Goal: Task Accomplishment & Management: Complete application form

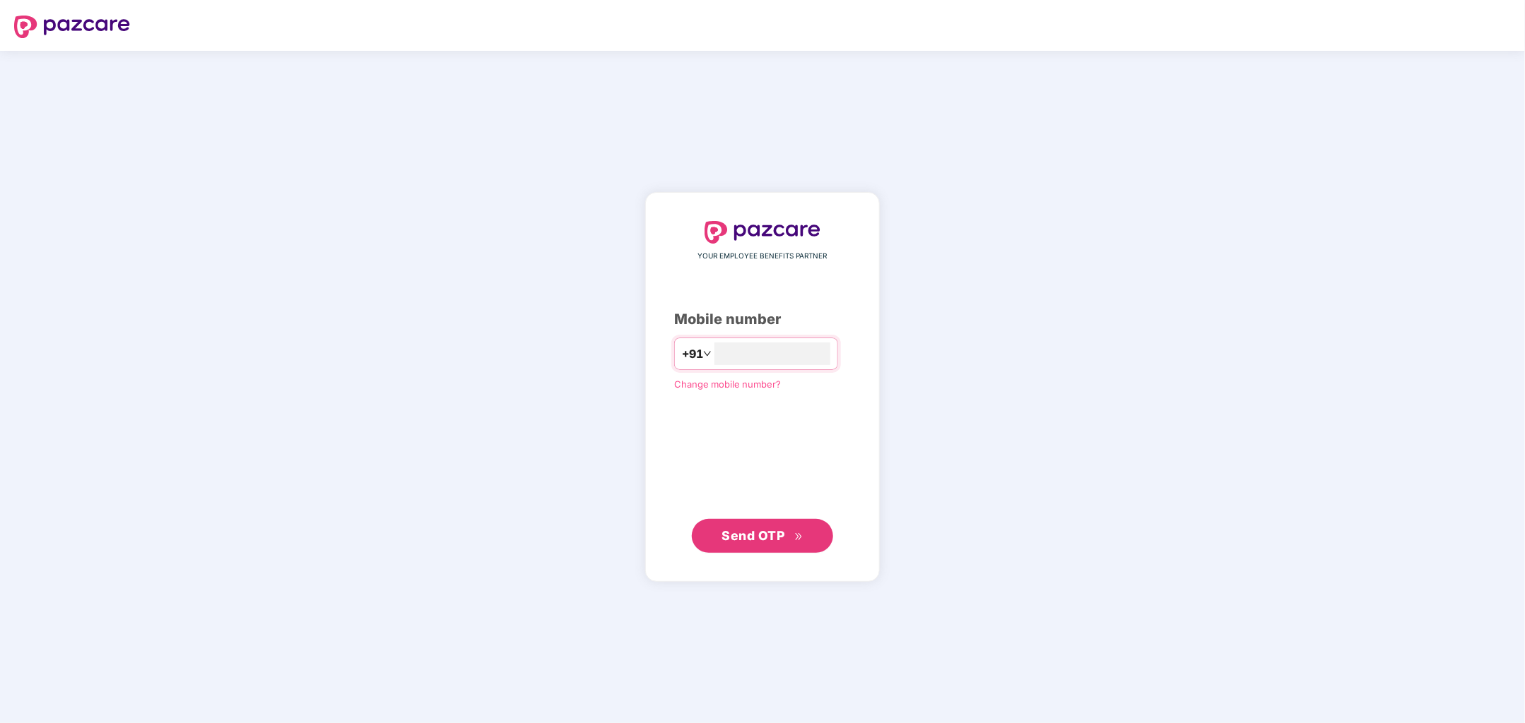
type input "**********"
click at [788, 536] on span "Send OTP" at bounding box center [762, 536] width 81 height 20
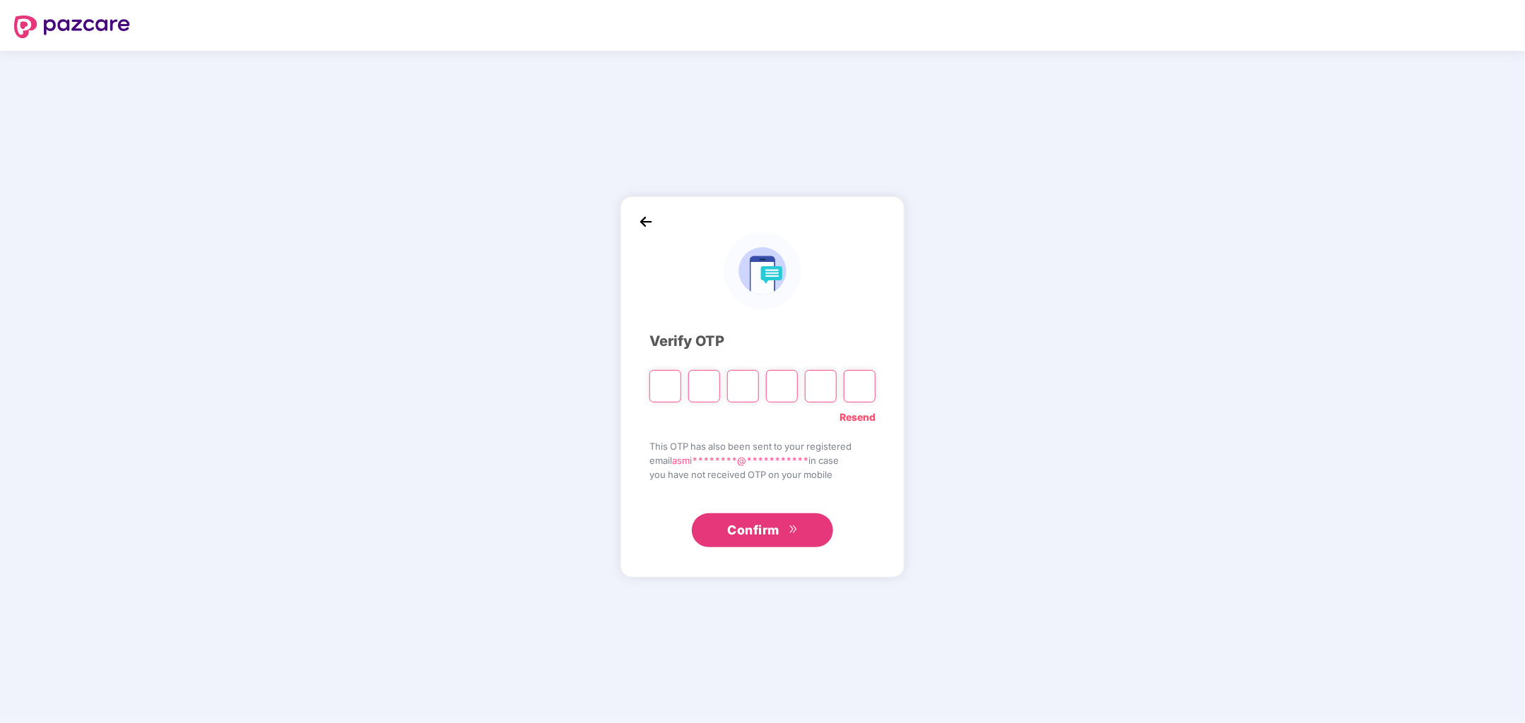
click at [849, 420] on link "Resend" at bounding box center [857, 418] width 36 height 16
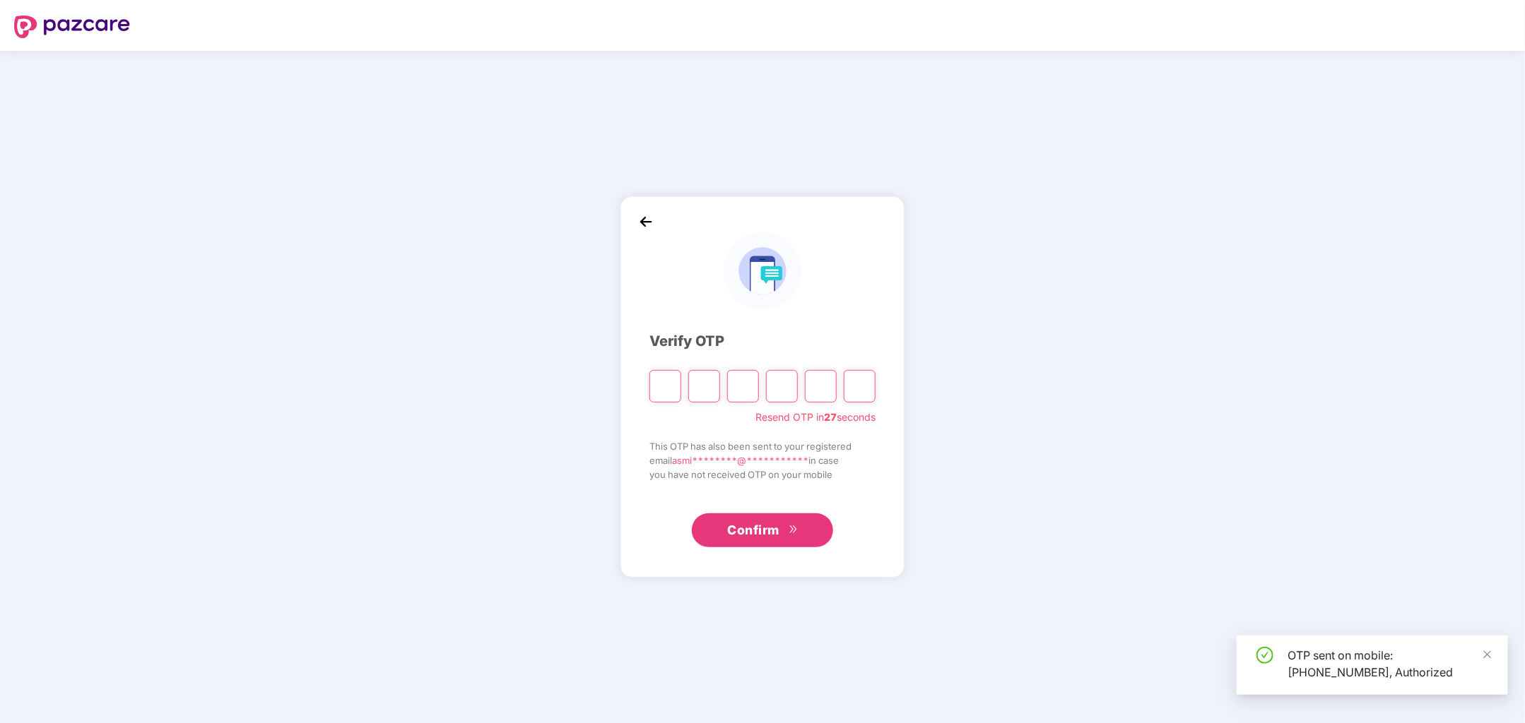
click at [676, 391] on input "Please enter verification code. Digit 1" at bounding box center [665, 386] width 32 height 32
type input "*"
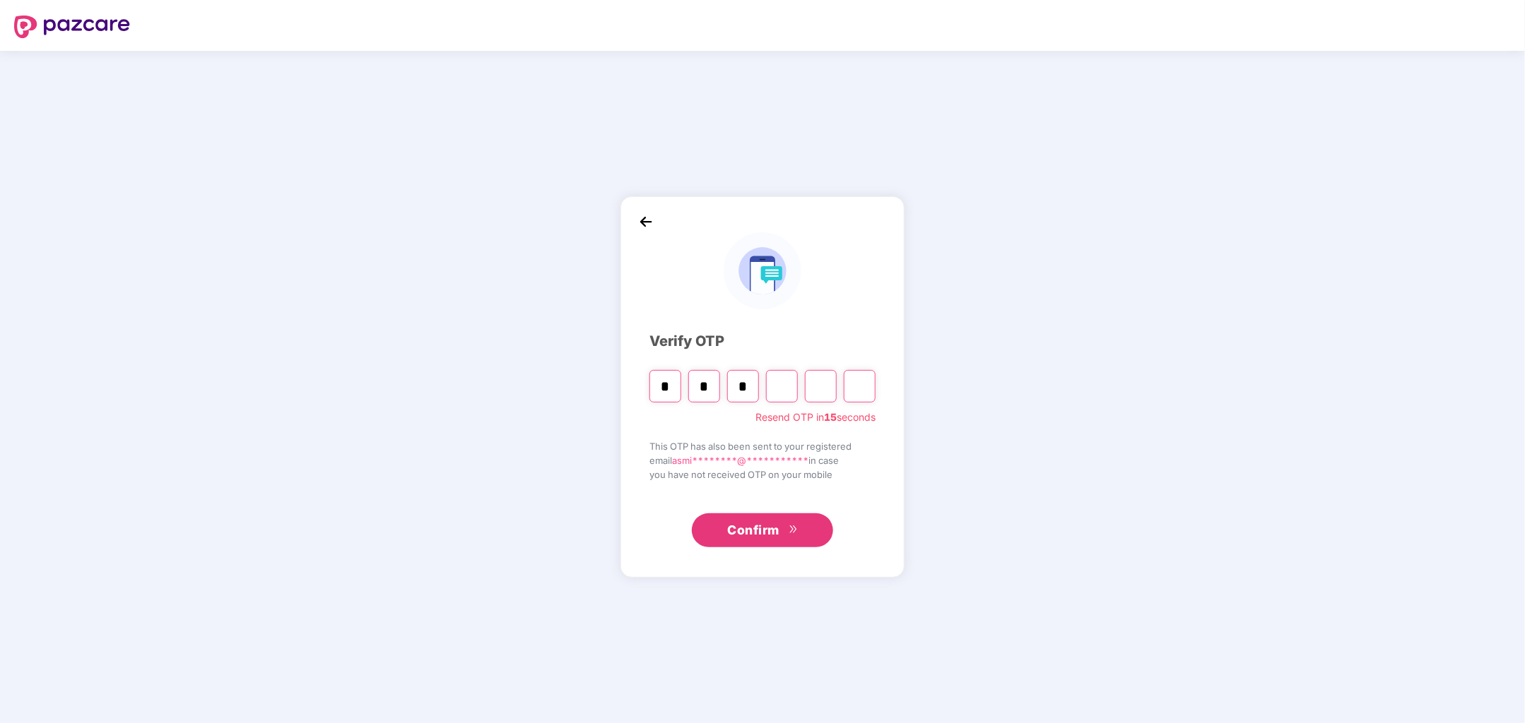
type input "*"
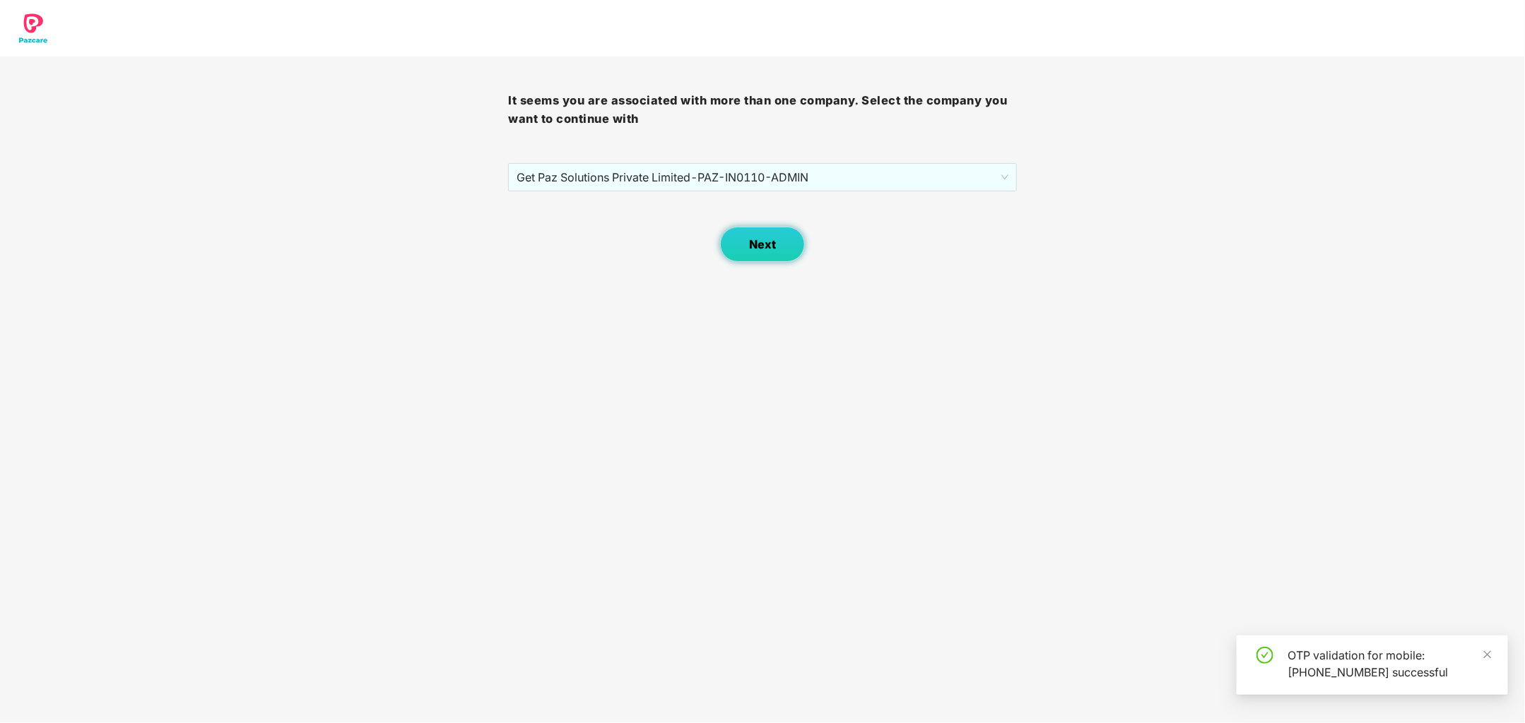
click at [774, 238] on span "Next" at bounding box center [762, 244] width 27 height 13
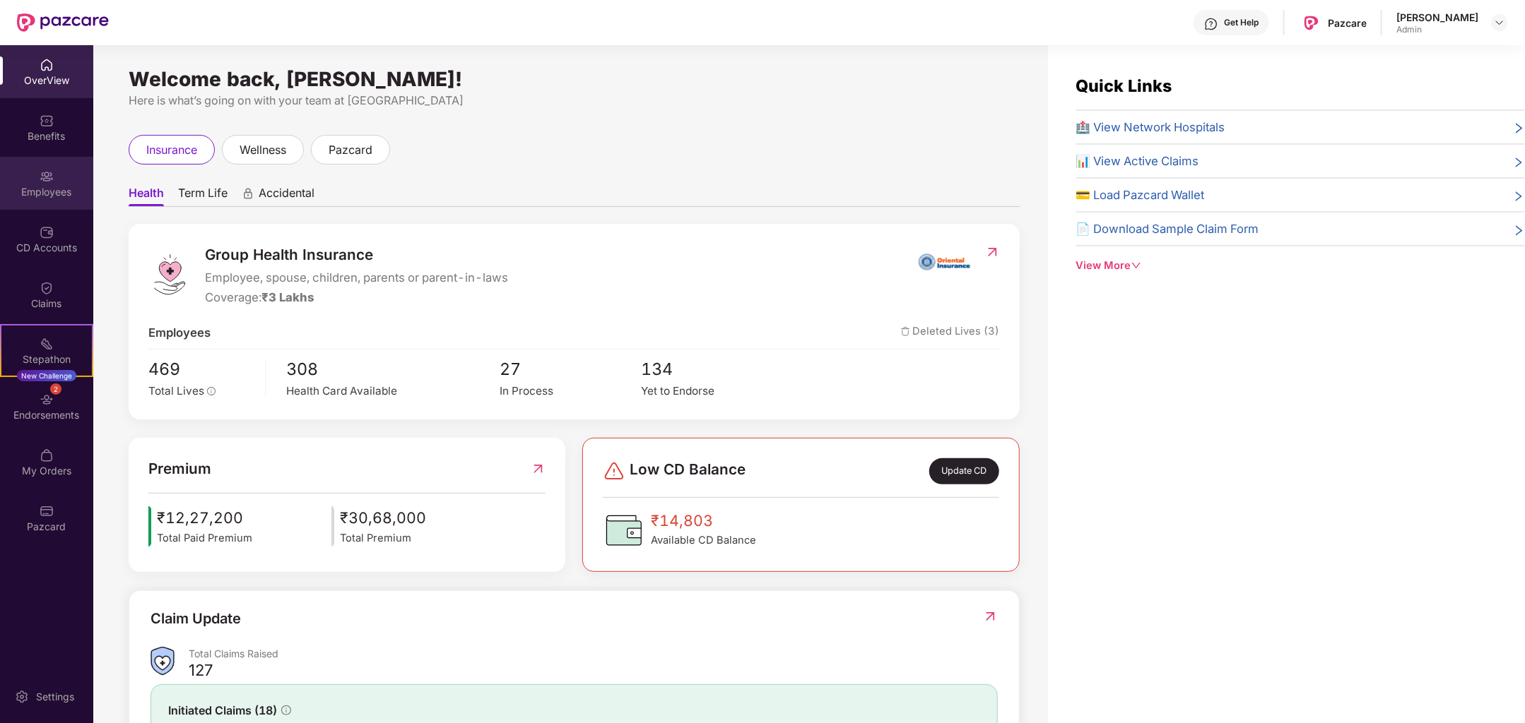
click at [59, 193] on div "Employees" at bounding box center [46, 192] width 93 height 14
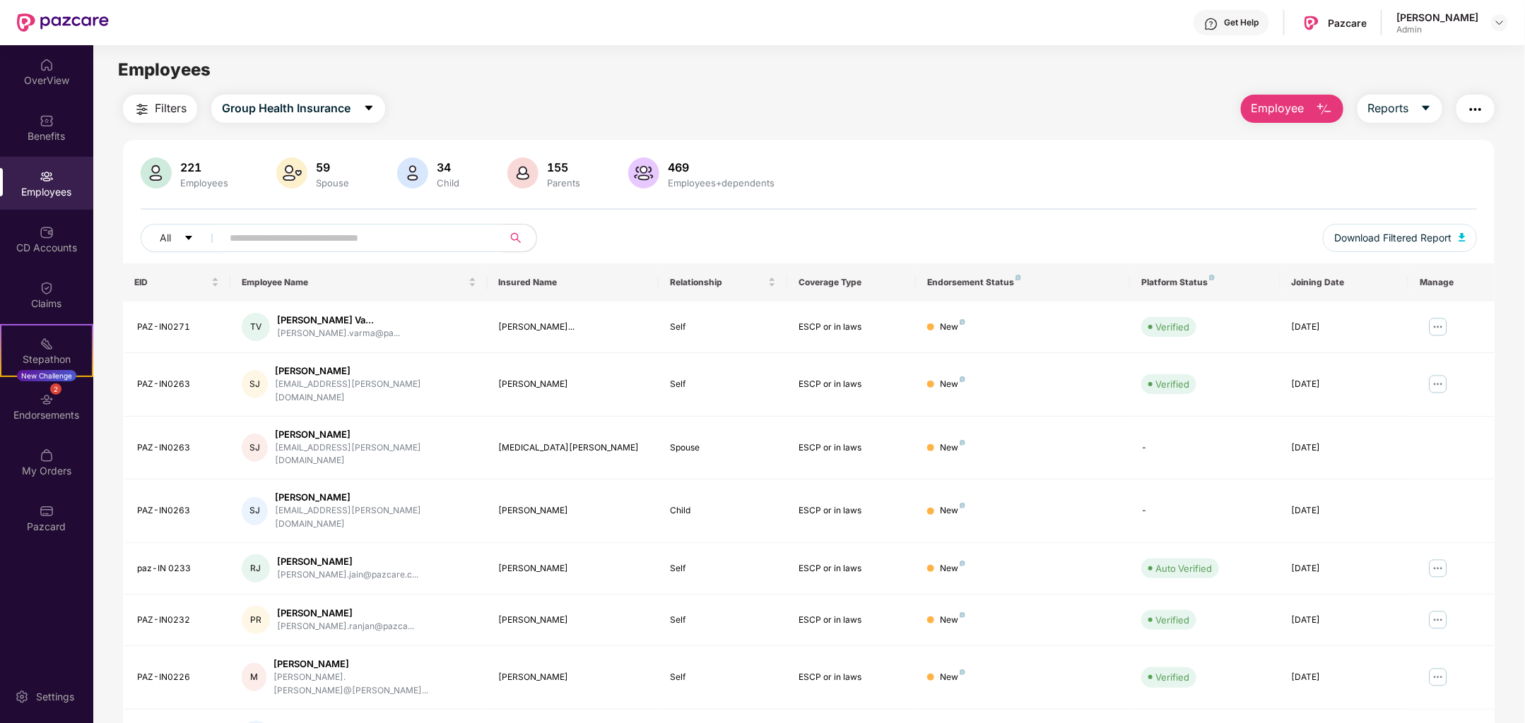
click at [1281, 112] on span "Employee" at bounding box center [1277, 109] width 53 height 18
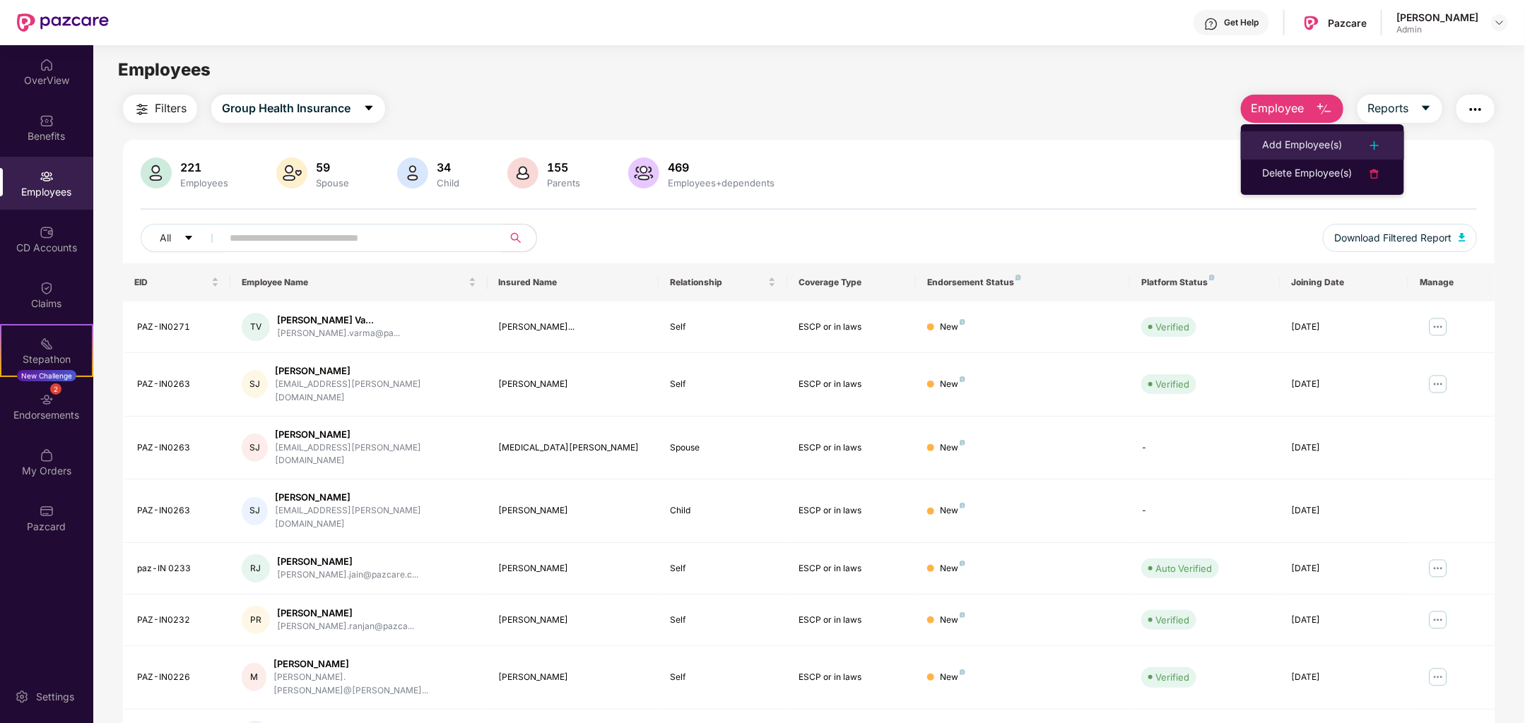
click at [1294, 143] on div "Add Employee(s)" at bounding box center [1302, 145] width 80 height 17
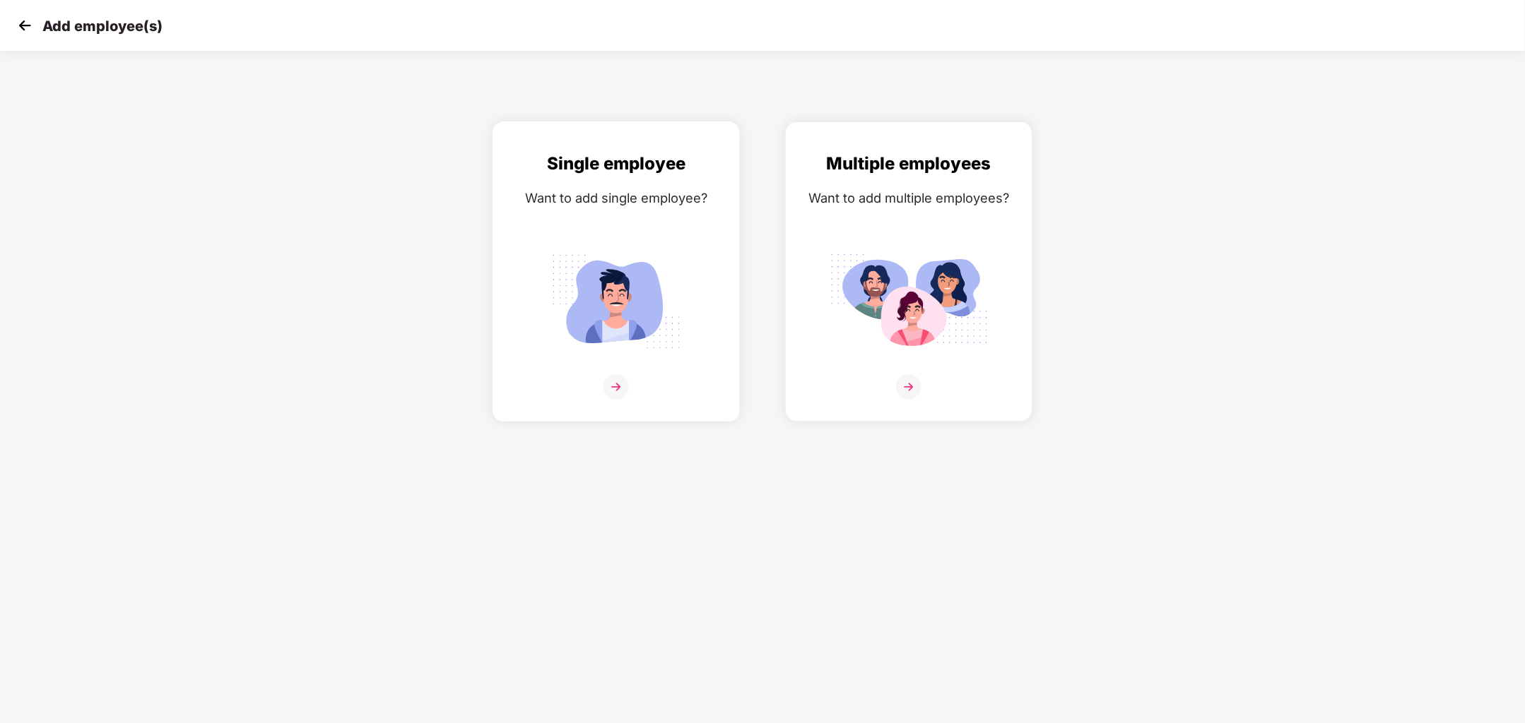
click at [624, 386] on img at bounding box center [615, 386] width 25 height 25
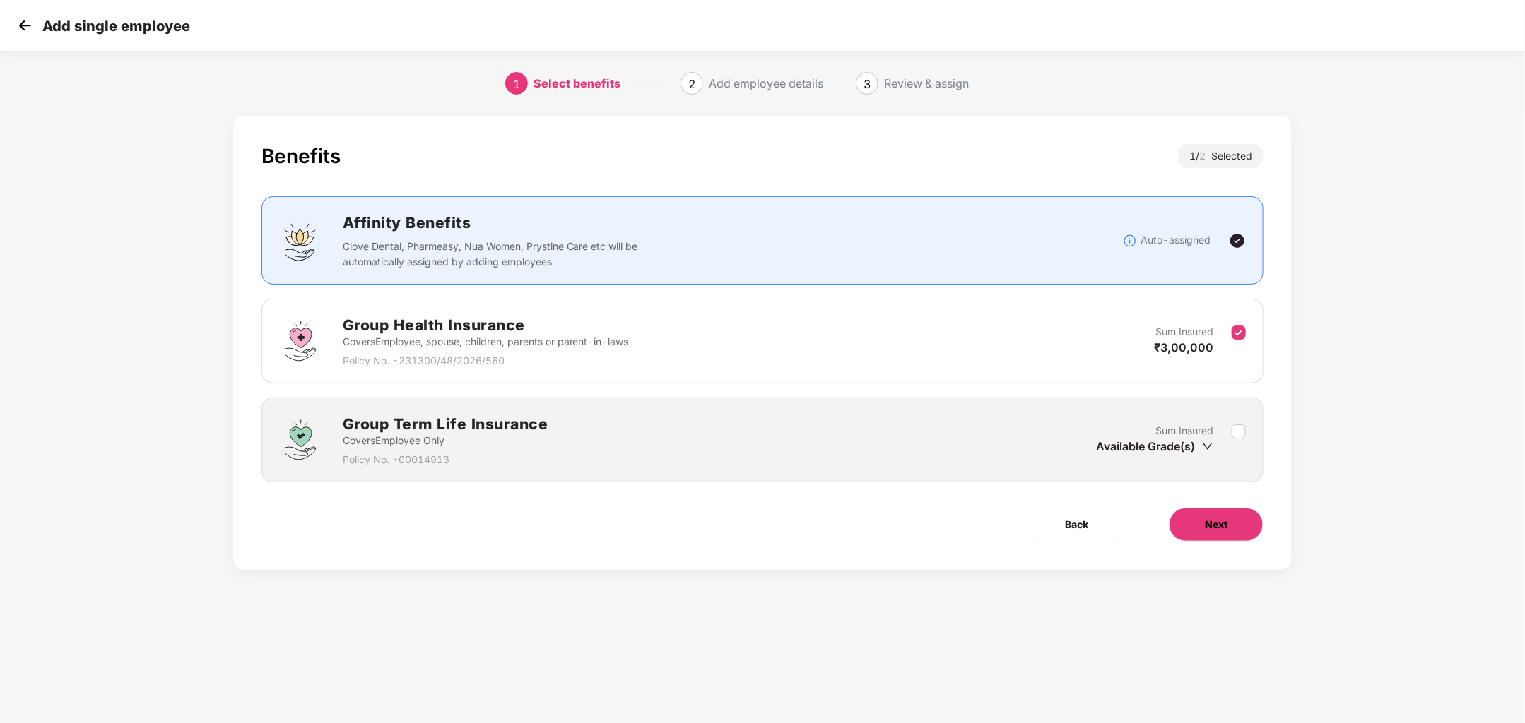
click at [1221, 524] on span "Next" at bounding box center [1215, 525] width 23 height 16
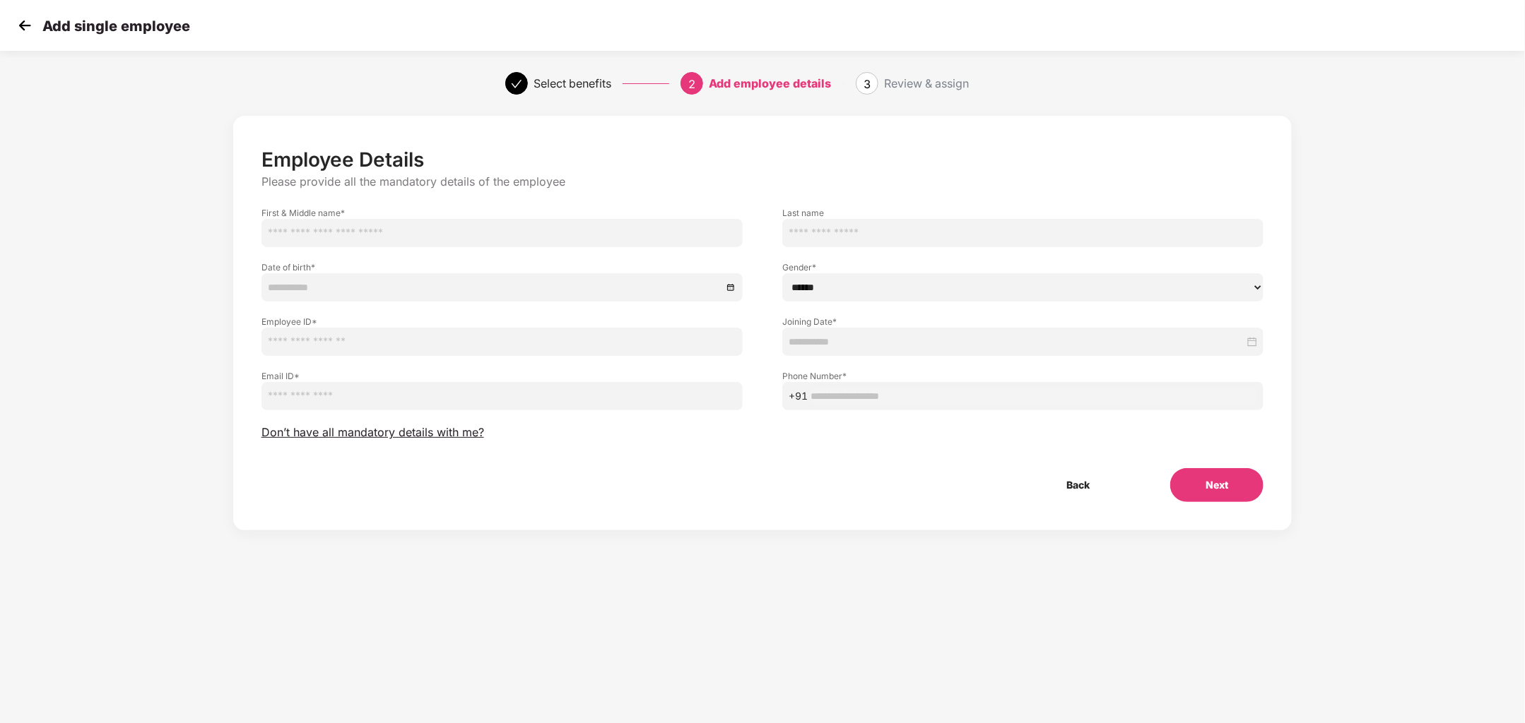
click at [466, 449] on div "Employee Details Please provide all the mandatory details of the employee First…" at bounding box center [762, 325] width 1002 height 355
click at [466, 432] on span "Don’t have all mandatory details with me?" at bounding box center [372, 432] width 223 height 15
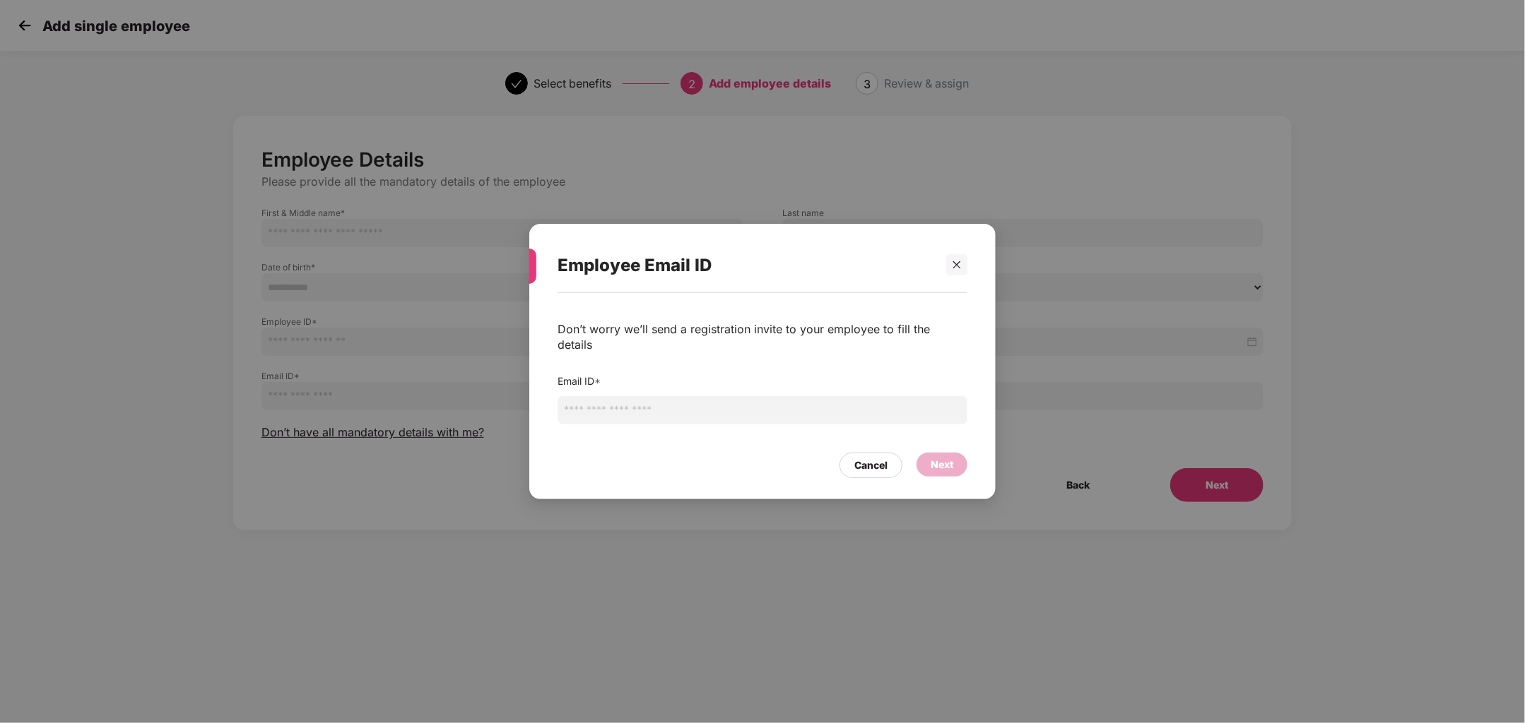
click at [651, 412] on input "email" at bounding box center [762, 410] width 410 height 28
type input "*"
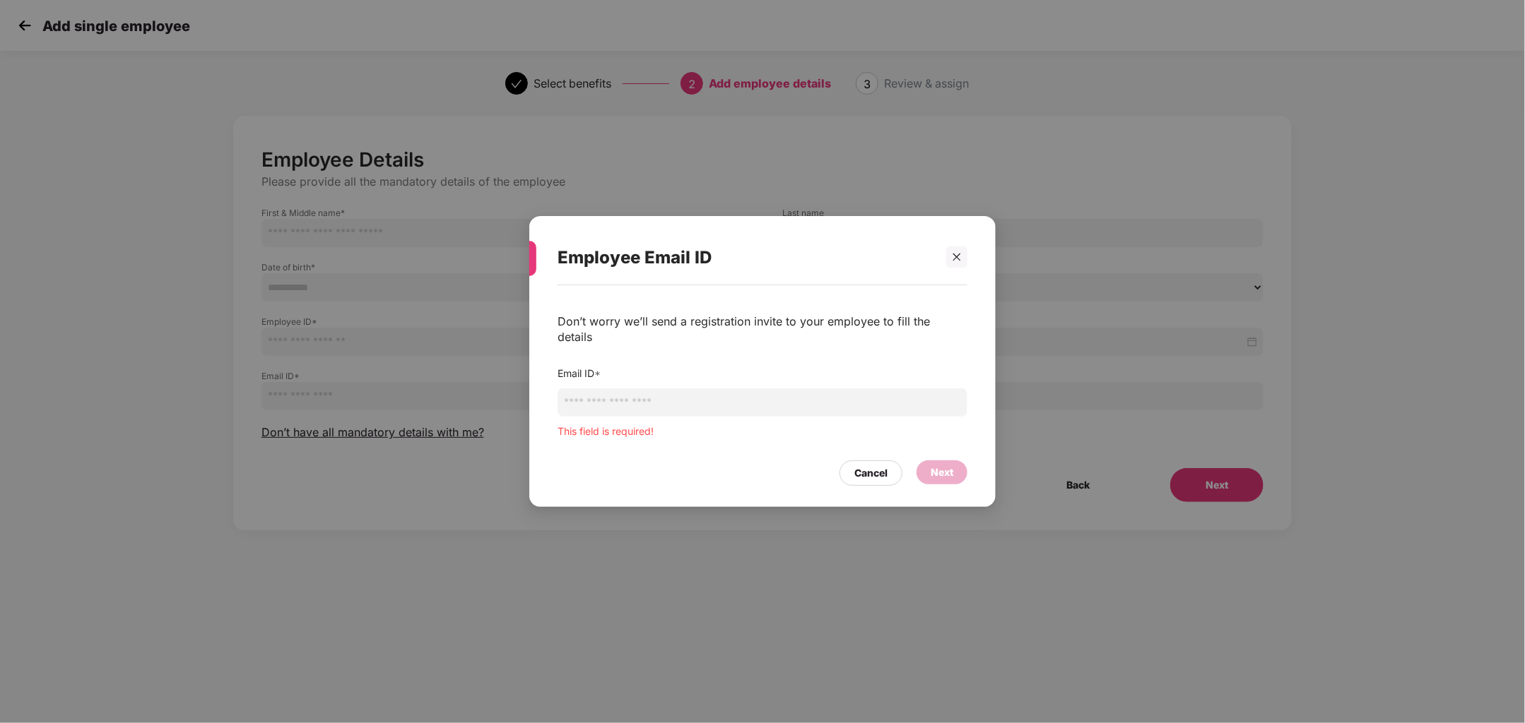
paste input "**********"
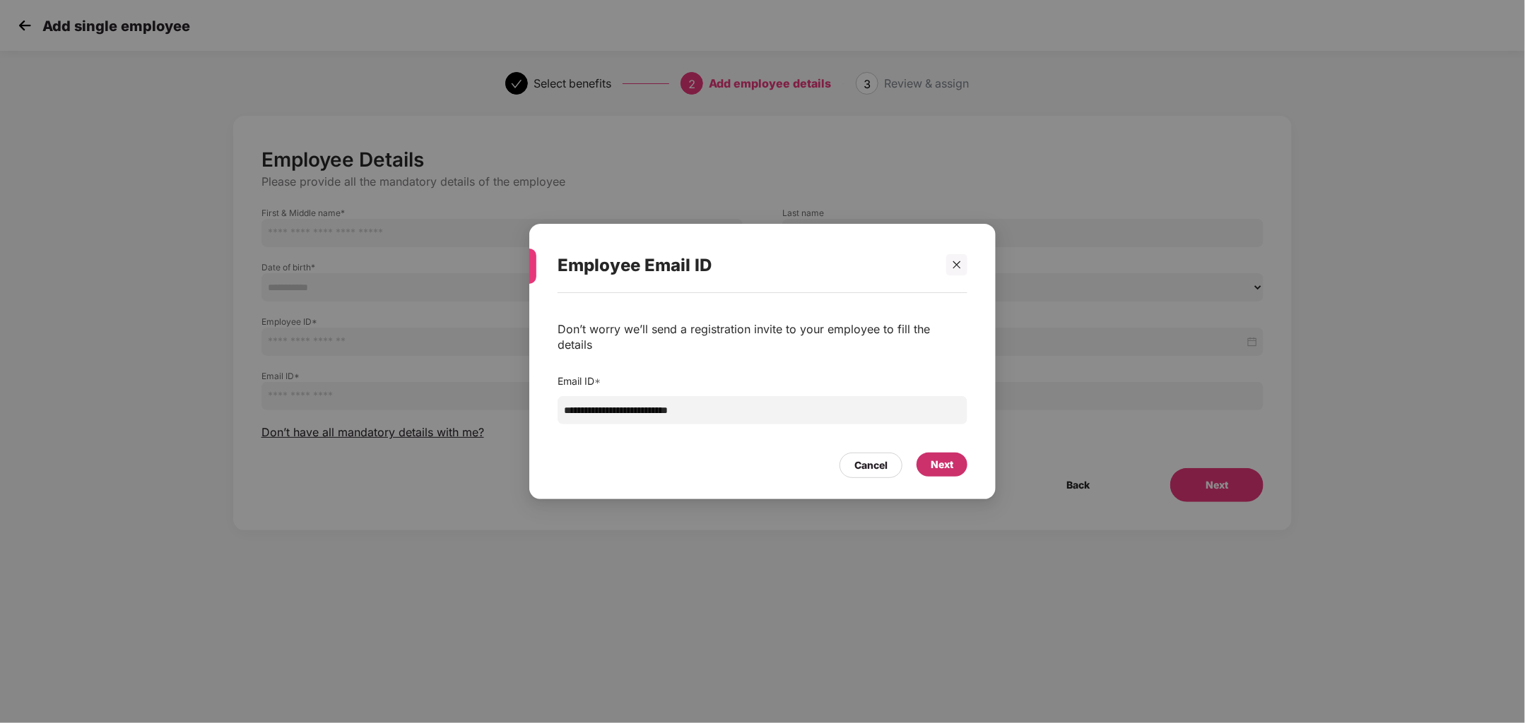
type input "**********"
click at [947, 457] on div "Next" at bounding box center [941, 465] width 23 height 16
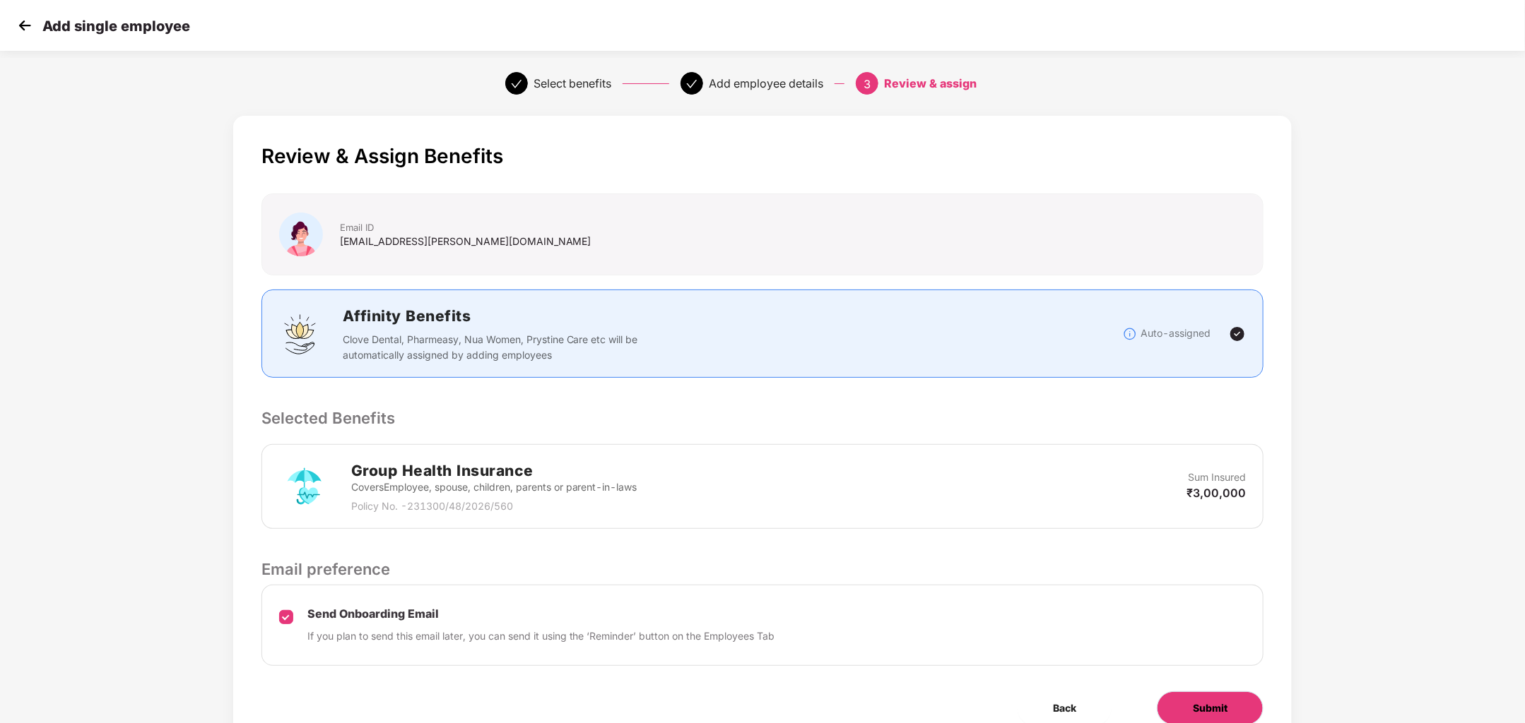
click at [1210, 701] on span "Submit" at bounding box center [1209, 709] width 35 height 16
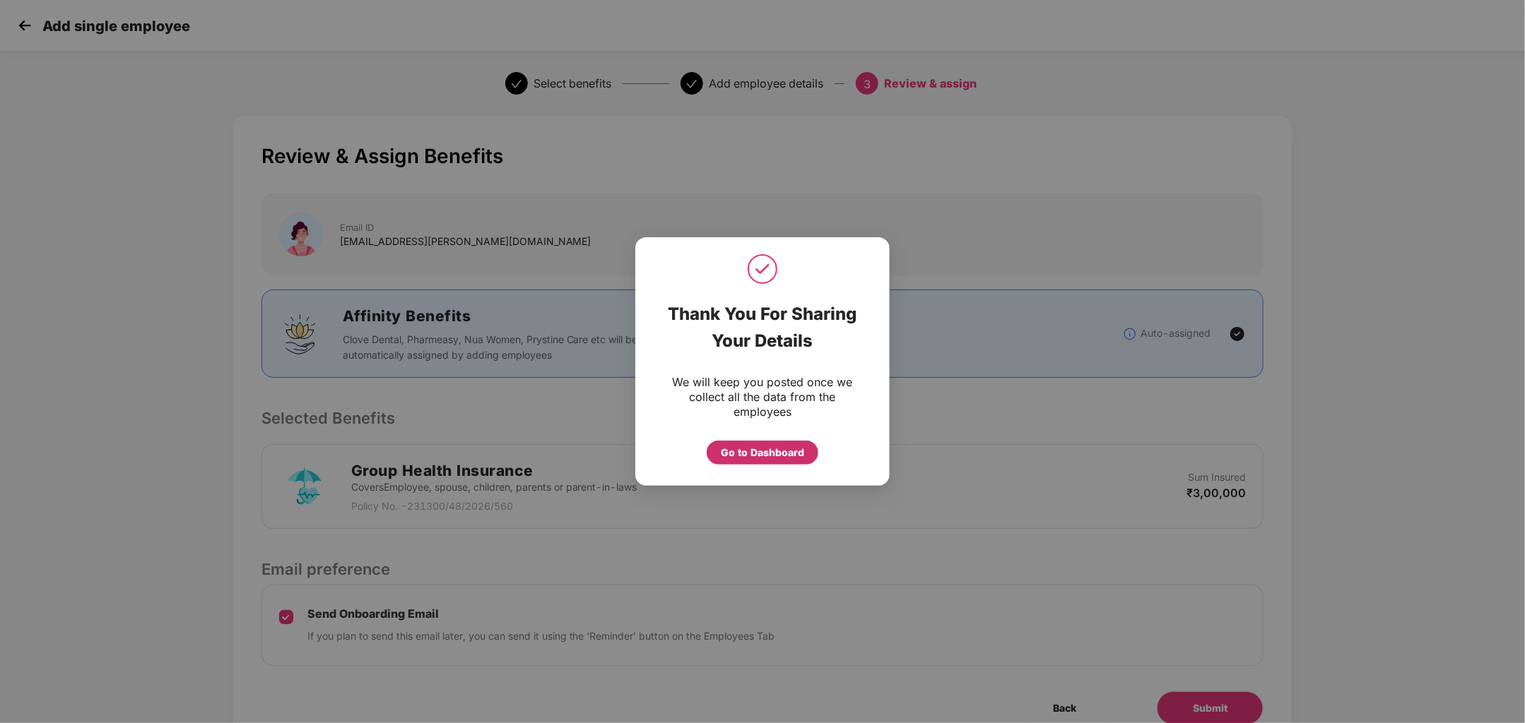
click at [755, 455] on div "Go to Dashboard" at bounding box center [762, 453] width 83 height 16
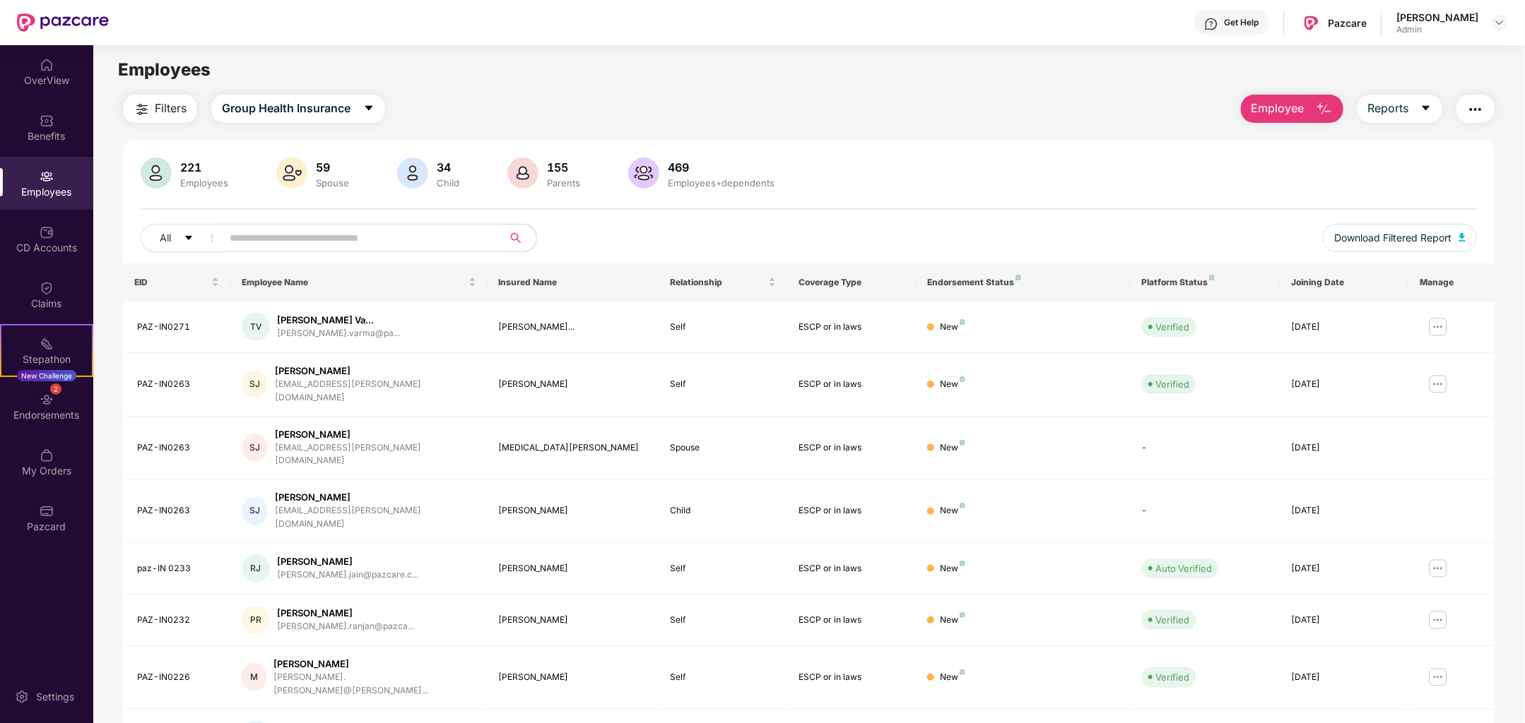
click at [1288, 113] on span "Employee" at bounding box center [1277, 109] width 53 height 18
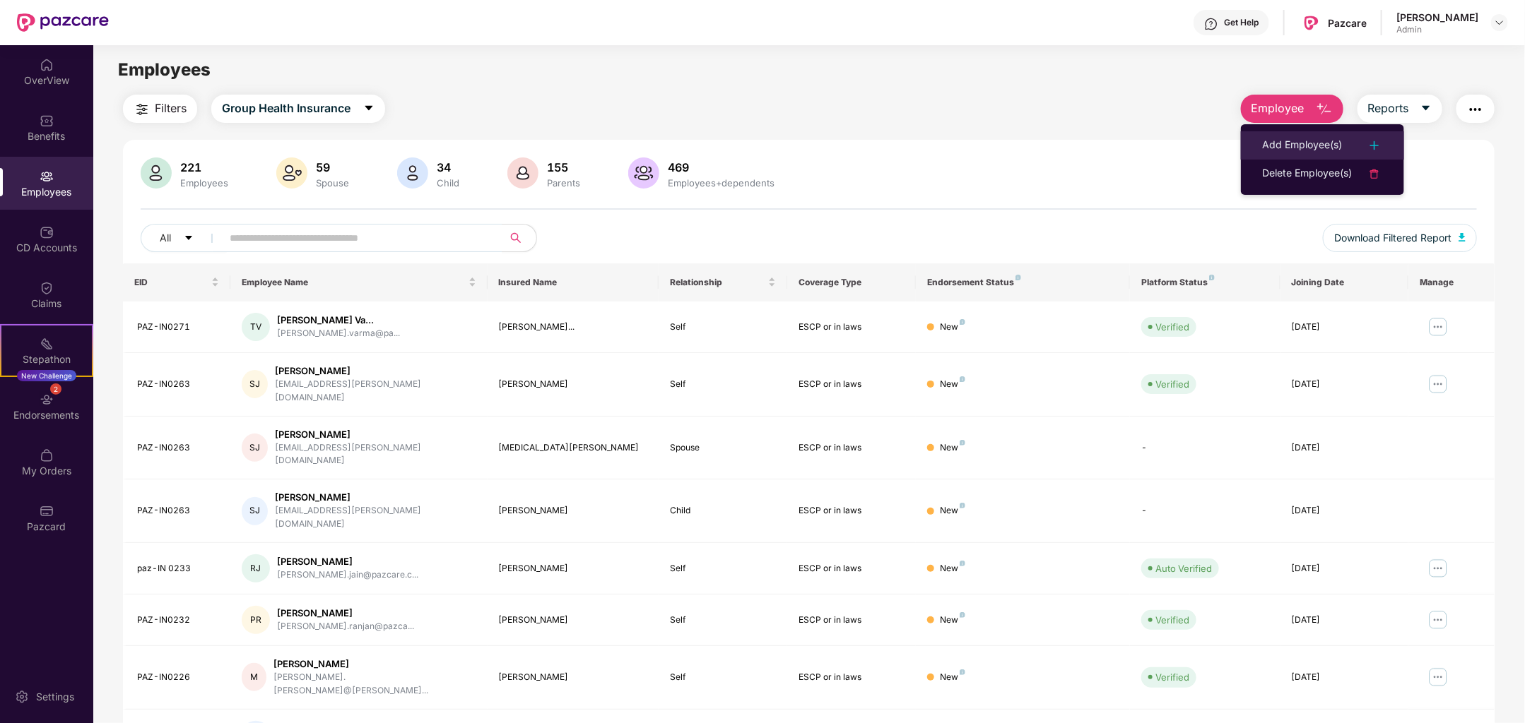
click at [1337, 141] on div "Add Employee(s)" at bounding box center [1302, 145] width 80 height 17
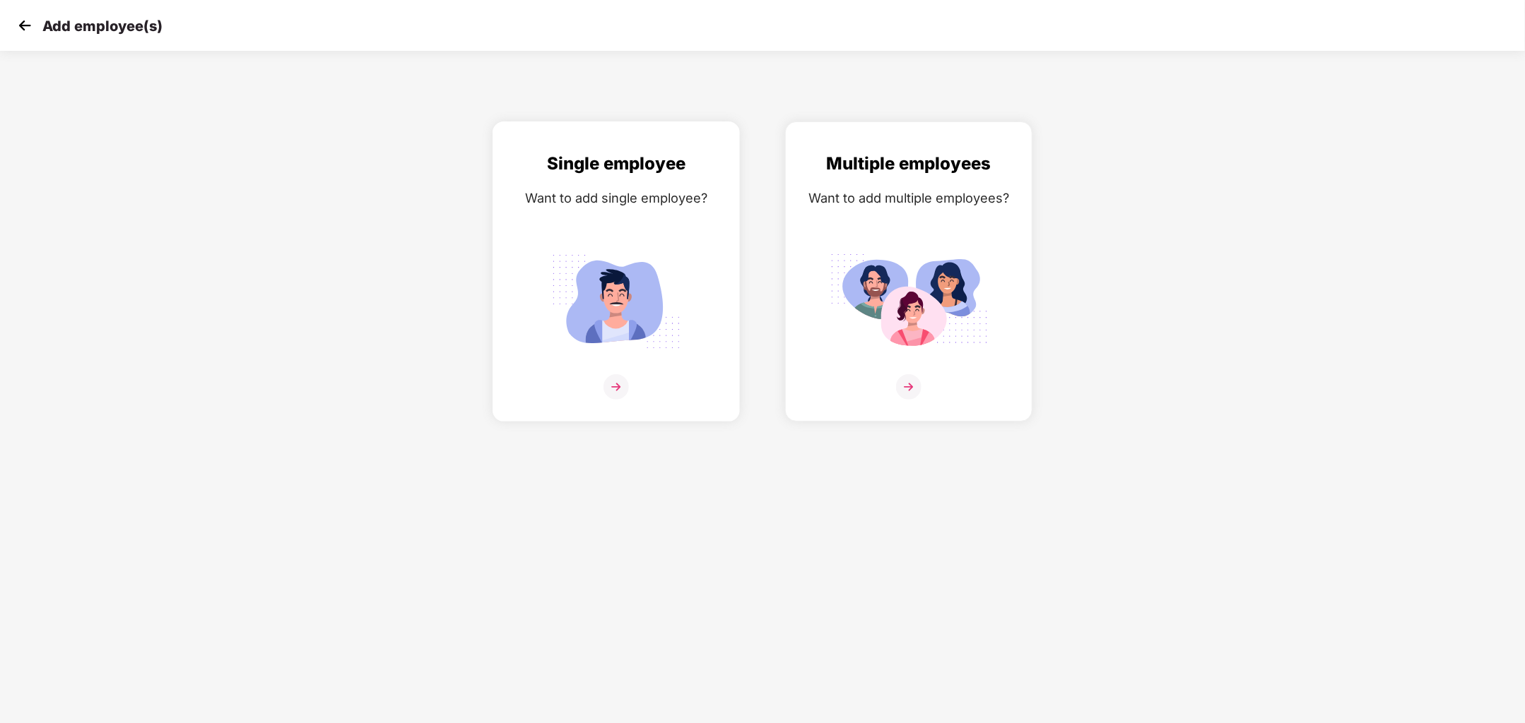
click at [625, 378] on img at bounding box center [615, 386] width 25 height 25
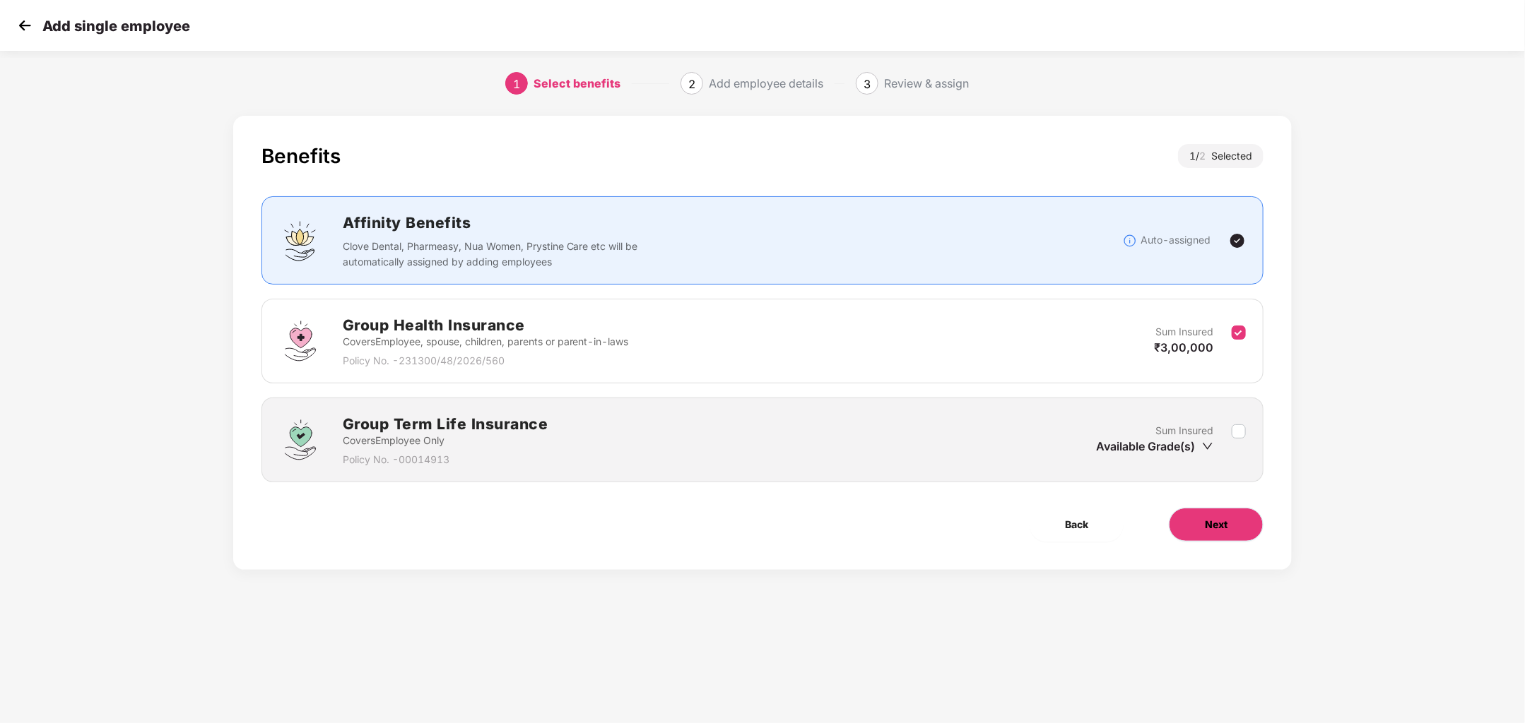
click at [1198, 516] on button "Next" at bounding box center [1215, 525] width 95 height 34
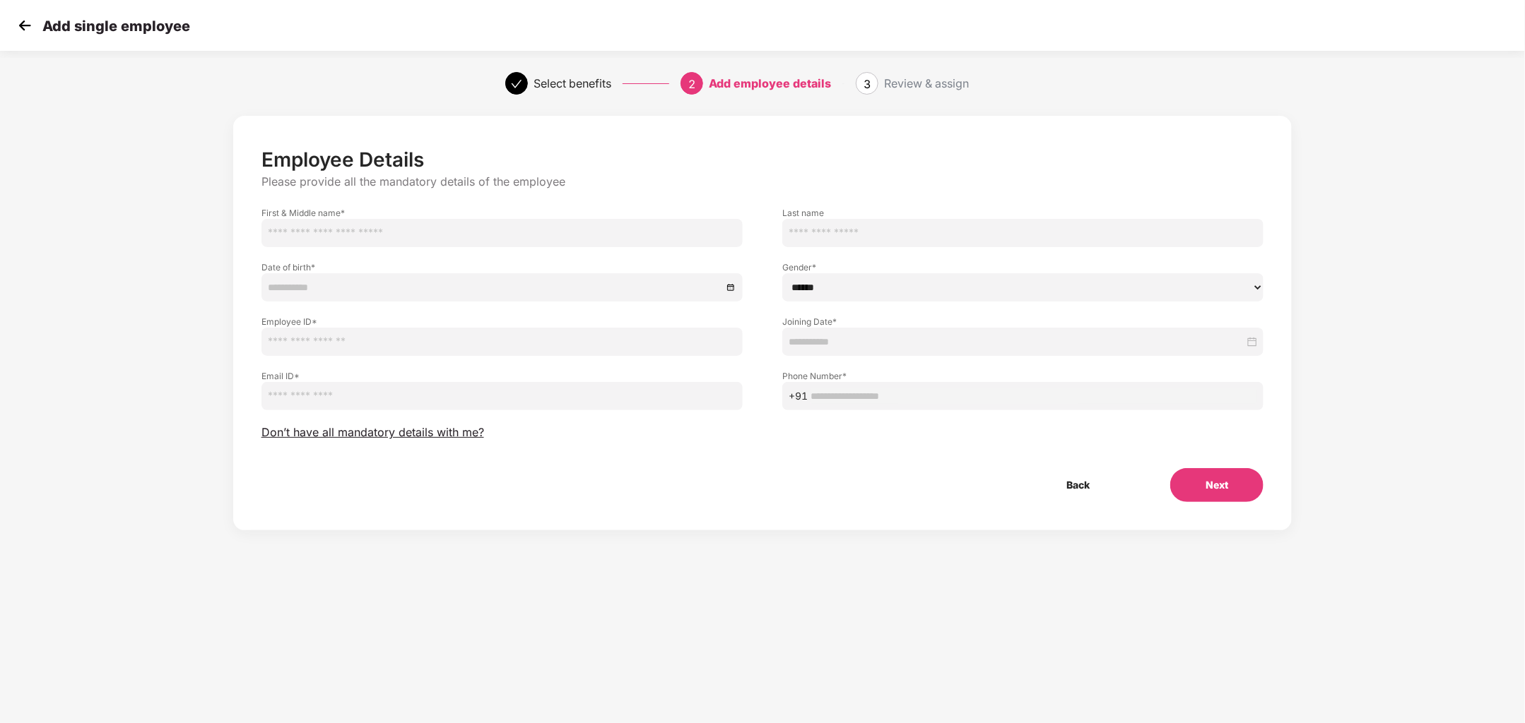
click at [453, 421] on div "Employee Details Please provide all the mandatory details of the employee First…" at bounding box center [762, 325] width 1002 height 355
click at [453, 425] on span "Don’t have all mandatory details with me?" at bounding box center [372, 432] width 223 height 15
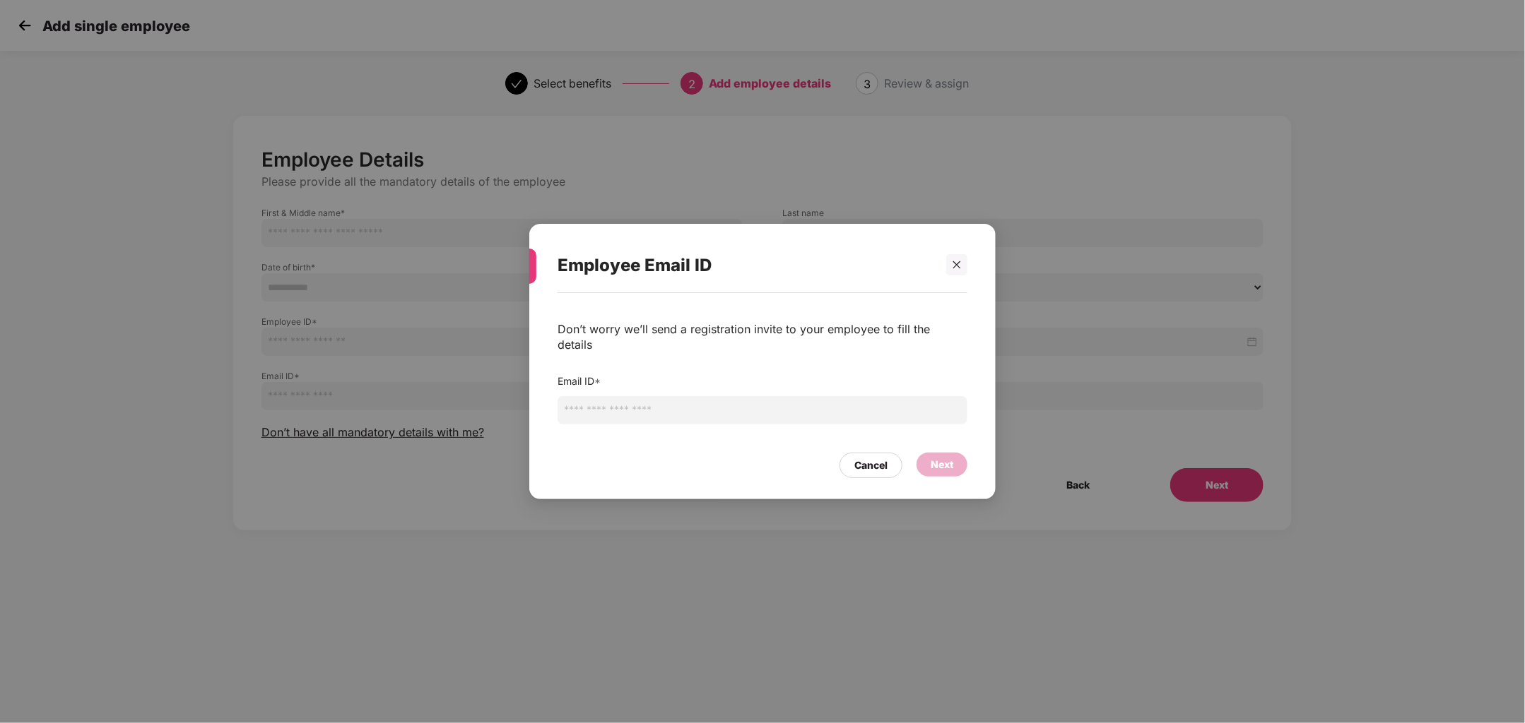
click at [643, 400] on input "email" at bounding box center [762, 410] width 410 height 28
paste input "**********"
type input "**********"
click at [933, 457] on div "Next" at bounding box center [941, 465] width 23 height 16
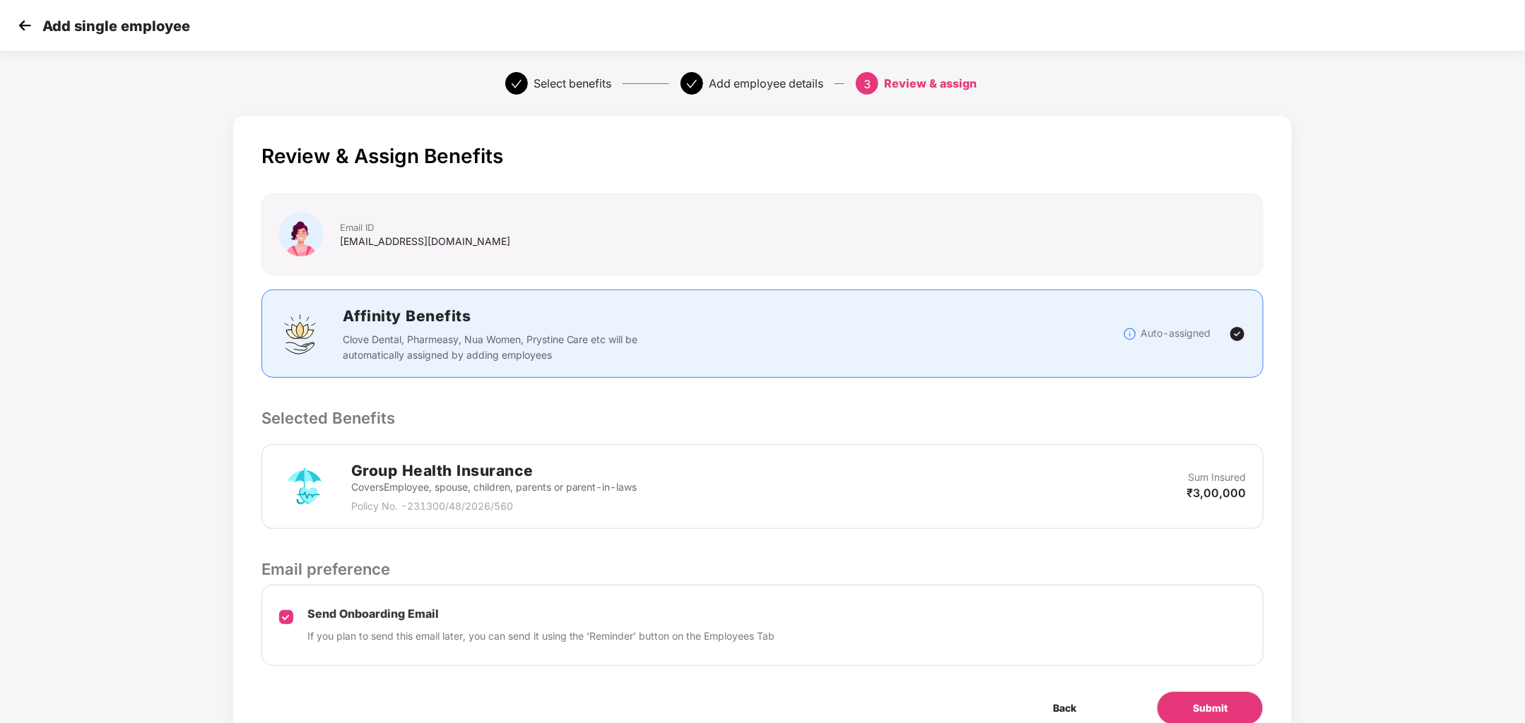
scroll to position [64, 0]
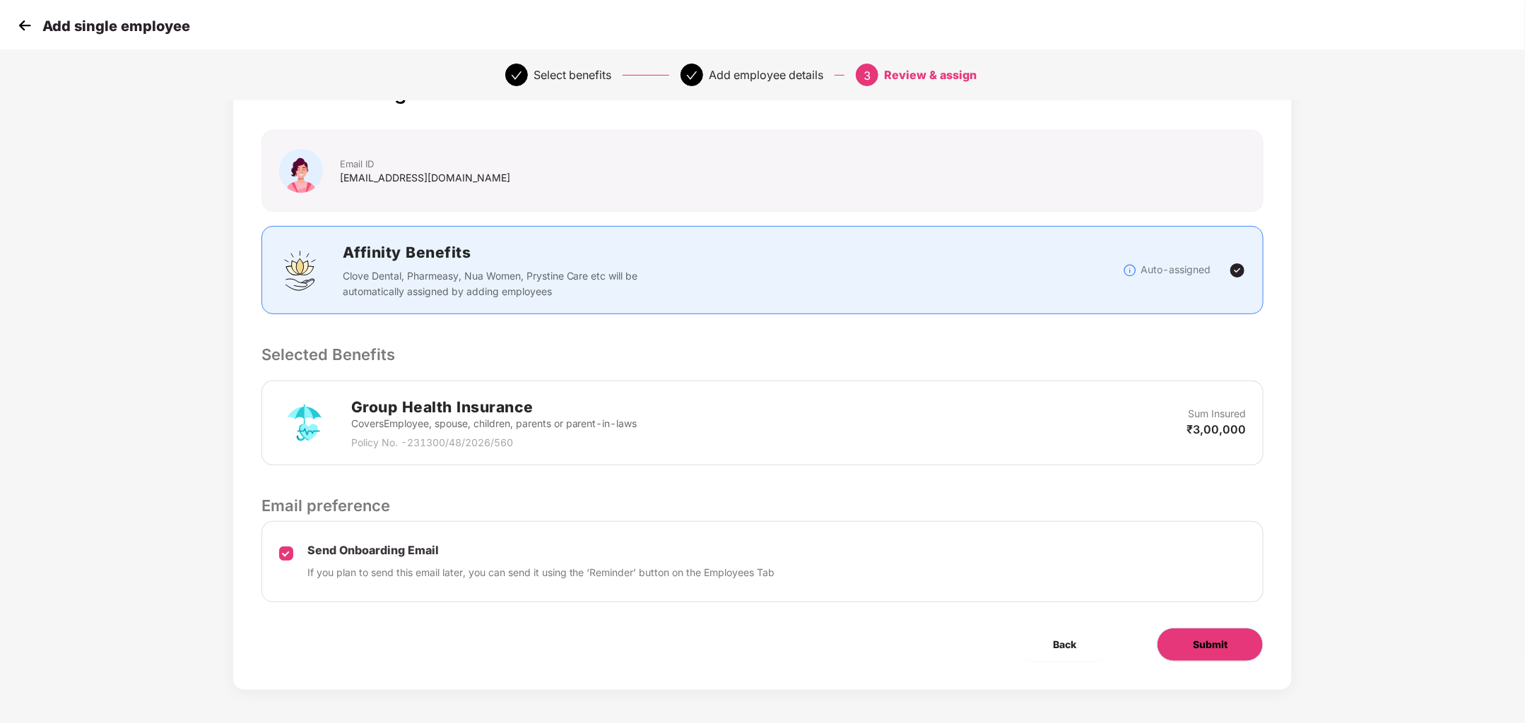
click at [1226, 641] on span "Submit" at bounding box center [1209, 645] width 35 height 16
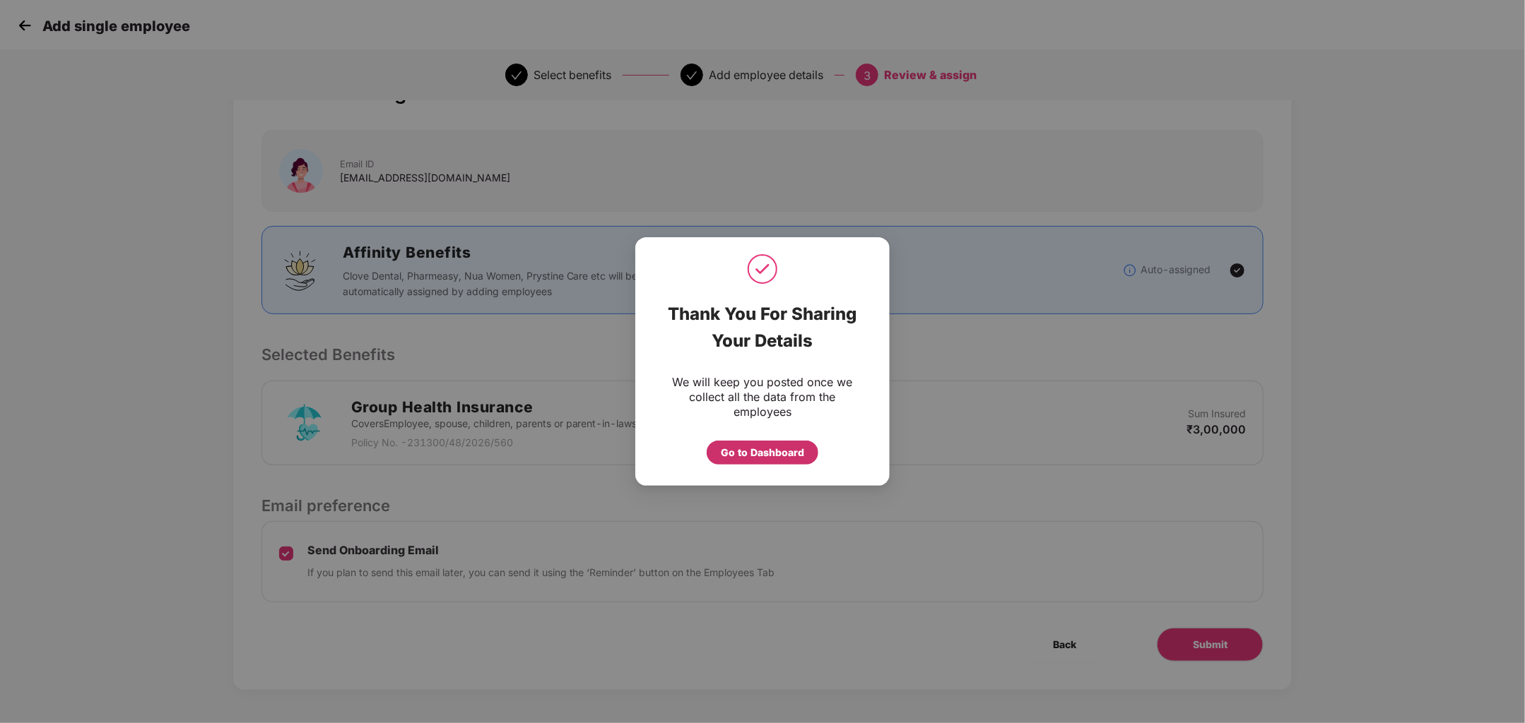
click at [781, 453] on div "Go to Dashboard" at bounding box center [762, 453] width 83 height 16
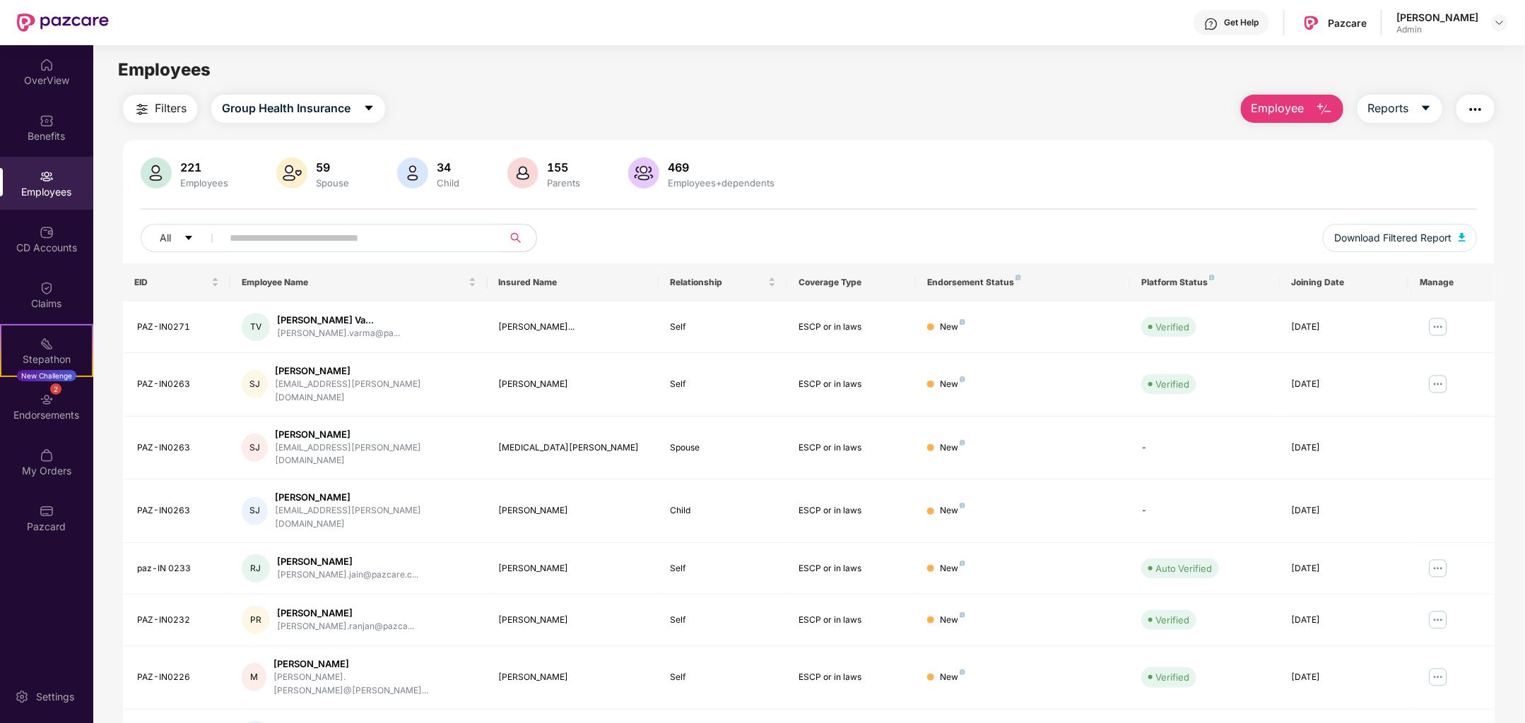
click at [1291, 105] on span "Employee" at bounding box center [1277, 109] width 53 height 18
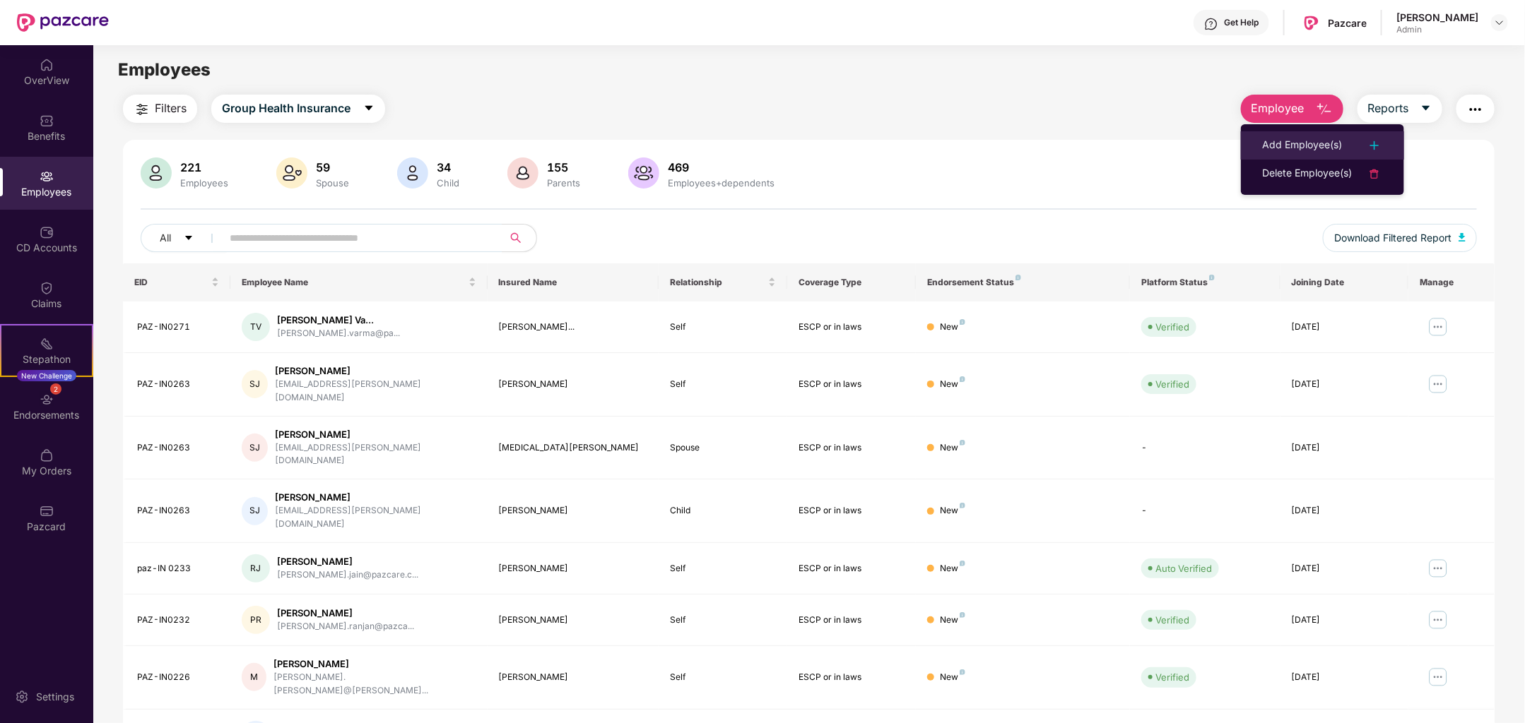
click at [1270, 146] on div "Add Employee(s)" at bounding box center [1302, 145] width 80 height 17
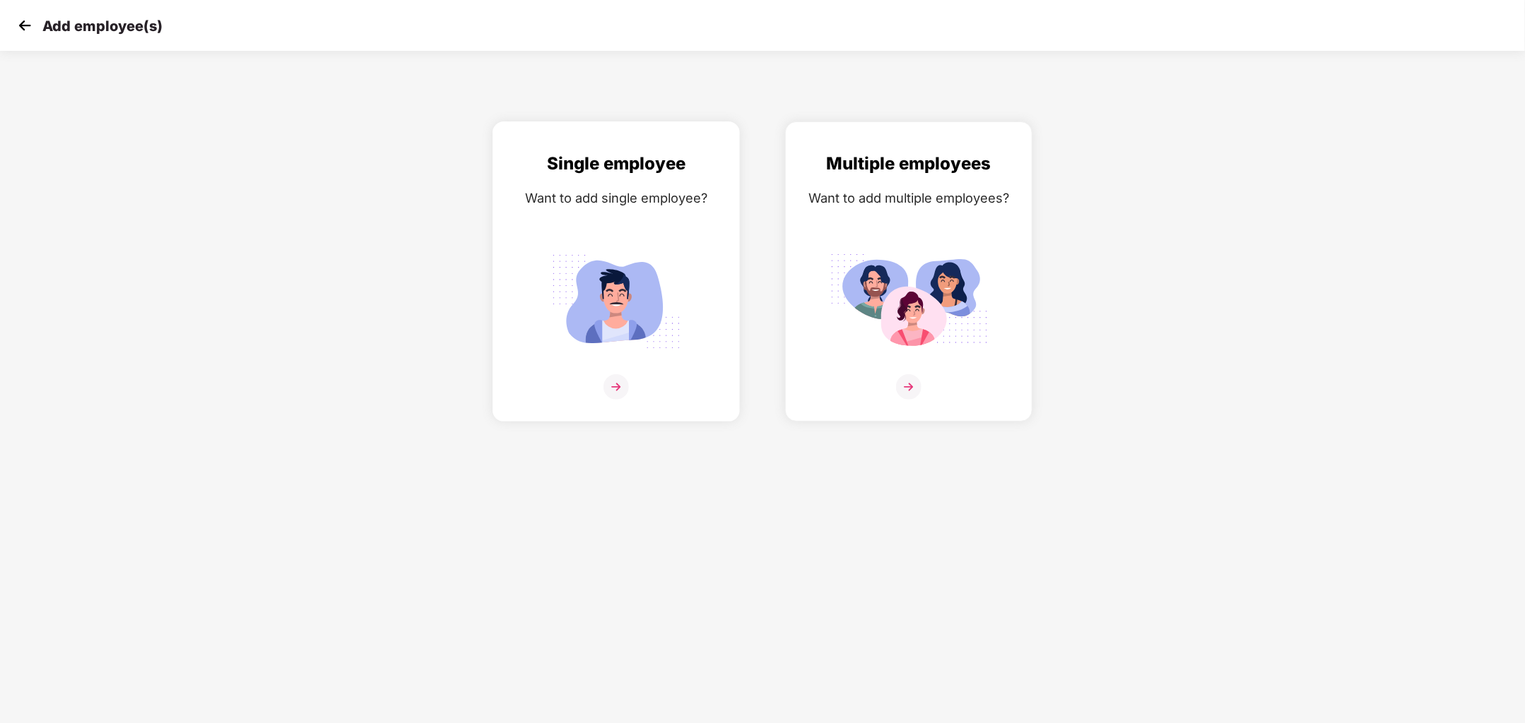
click at [621, 386] on img at bounding box center [615, 386] width 25 height 25
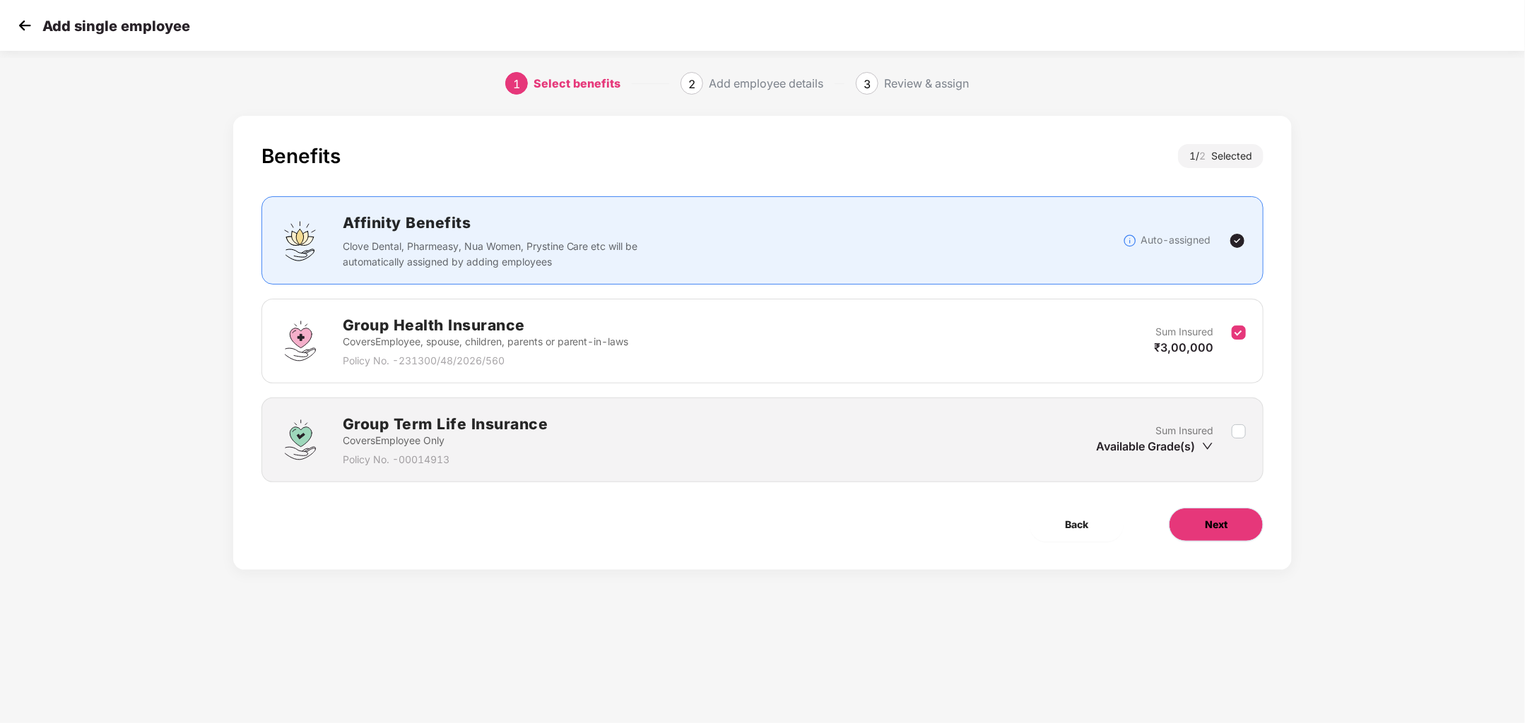
click at [1197, 524] on button "Next" at bounding box center [1215, 525] width 95 height 34
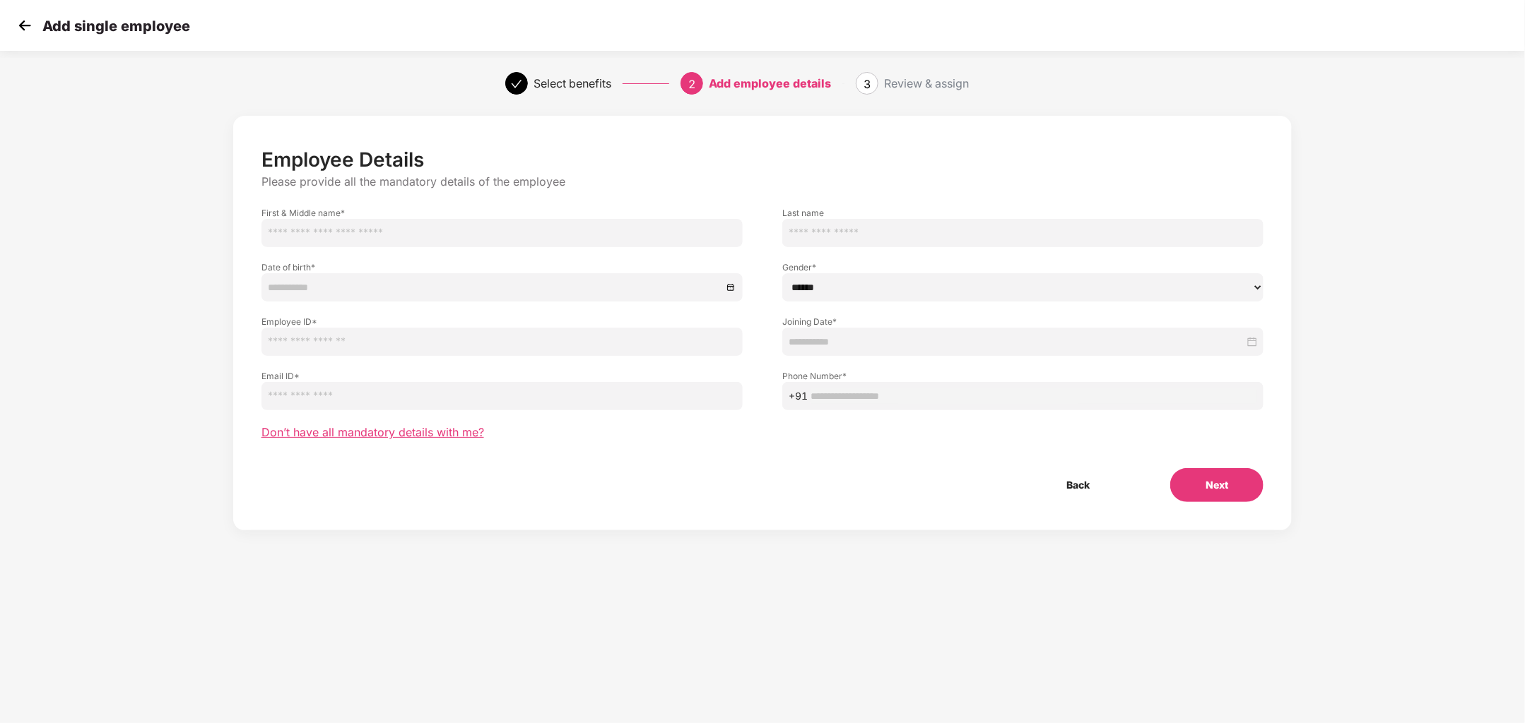
click at [430, 435] on span "Don’t have all mandatory details with me?" at bounding box center [372, 432] width 223 height 15
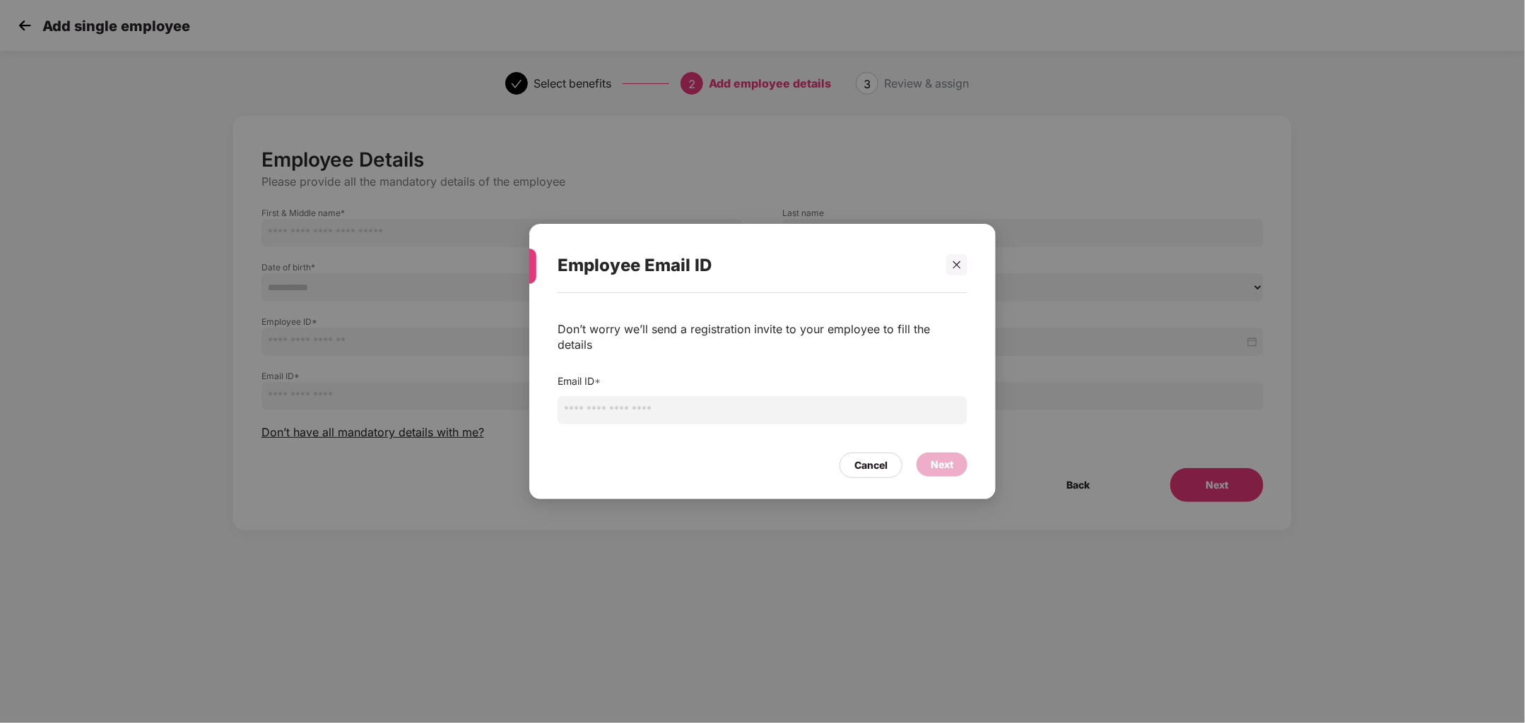
click at [647, 408] on input "email" at bounding box center [762, 410] width 410 height 28
paste input "**********"
type input "**********"
click at [949, 459] on div "Next" at bounding box center [941, 465] width 23 height 16
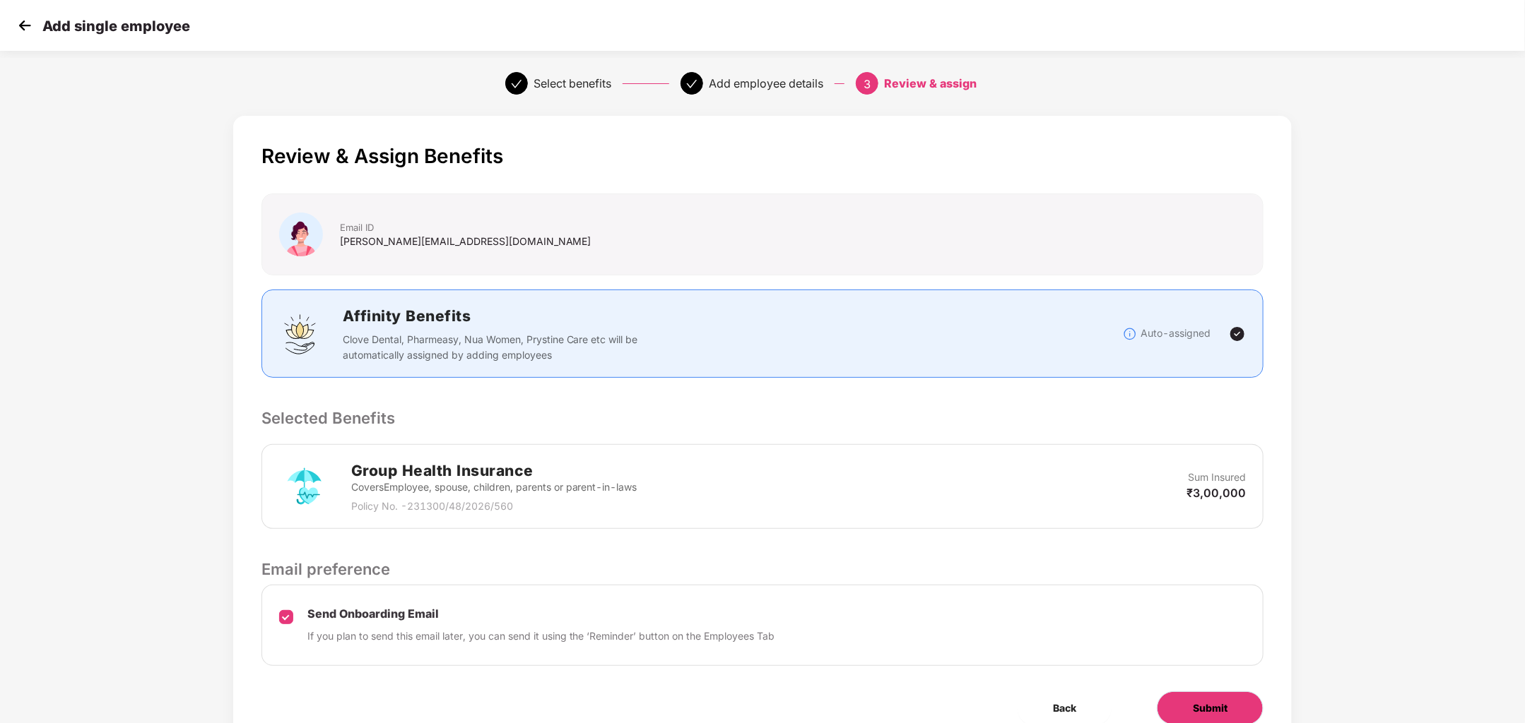
click at [1221, 701] on span "Submit" at bounding box center [1209, 709] width 35 height 16
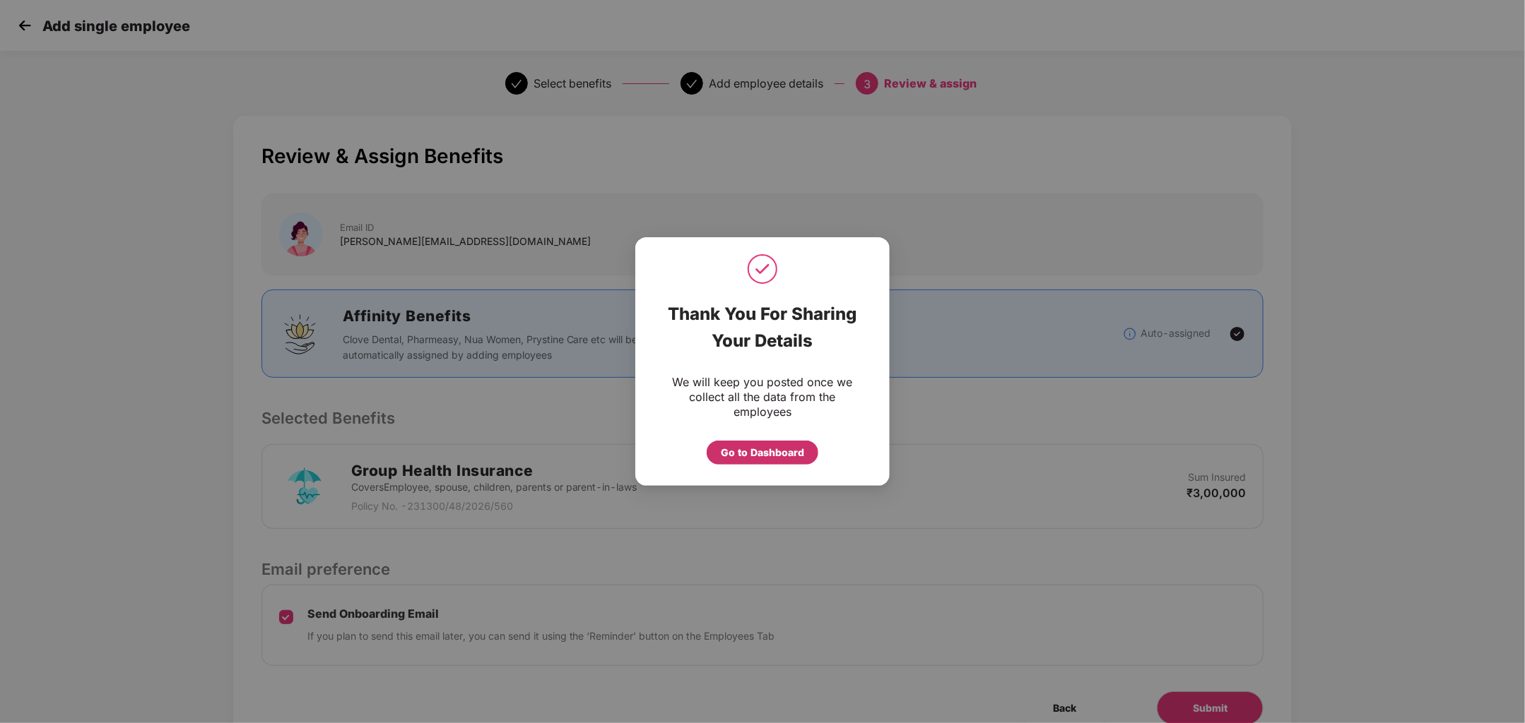
click at [783, 442] on div "Go to Dashboard" at bounding box center [762, 453] width 112 height 24
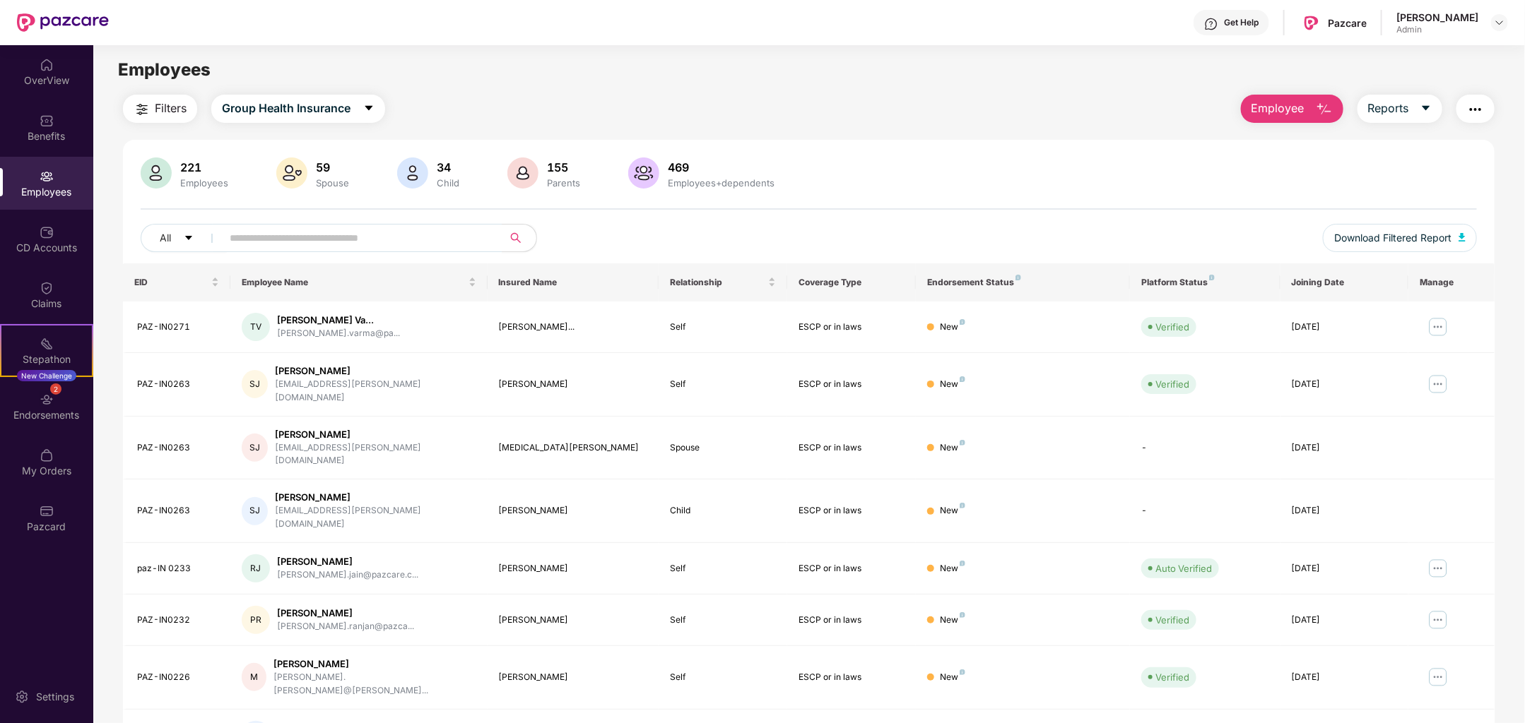
click at [1299, 105] on span "Employee" at bounding box center [1277, 109] width 53 height 18
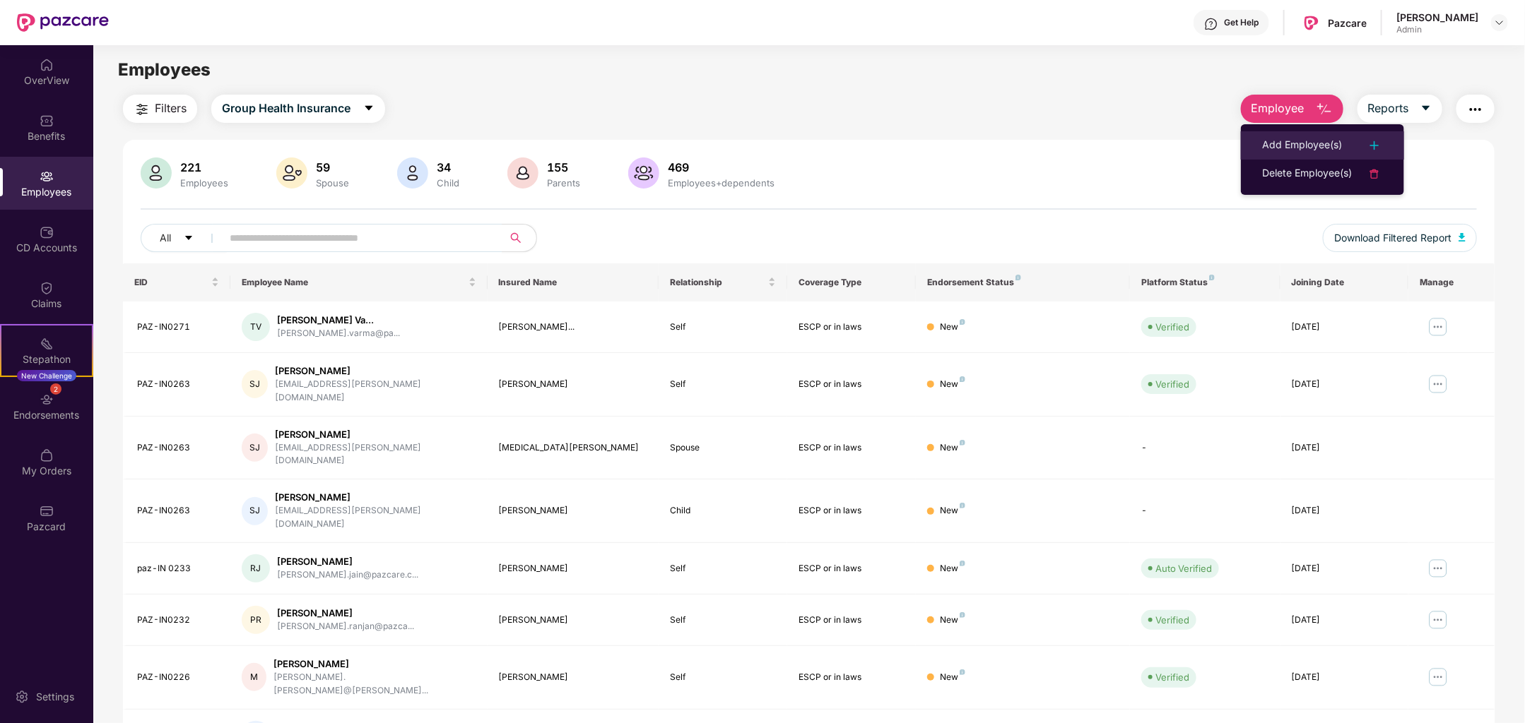
click at [1310, 141] on div "Add Employee(s)" at bounding box center [1302, 145] width 80 height 17
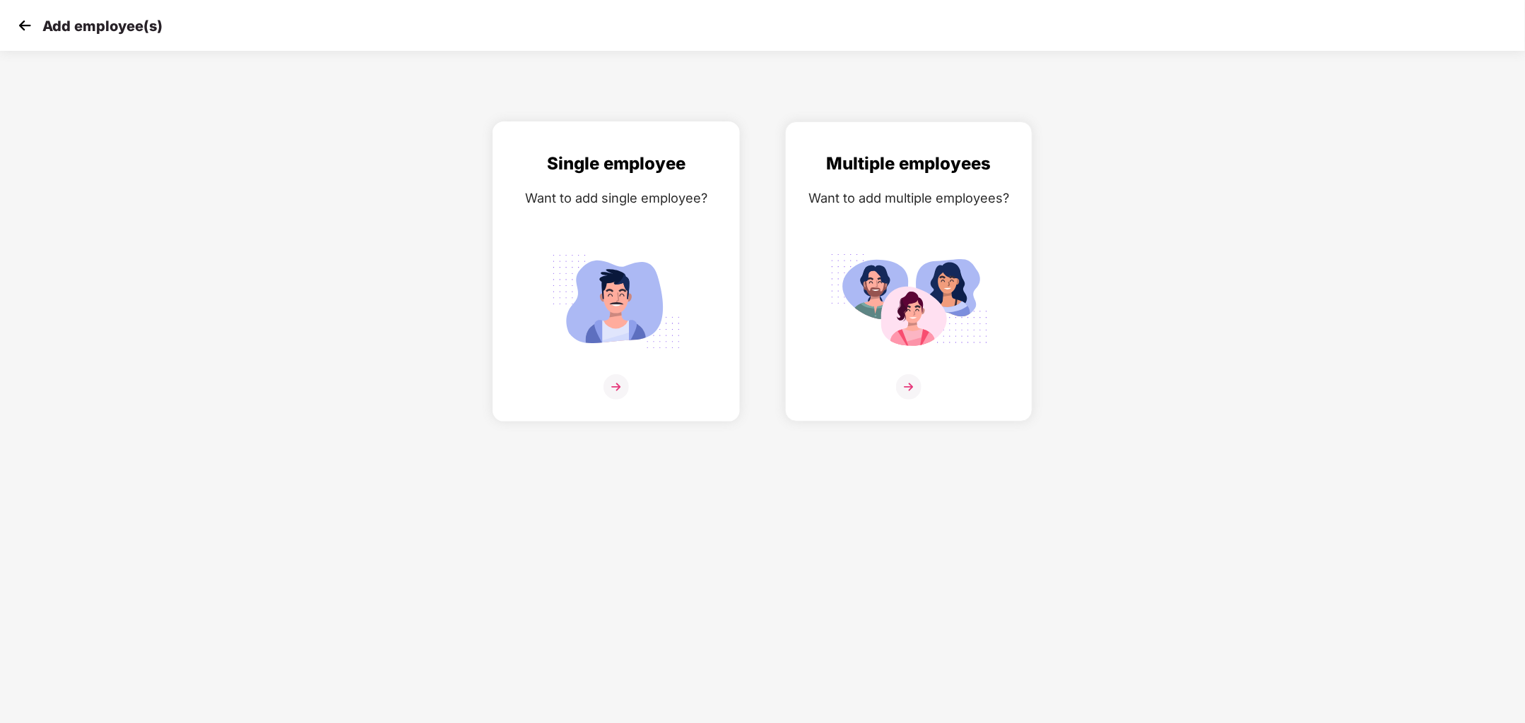
click at [621, 392] on img at bounding box center [615, 386] width 25 height 25
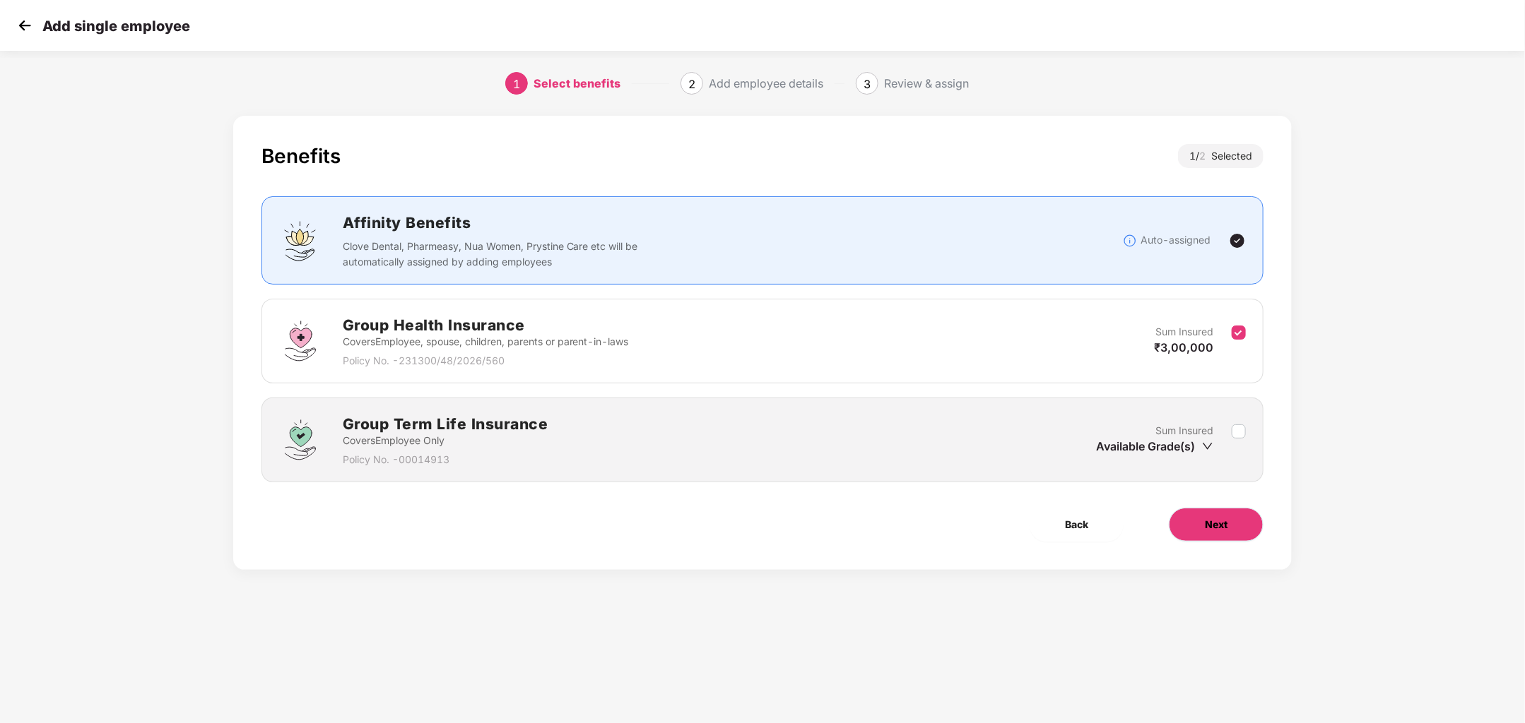
click at [1190, 531] on button "Next" at bounding box center [1215, 525] width 95 height 34
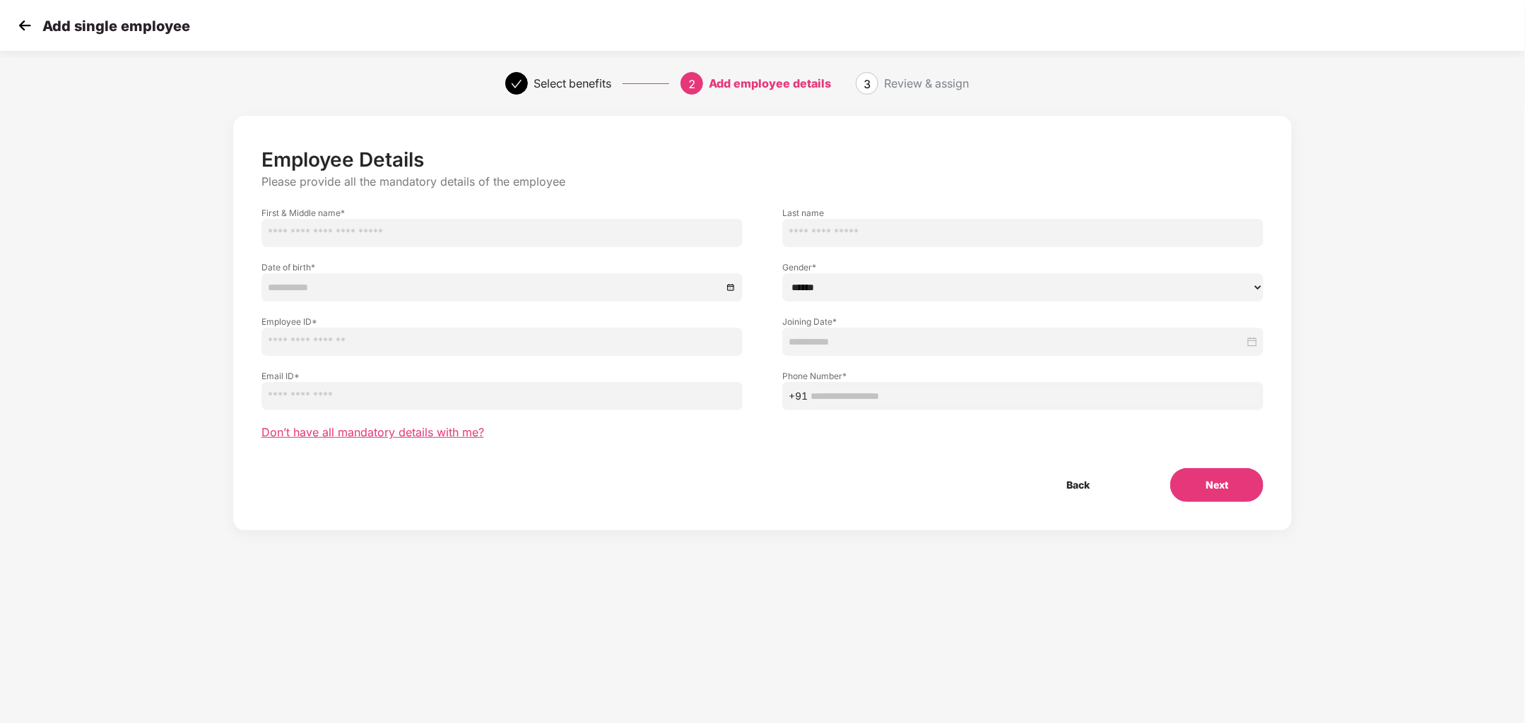
click at [430, 430] on span "Don’t have all mandatory details with me?" at bounding box center [372, 432] width 223 height 15
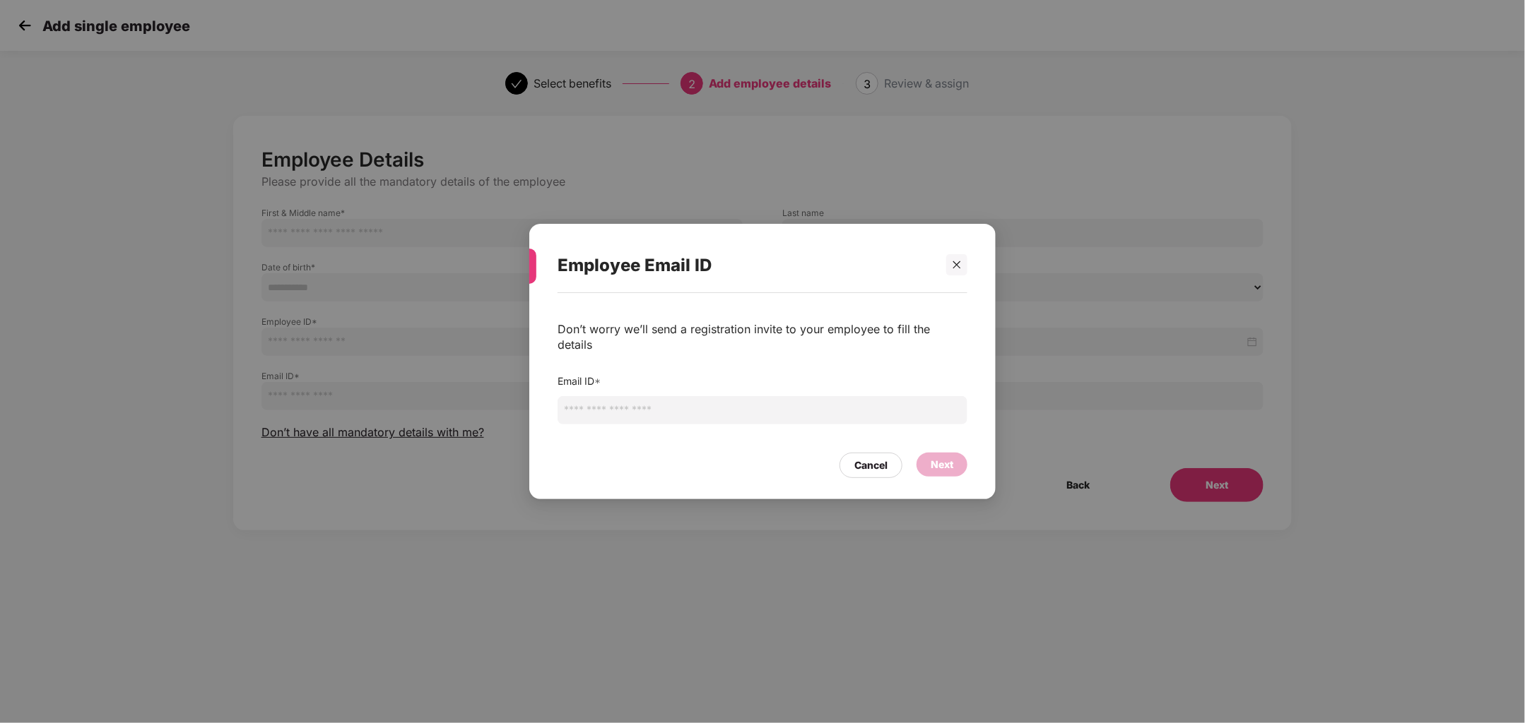
click at [749, 401] on input "email" at bounding box center [762, 410] width 410 height 28
paste input "**********"
type input "**********"
click at [946, 463] on div "Next" at bounding box center [941, 465] width 23 height 16
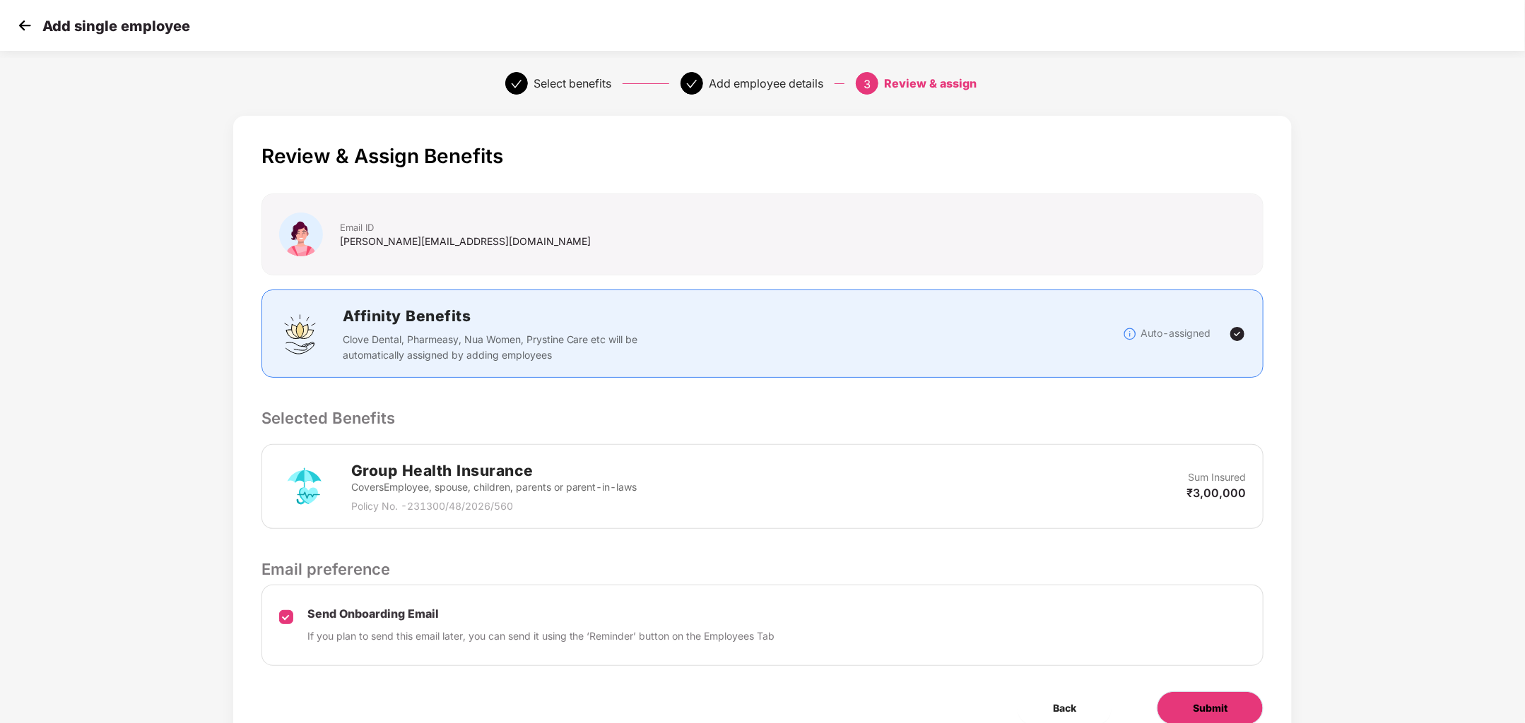
click at [1233, 711] on button "Submit" at bounding box center [1209, 709] width 107 height 34
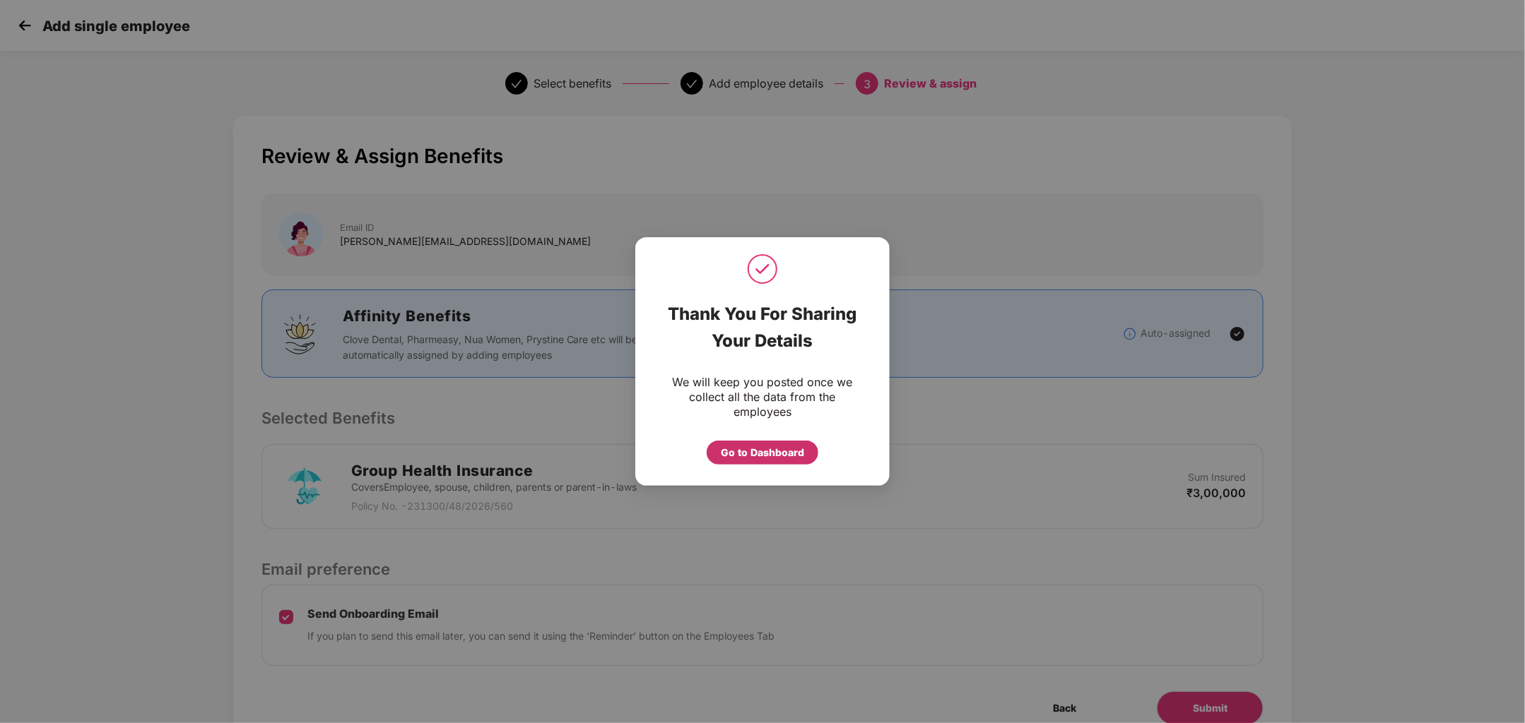
click at [747, 462] on div "Go to Dashboard" at bounding box center [762, 453] width 112 height 24
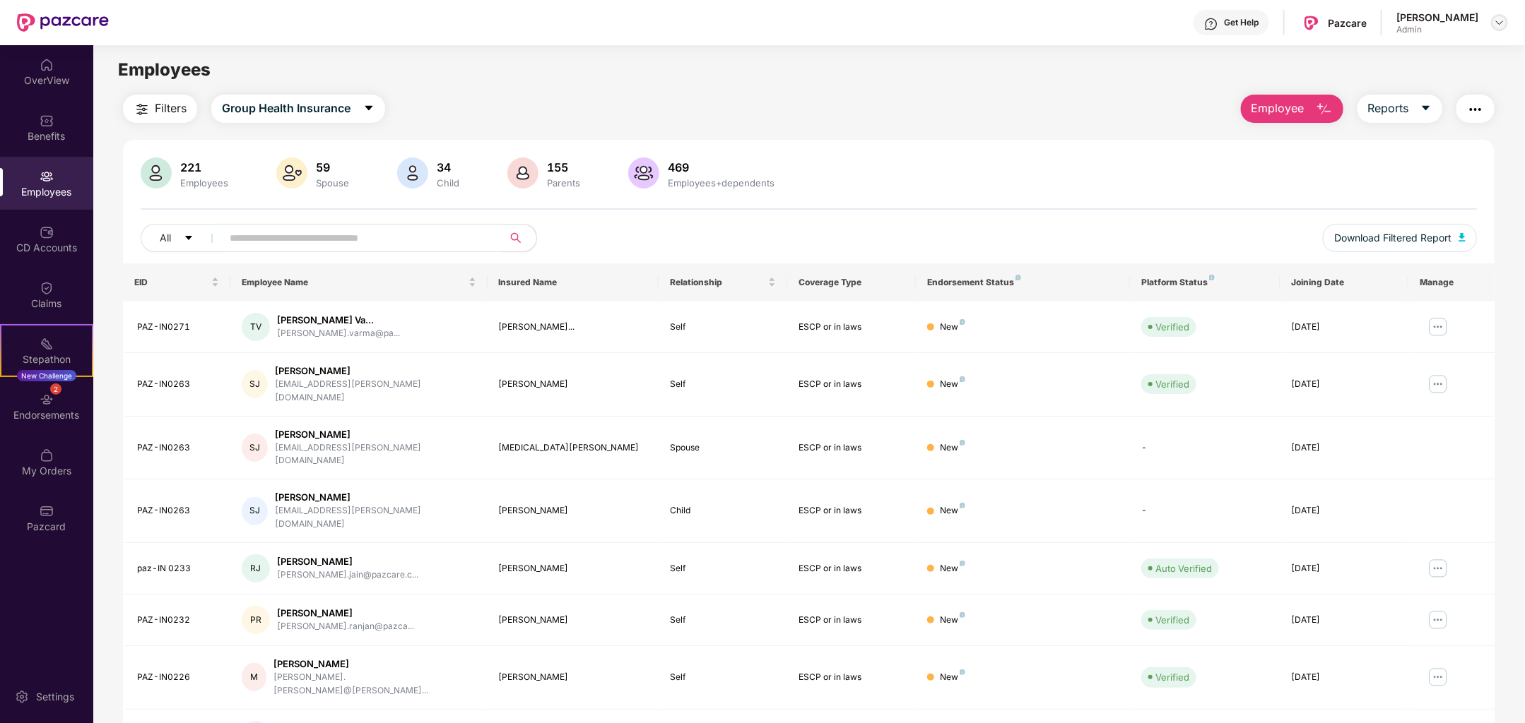
click at [1496, 18] on img at bounding box center [1498, 22] width 11 height 11
click at [1394, 84] on div "Switch Company" at bounding box center [1434, 83] width 184 height 28
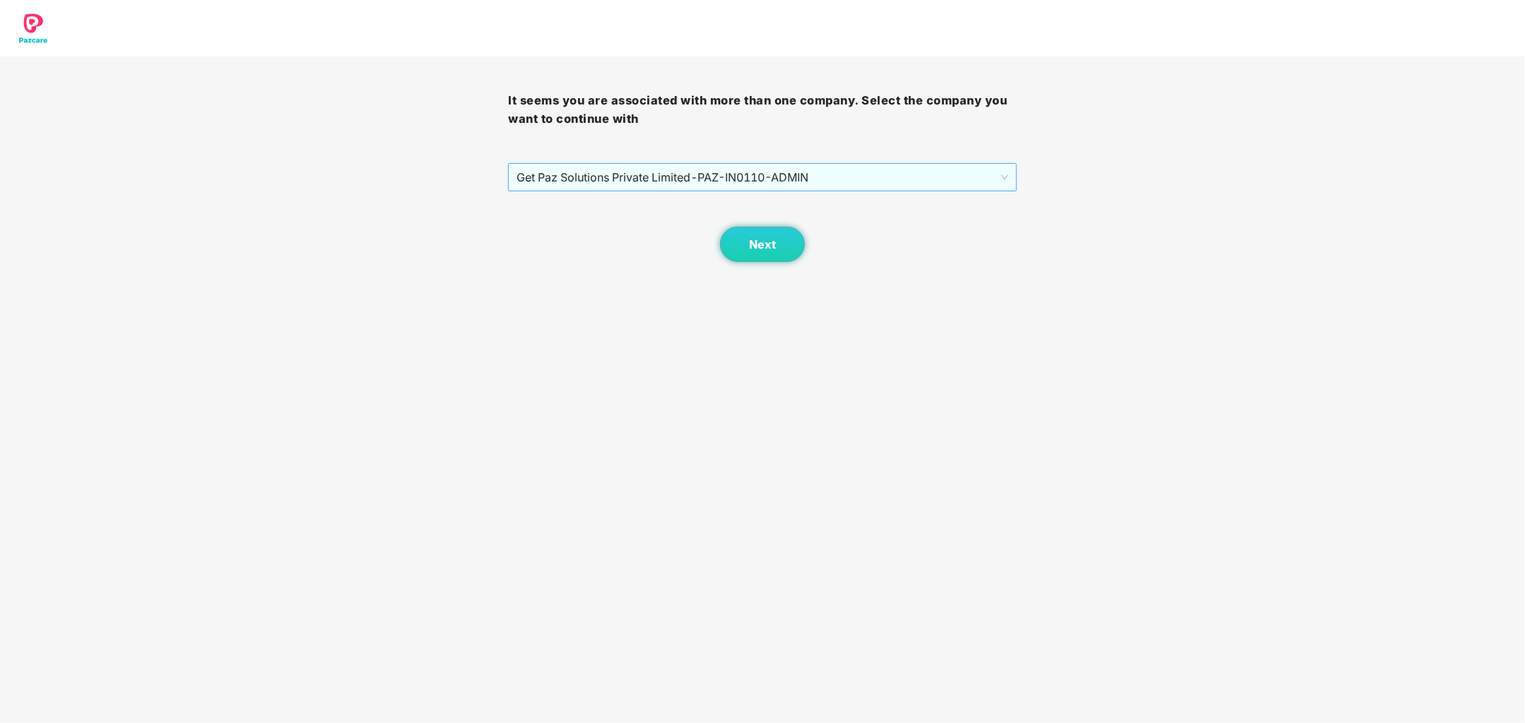
click at [805, 182] on span "Get Paz Solutions Private Limited - PAZ-IN0110 - ADMIN" at bounding box center [761, 177] width 491 height 27
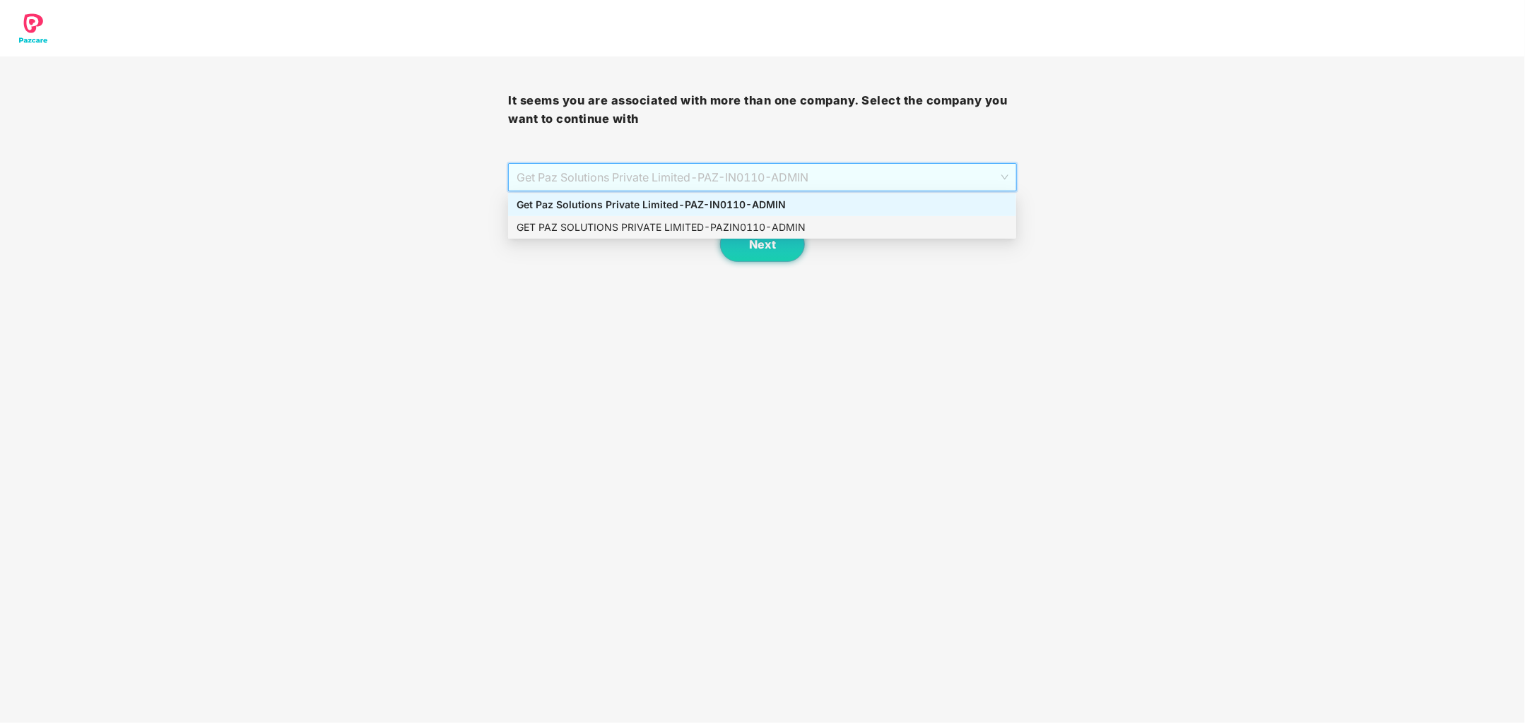
click at [803, 226] on div "GET PAZ SOLUTIONS PRIVATE LIMITED - PAZIN0110 - ADMIN" at bounding box center [761, 228] width 491 height 16
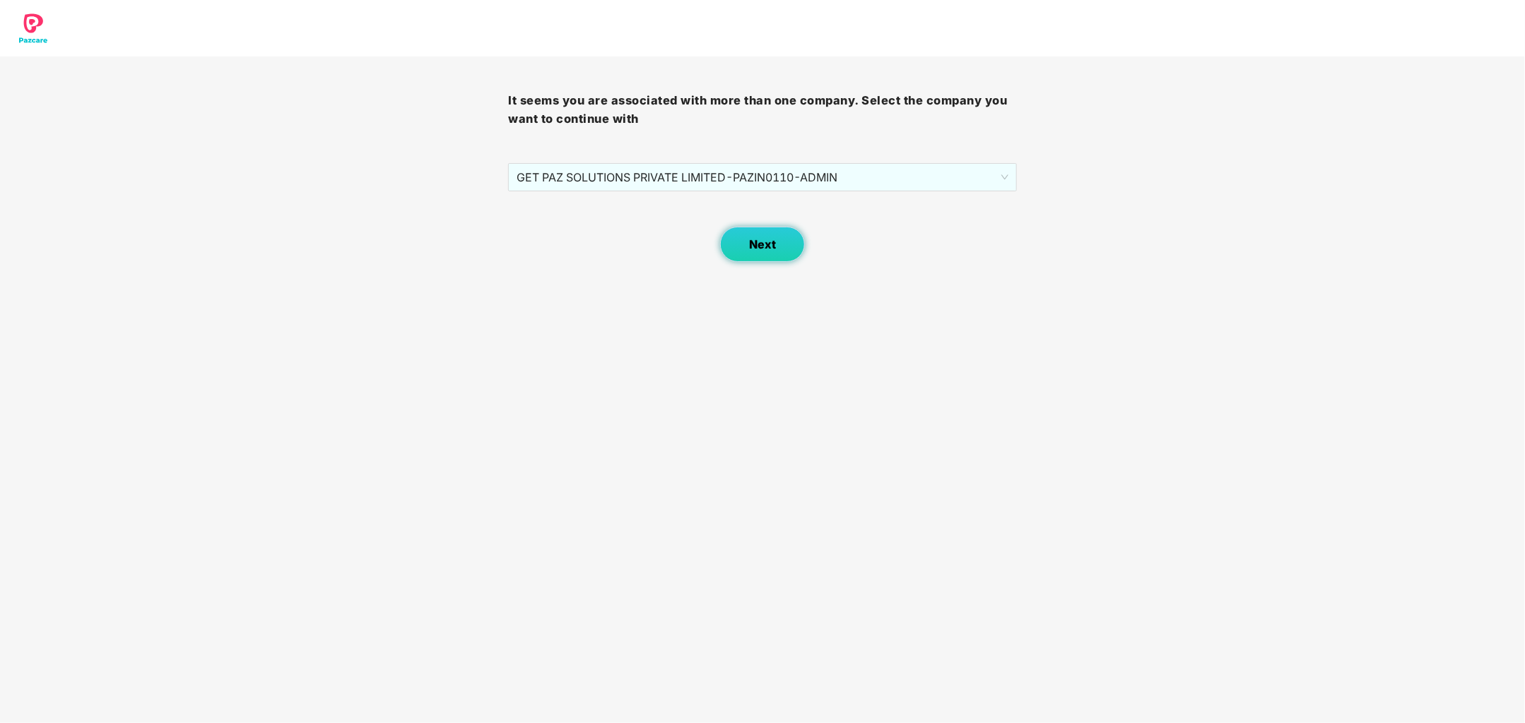
click at [774, 244] on span "Next" at bounding box center [762, 244] width 27 height 13
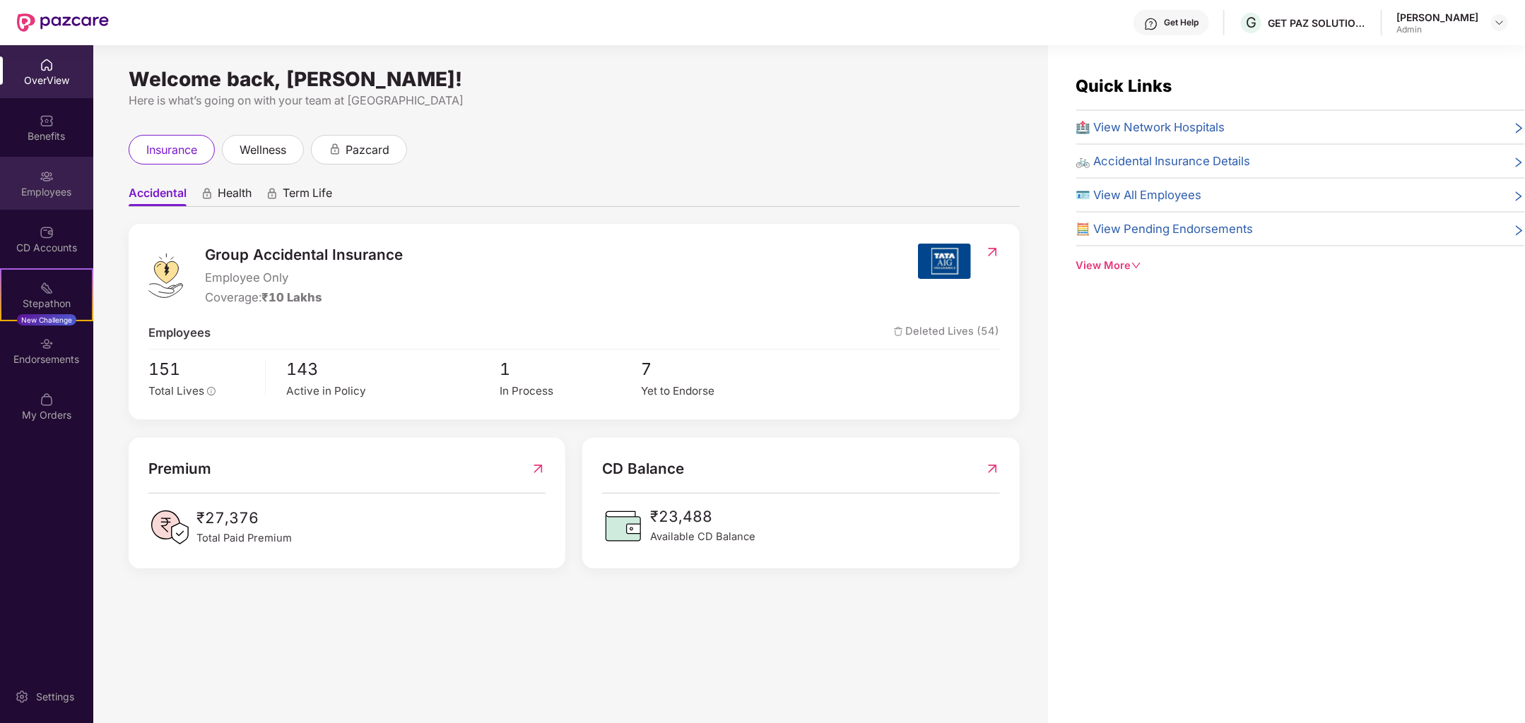
click at [36, 182] on div "Employees" at bounding box center [46, 183] width 93 height 53
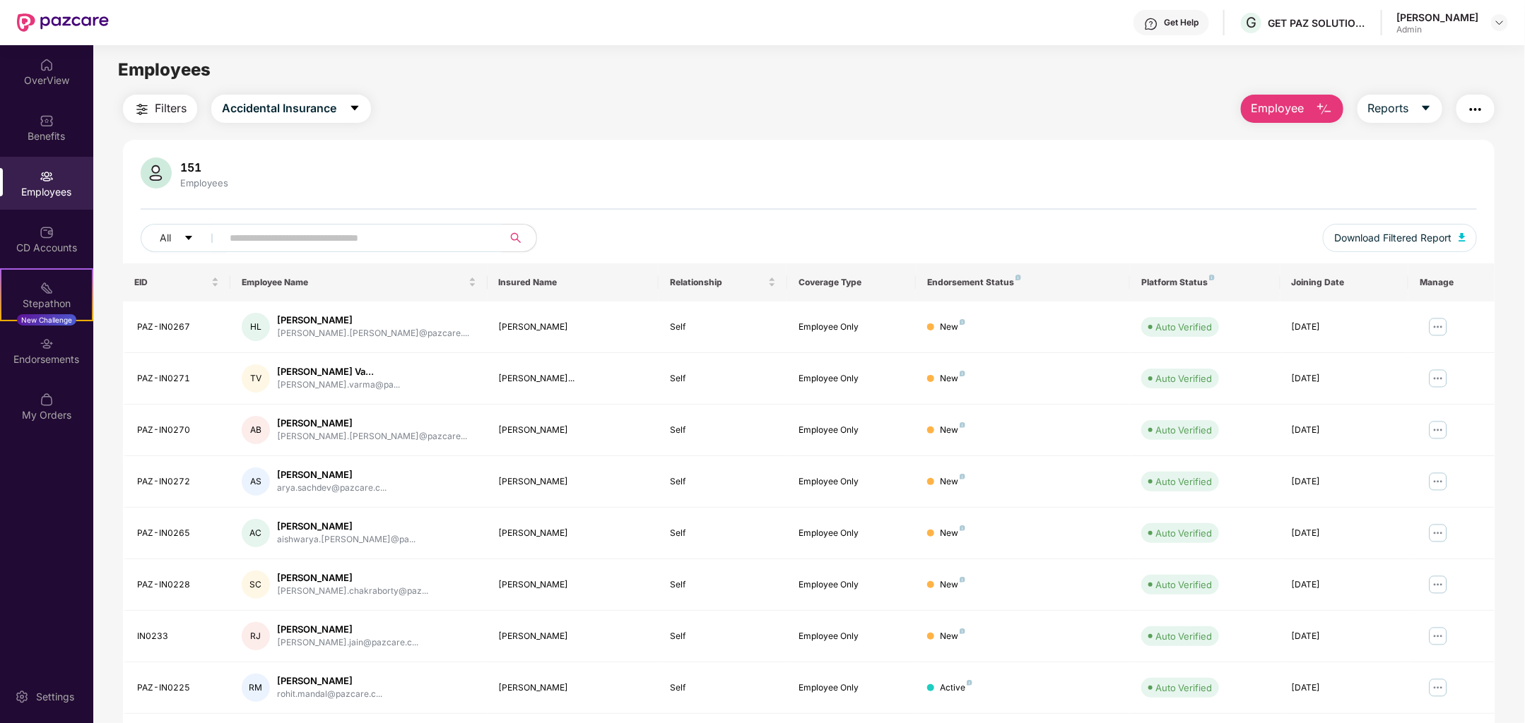
click at [1272, 106] on span "Employee" at bounding box center [1277, 109] width 53 height 18
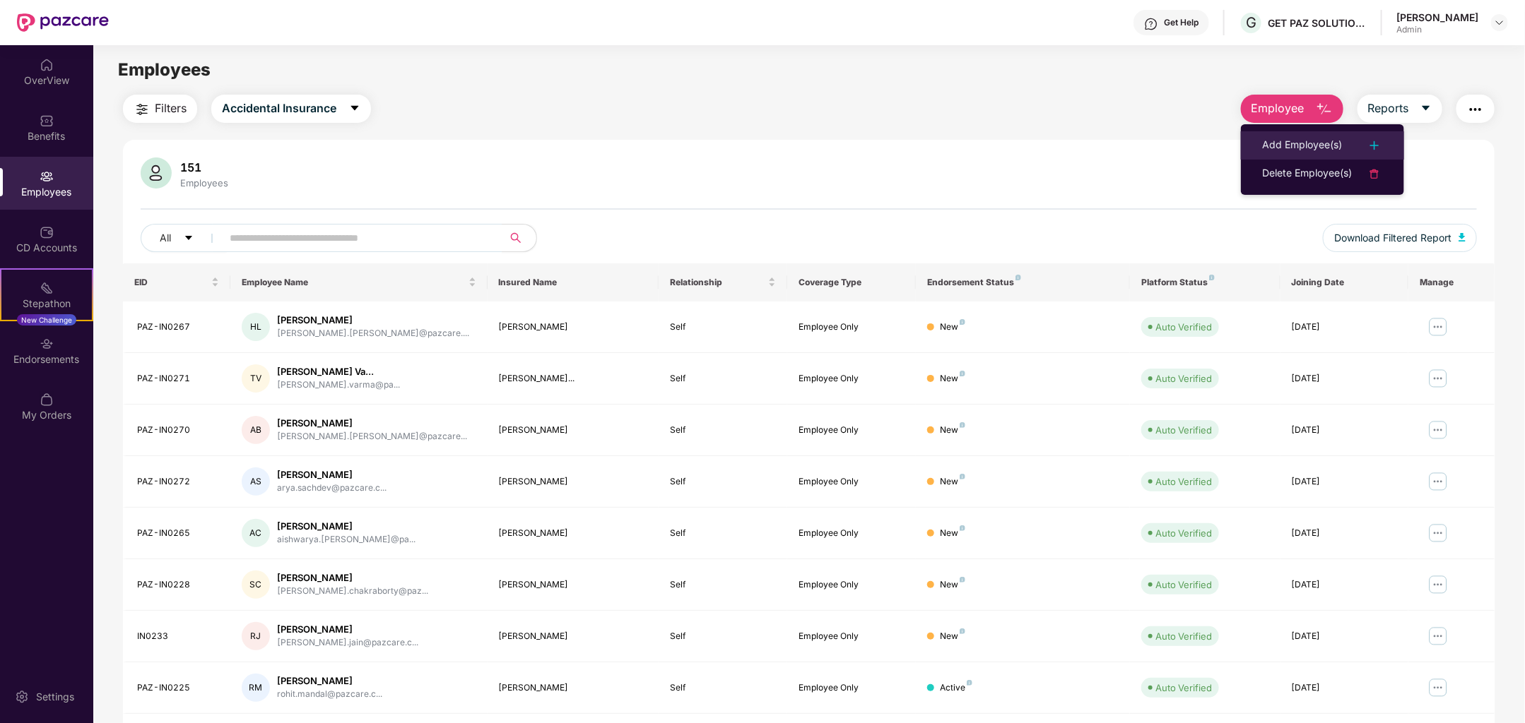
click at [1325, 146] on div "Add Employee(s)" at bounding box center [1302, 145] width 80 height 17
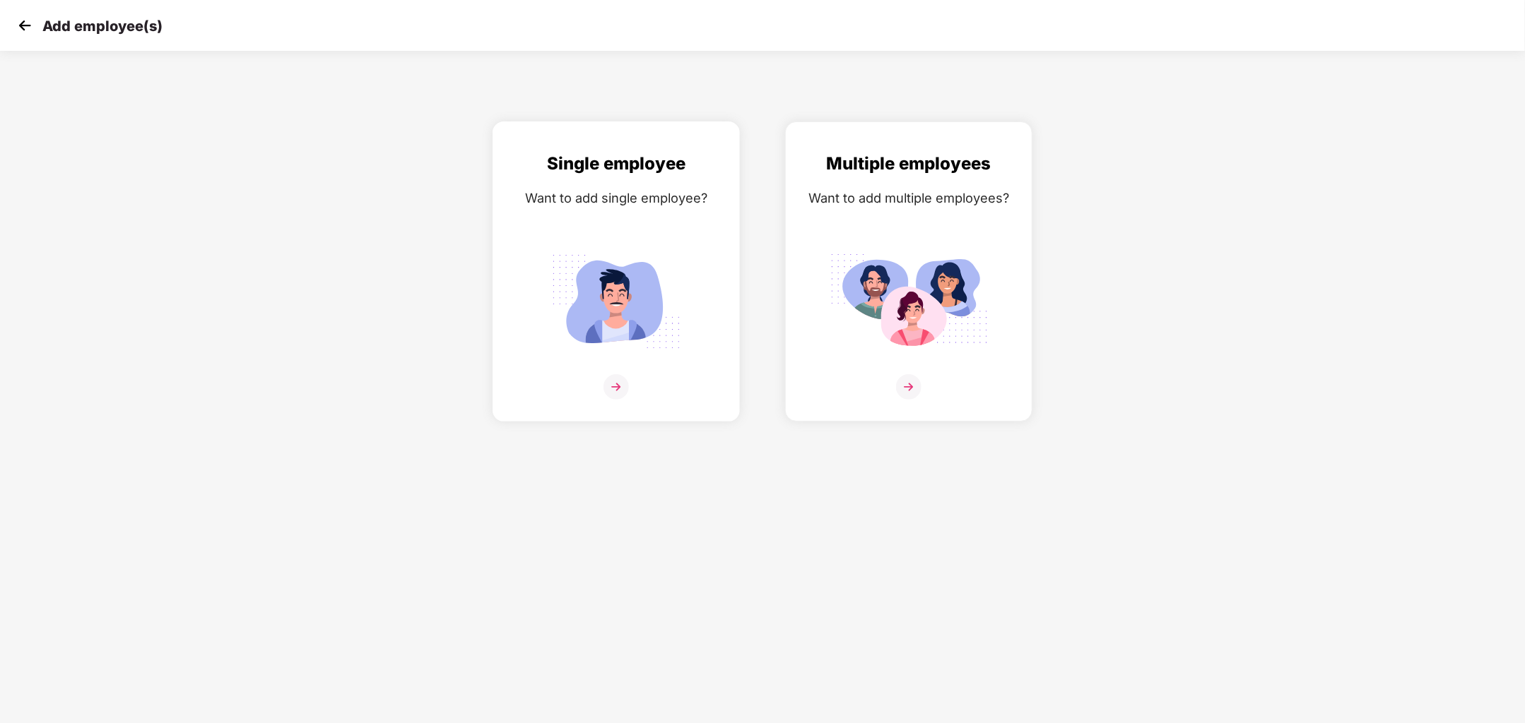
click at [624, 389] on img at bounding box center [615, 386] width 25 height 25
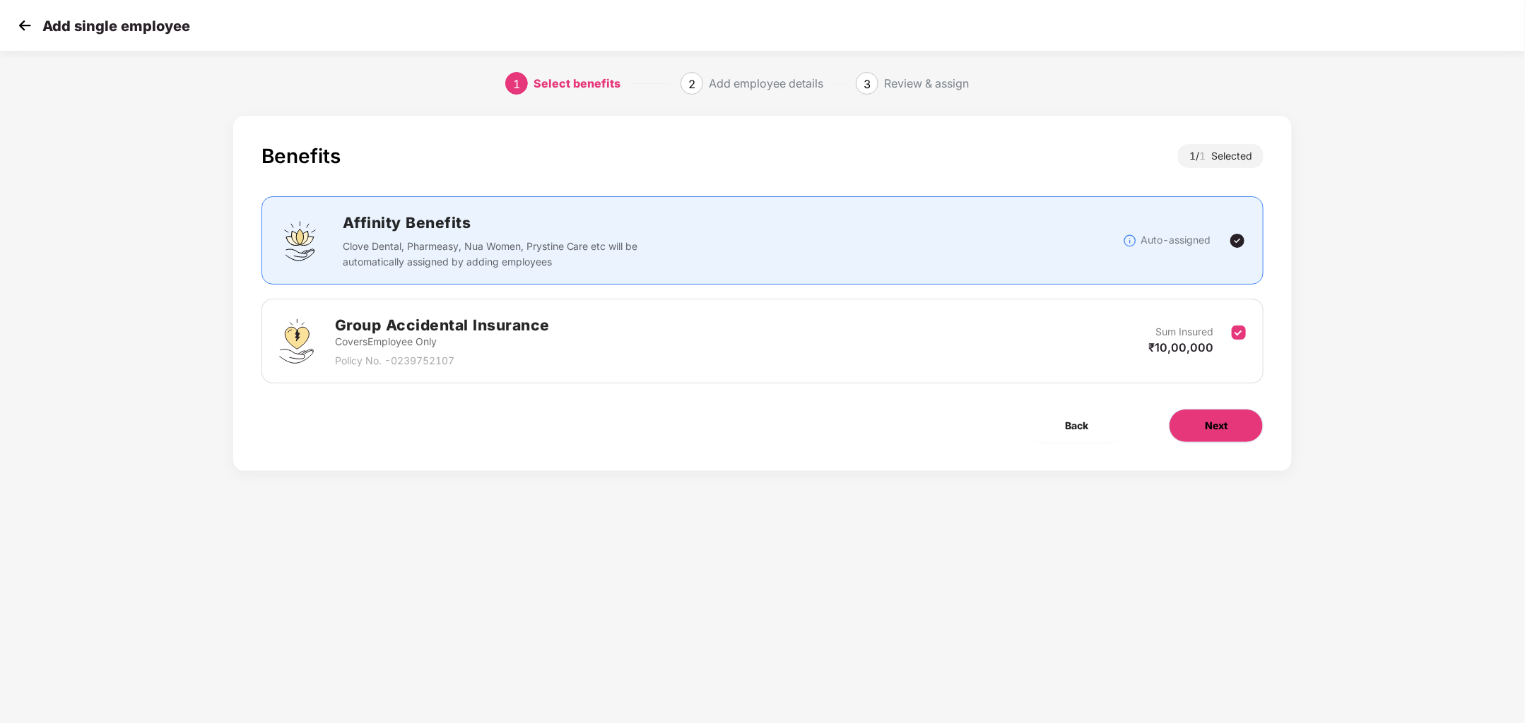
click at [1219, 409] on button "Next" at bounding box center [1215, 426] width 95 height 34
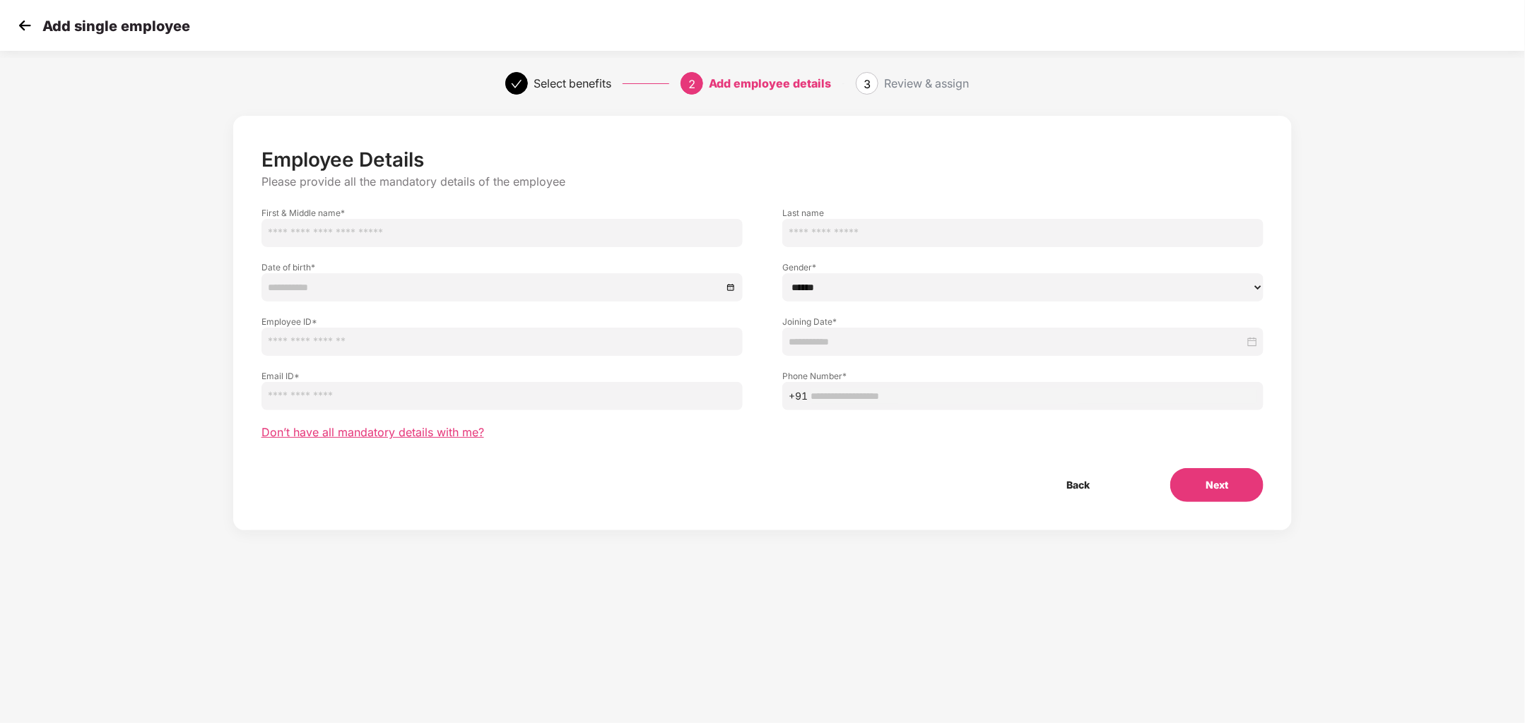
click at [456, 432] on span "Don’t have all mandatory details with me?" at bounding box center [372, 432] width 223 height 15
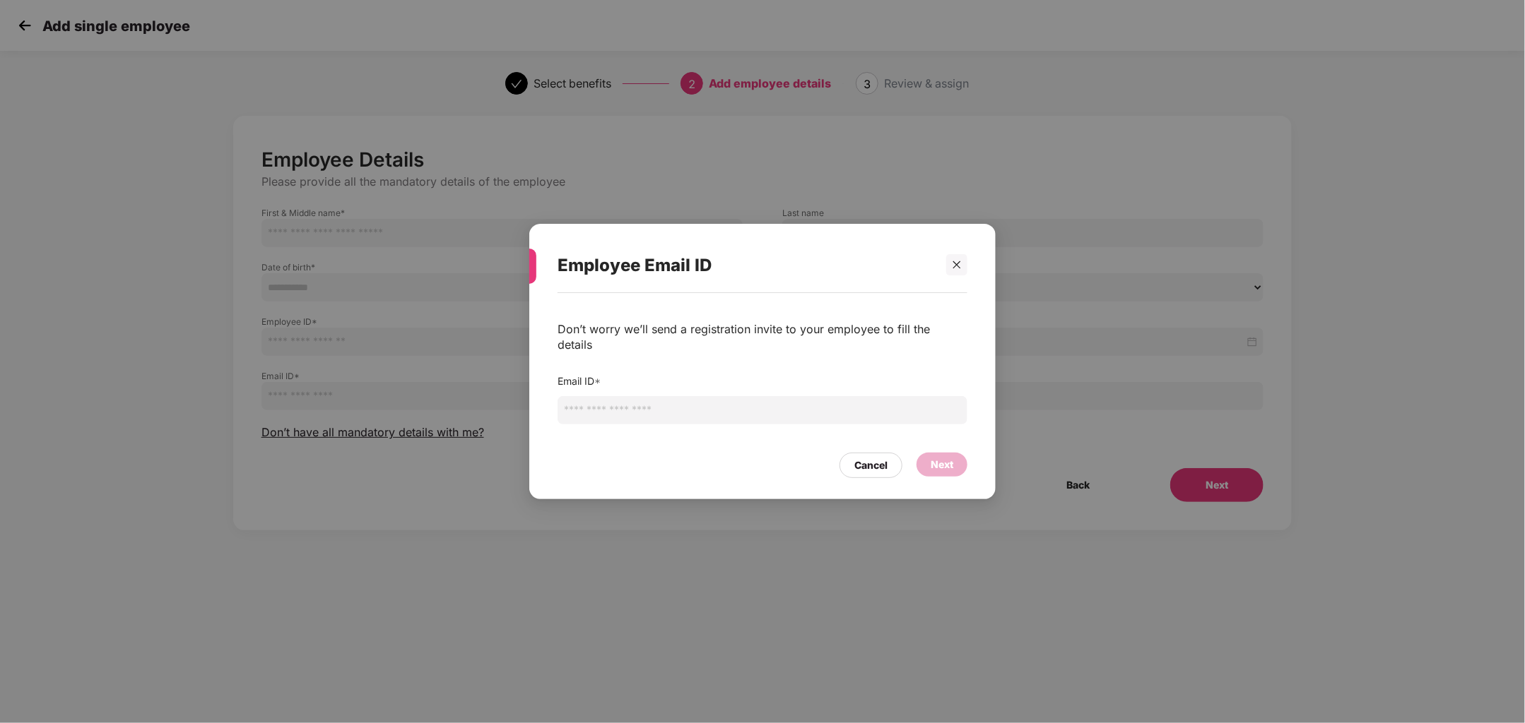
click at [624, 410] on input "email" at bounding box center [762, 410] width 410 height 28
type input "**********"
click at [921, 454] on div "Next" at bounding box center [941, 465] width 51 height 24
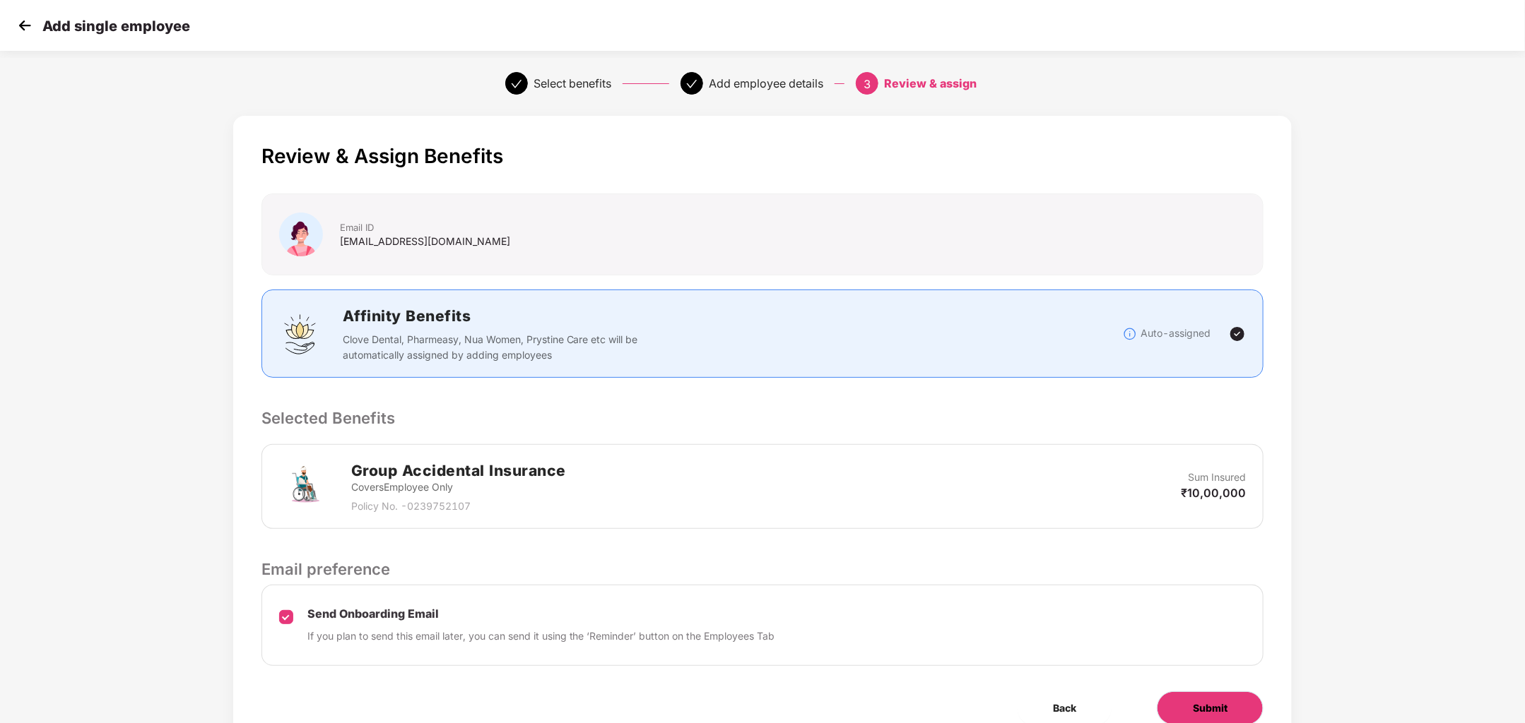
click at [1220, 696] on button "Submit" at bounding box center [1209, 709] width 107 height 34
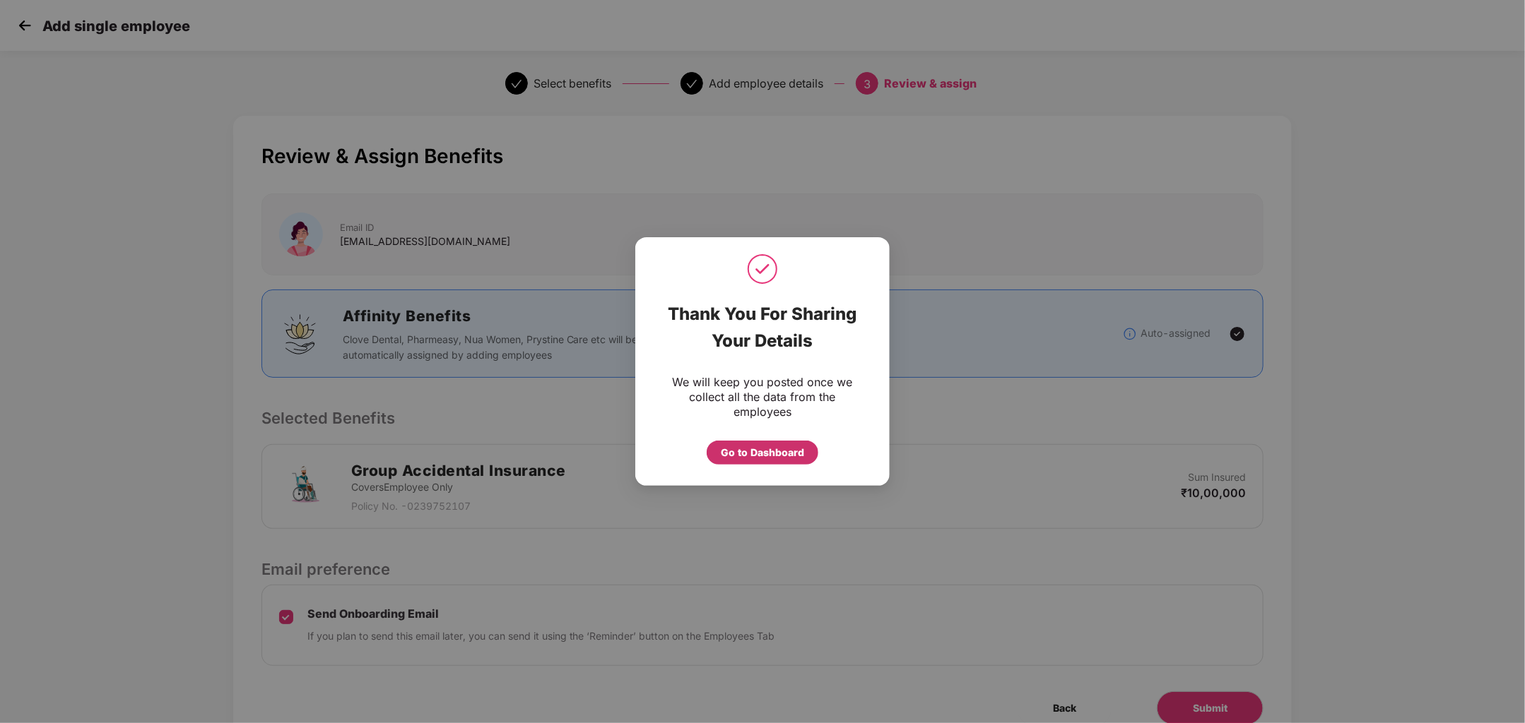
click at [770, 449] on div "Go to Dashboard" at bounding box center [762, 453] width 83 height 16
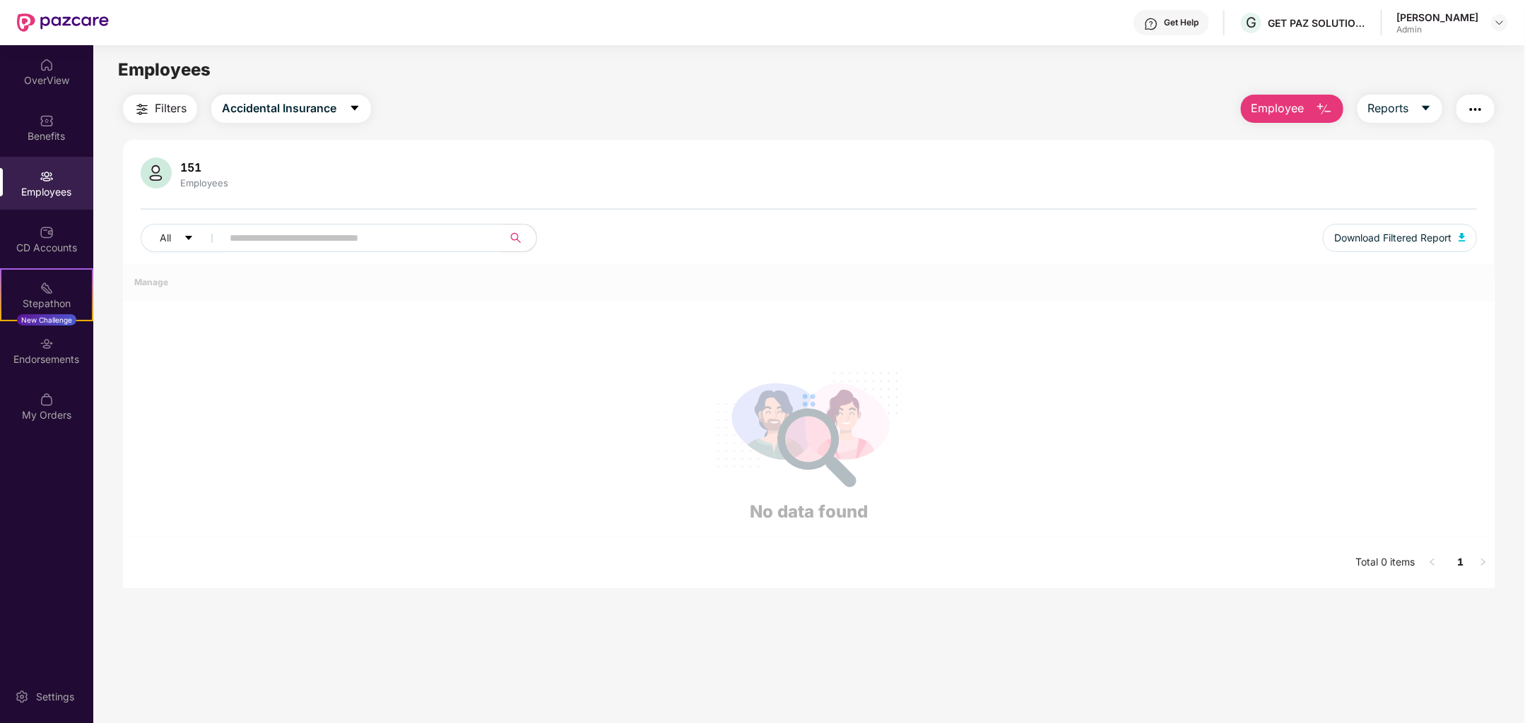
click at [1284, 114] on span "Employee" at bounding box center [1277, 109] width 53 height 18
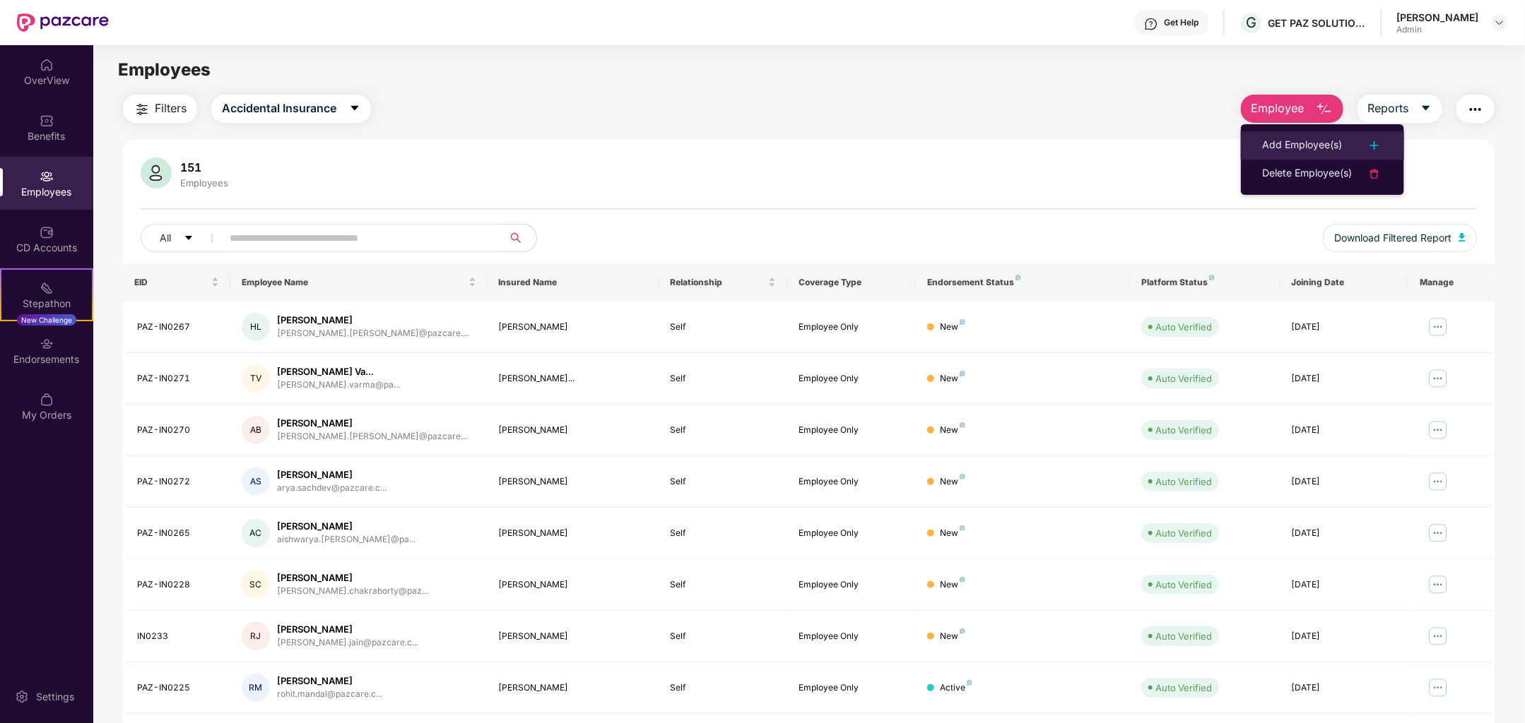
click at [1288, 141] on div "Add Employee(s)" at bounding box center [1302, 145] width 80 height 17
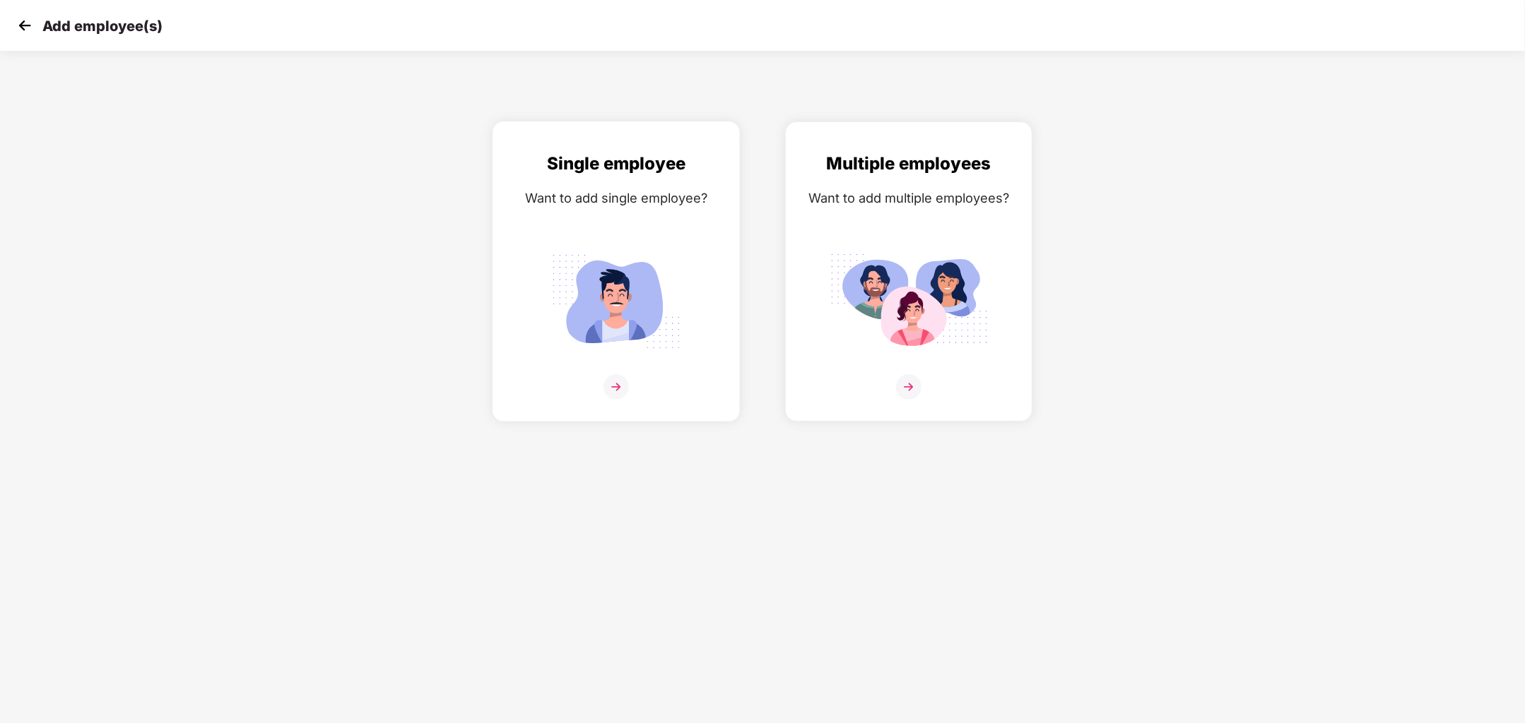
click at [621, 383] on img at bounding box center [615, 386] width 25 height 25
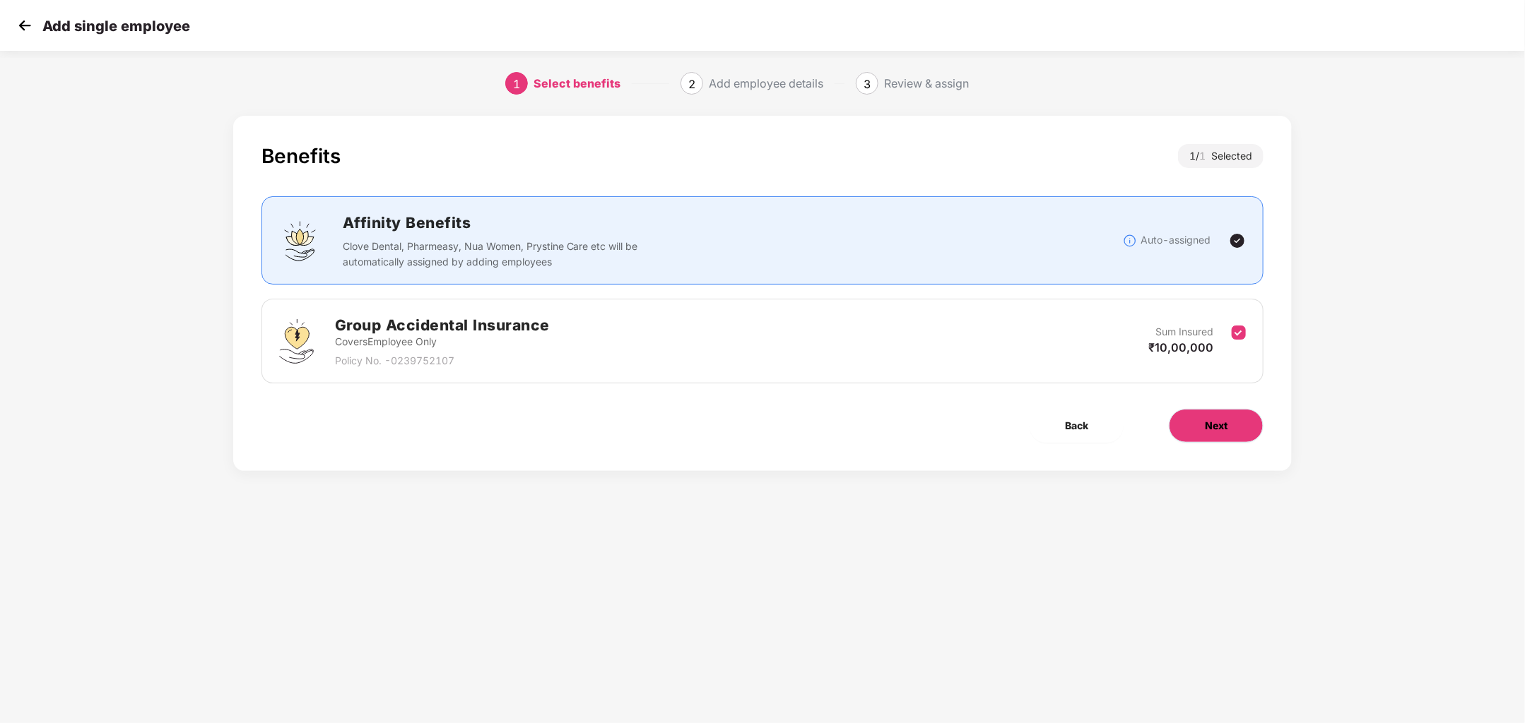
click at [1219, 418] on span "Next" at bounding box center [1215, 426] width 23 height 16
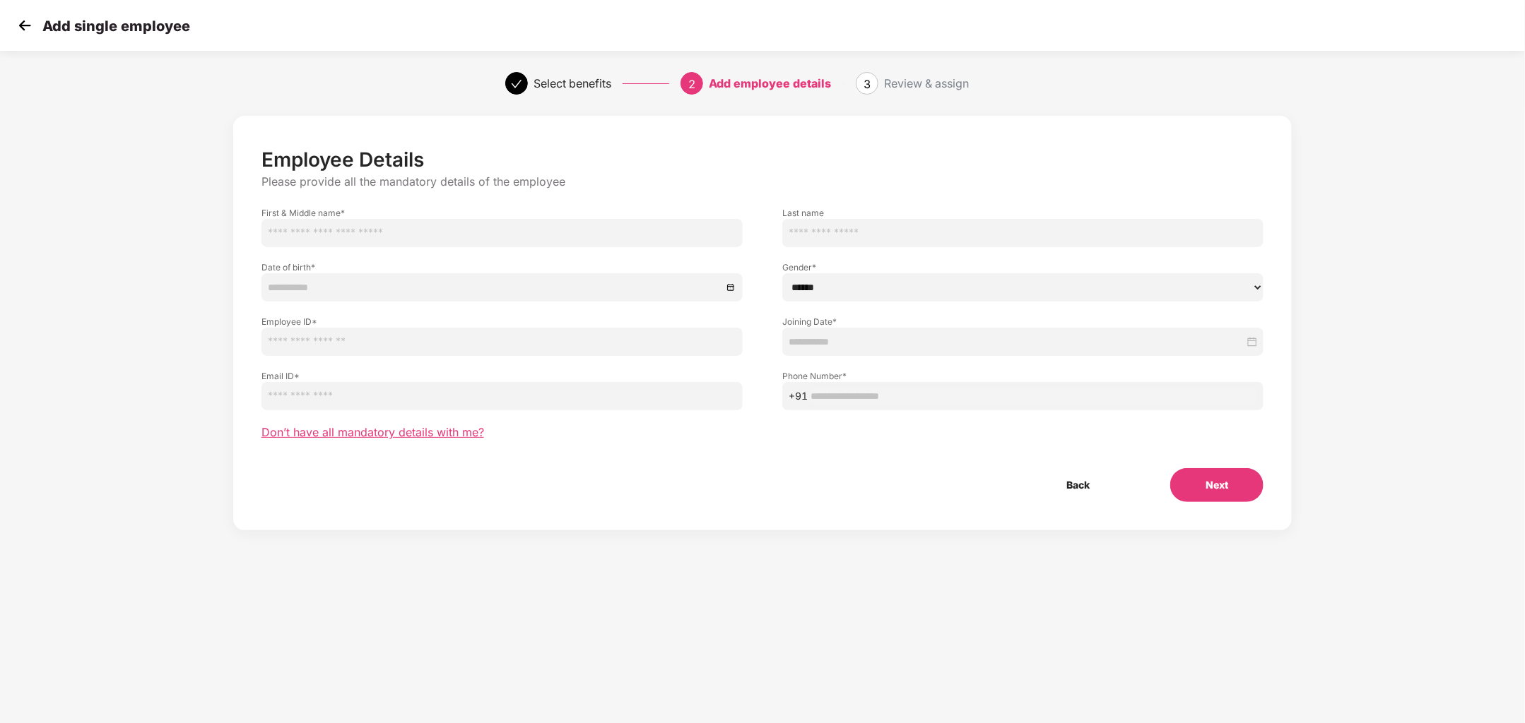
click at [421, 434] on span "Don’t have all mandatory details with me?" at bounding box center [372, 432] width 223 height 15
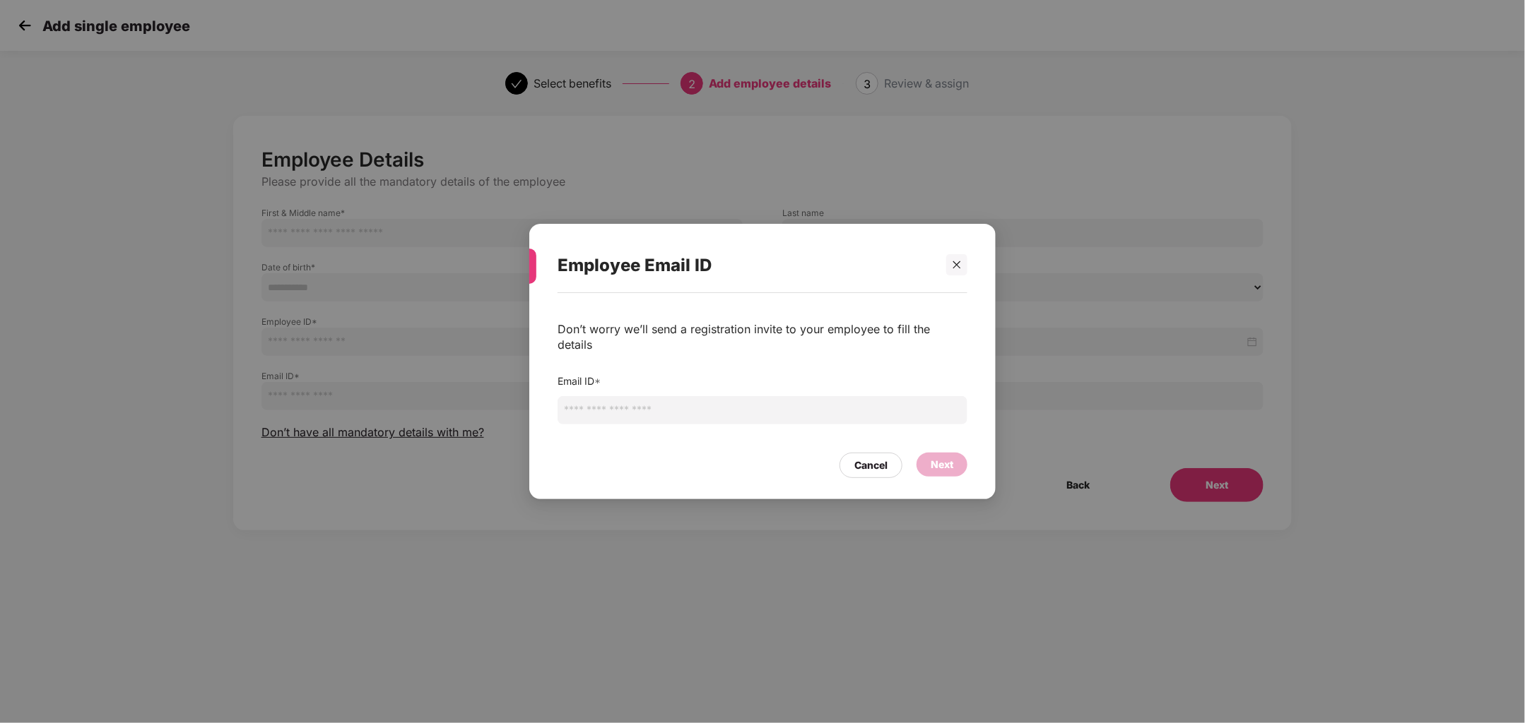
click at [606, 404] on input "email" at bounding box center [762, 410] width 410 height 28
type input "**********"
click at [948, 457] on div "Next" at bounding box center [941, 465] width 23 height 16
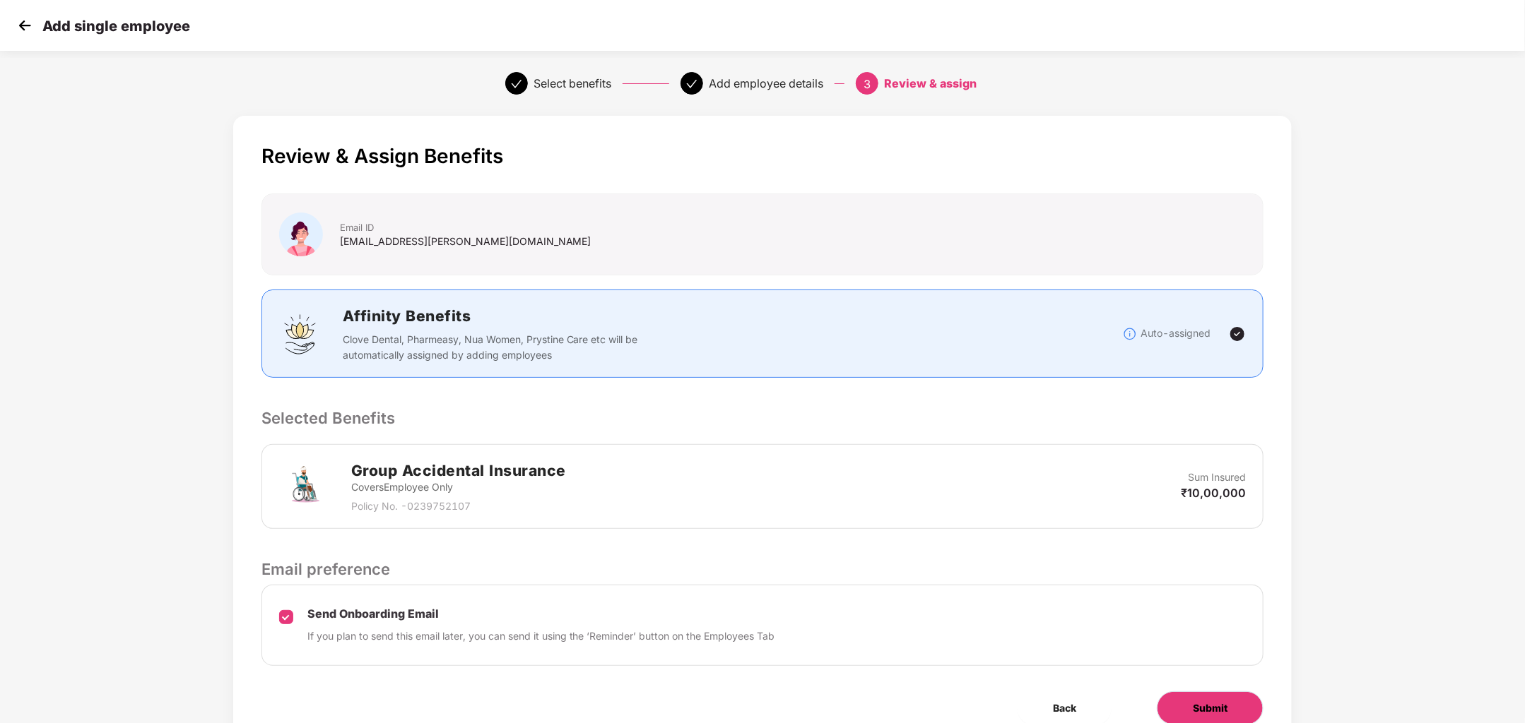
click at [1210, 694] on button "Submit" at bounding box center [1209, 709] width 107 height 34
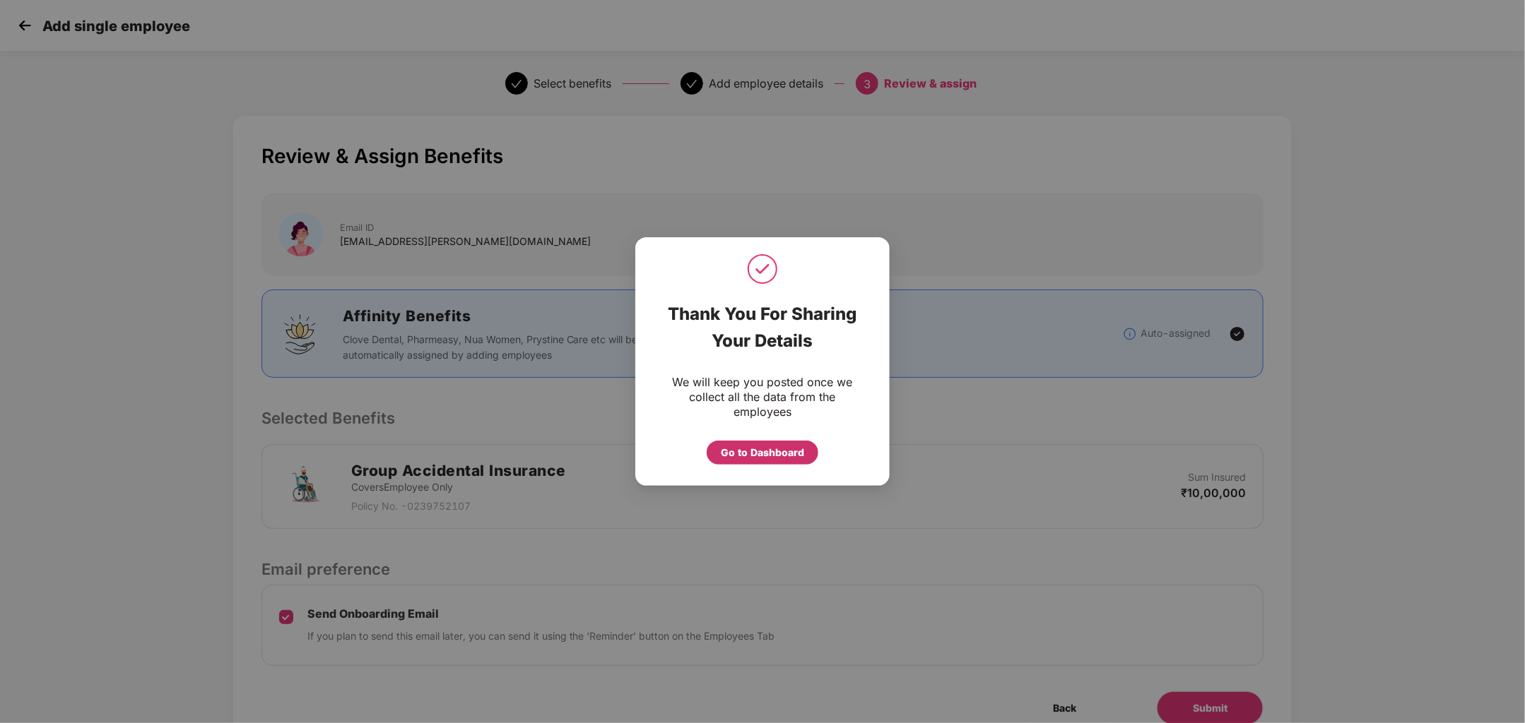
click at [771, 459] on div "Go to Dashboard" at bounding box center [762, 453] width 83 height 16
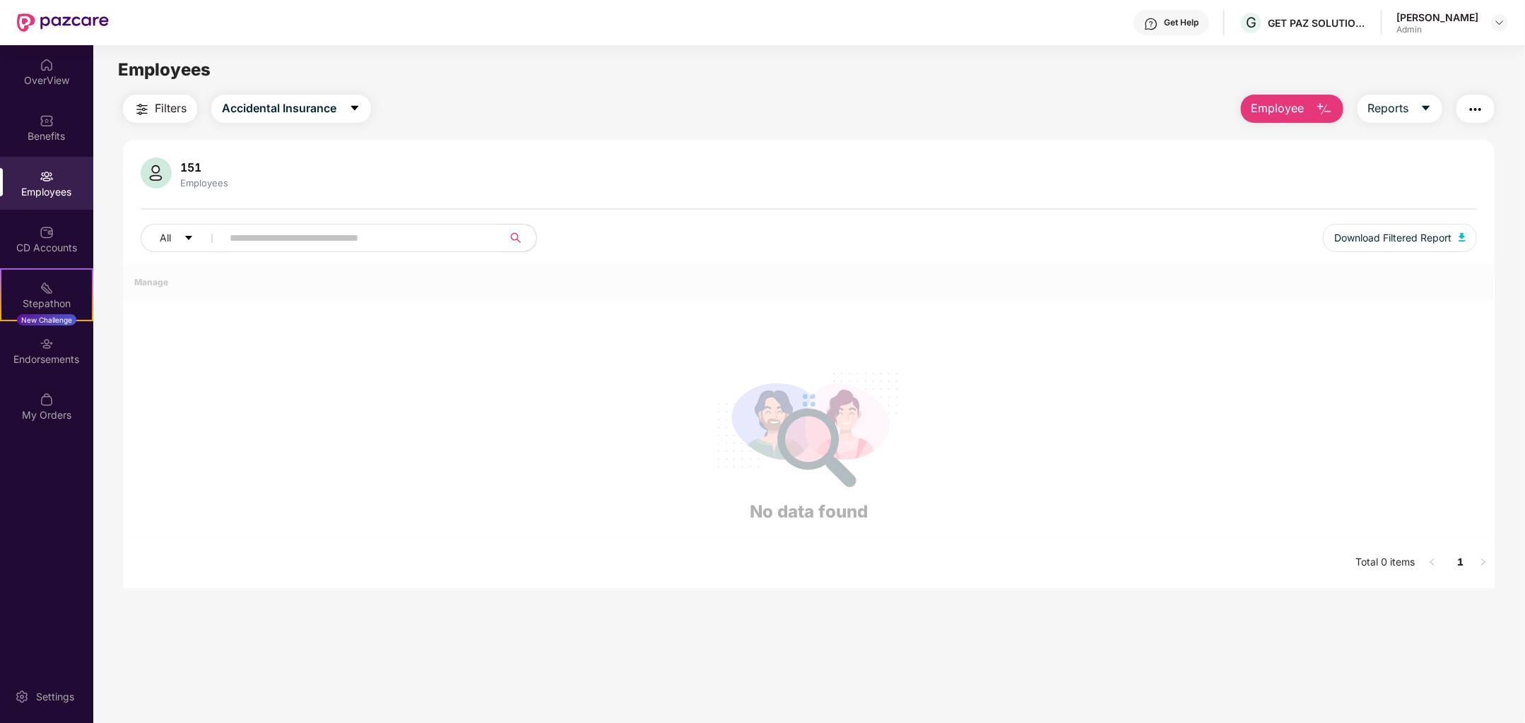
click at [1279, 114] on span "Employee" at bounding box center [1277, 109] width 53 height 18
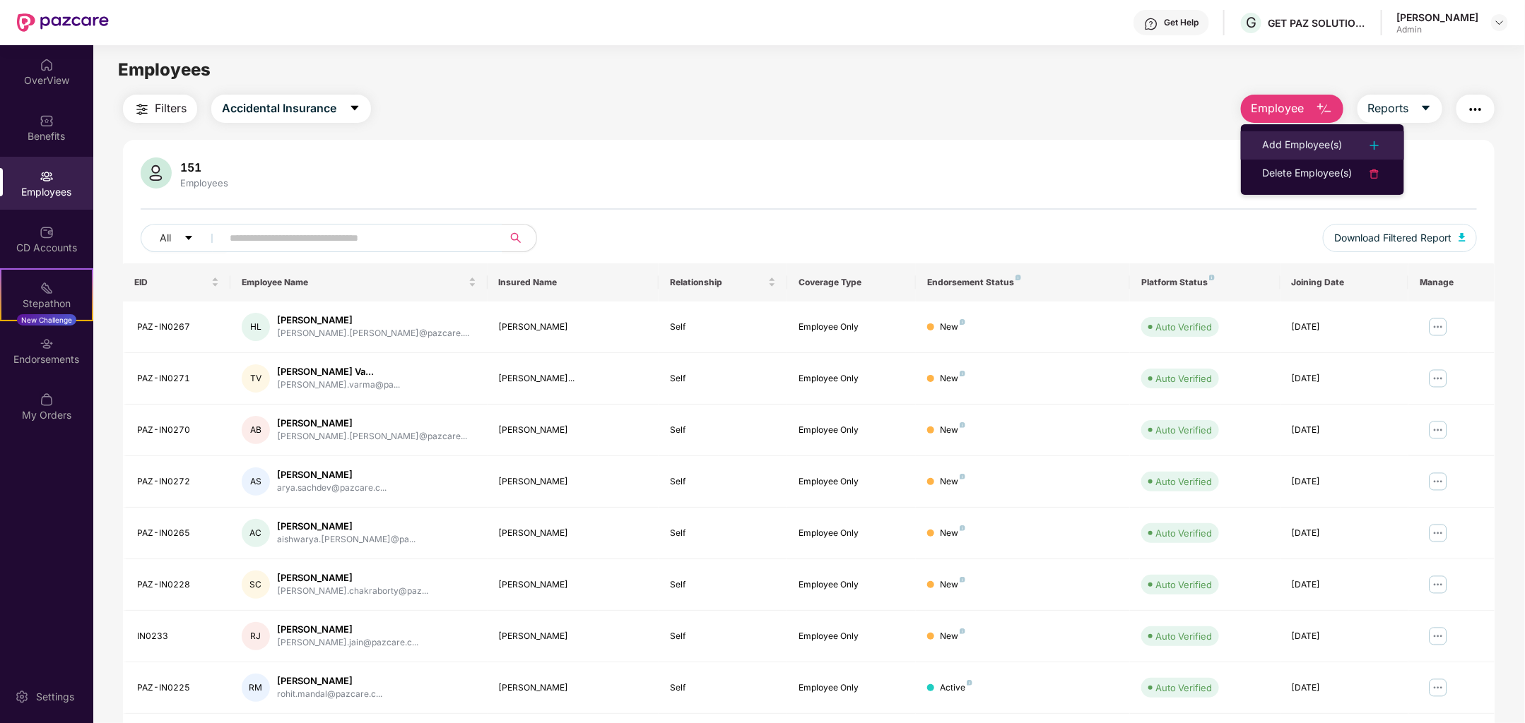
click at [1278, 148] on div "Add Employee(s)" at bounding box center [1302, 145] width 80 height 17
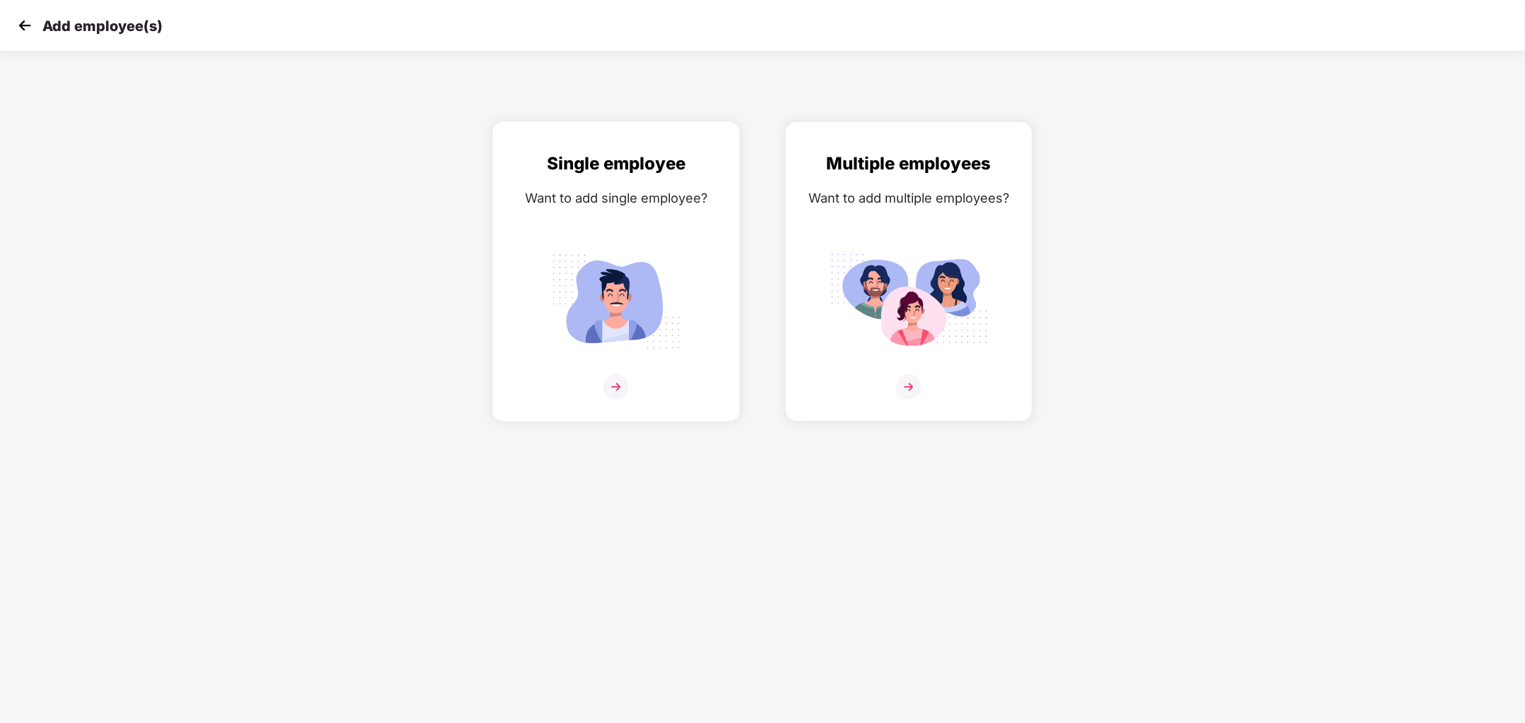
click at [622, 381] on img at bounding box center [615, 386] width 25 height 25
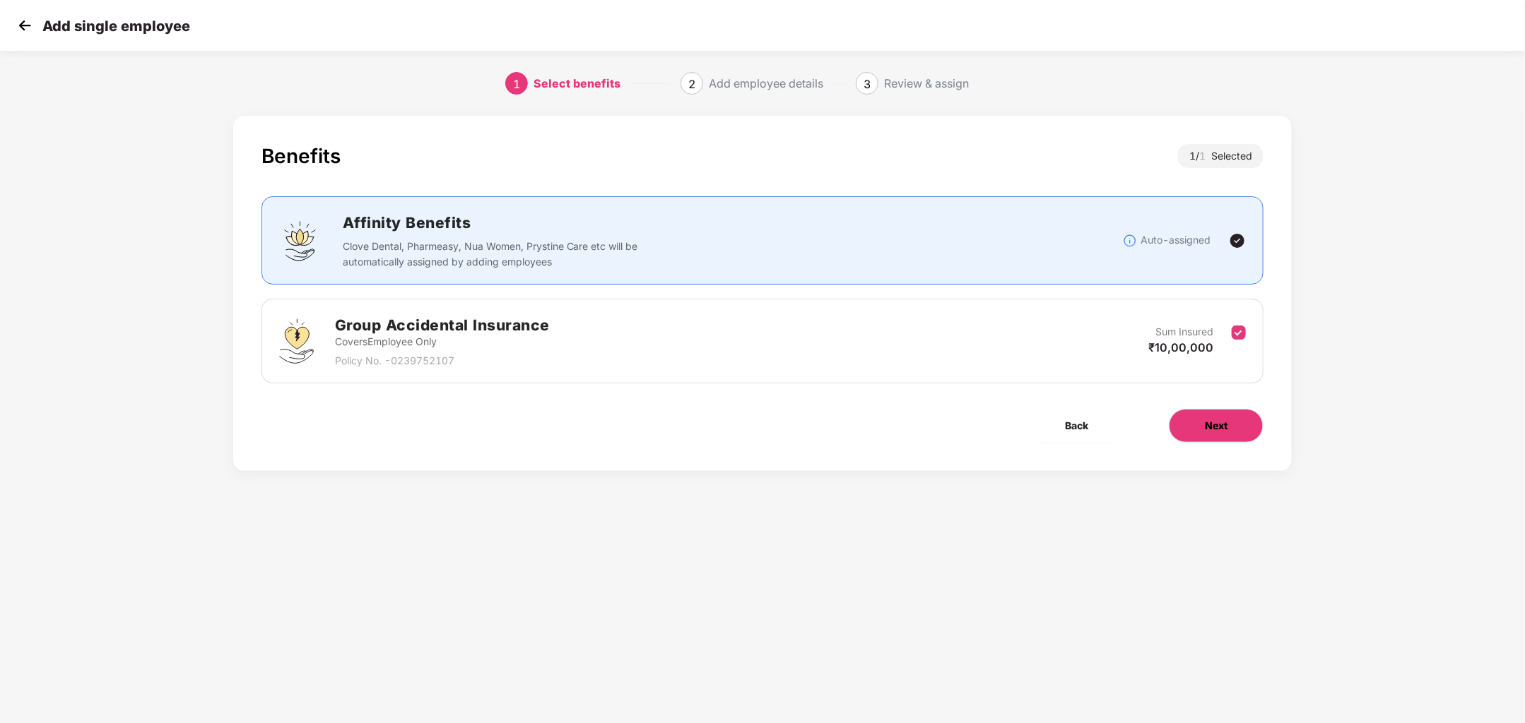
click at [1186, 430] on button "Next" at bounding box center [1215, 426] width 95 height 34
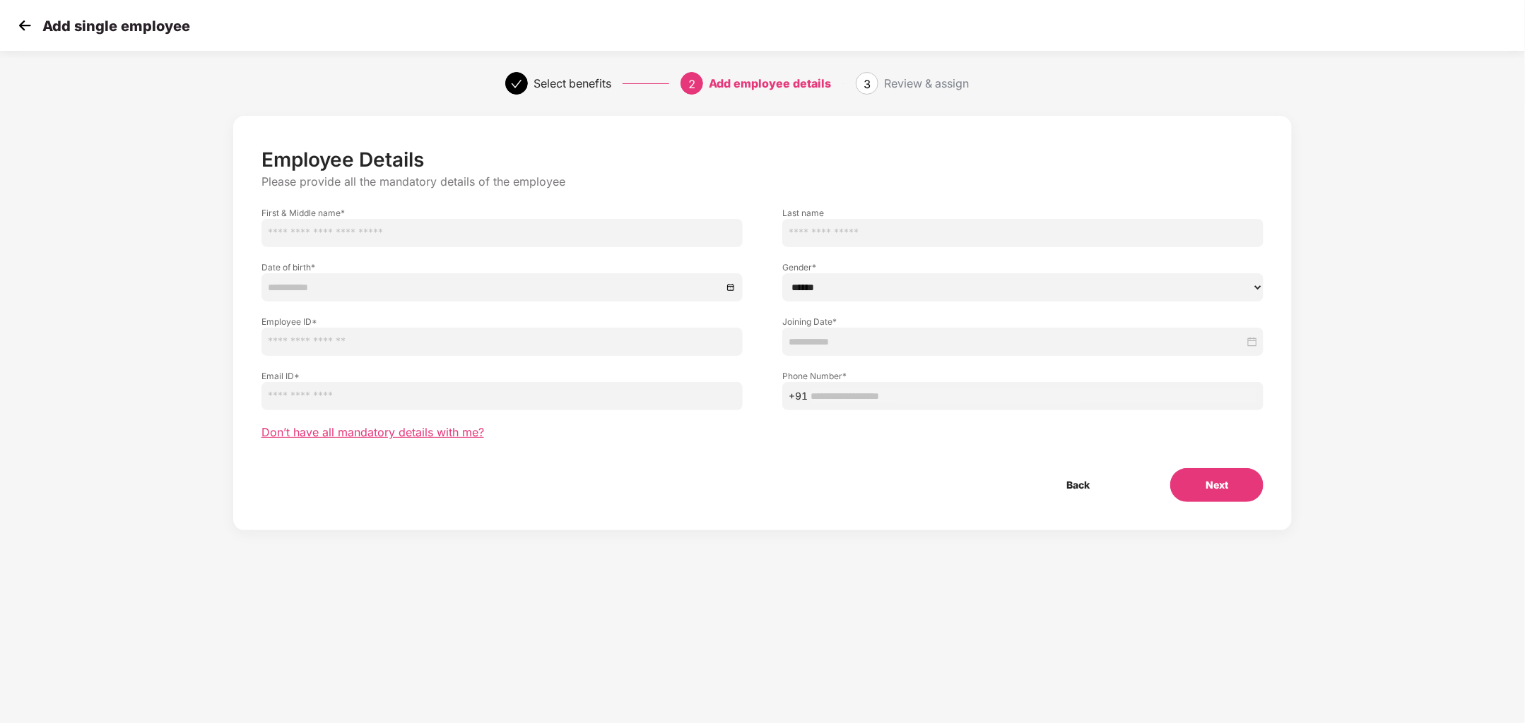
click at [376, 434] on span "Don’t have all mandatory details with me?" at bounding box center [372, 432] width 223 height 15
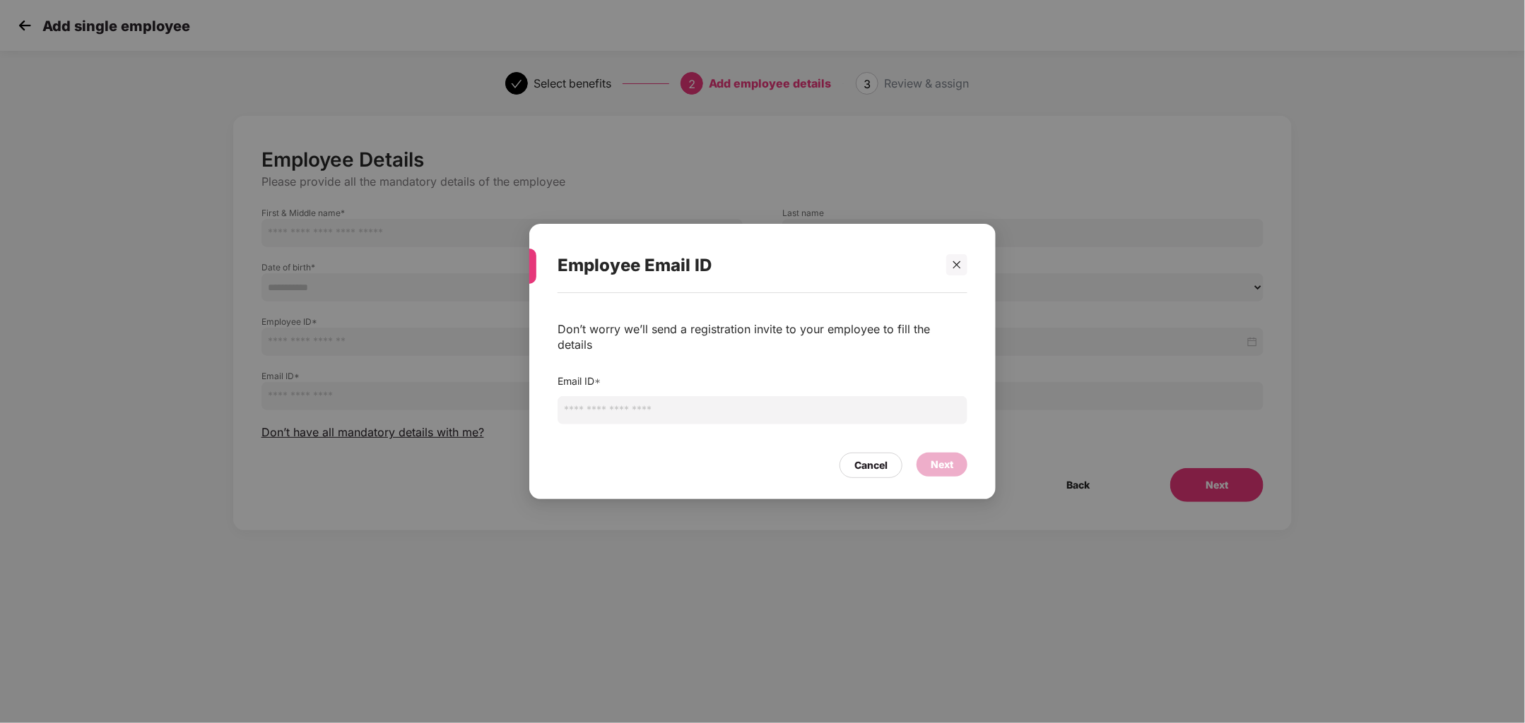
click at [580, 408] on input "email" at bounding box center [762, 410] width 410 height 28
type input "**********"
click at [934, 457] on div "Next" at bounding box center [941, 465] width 23 height 16
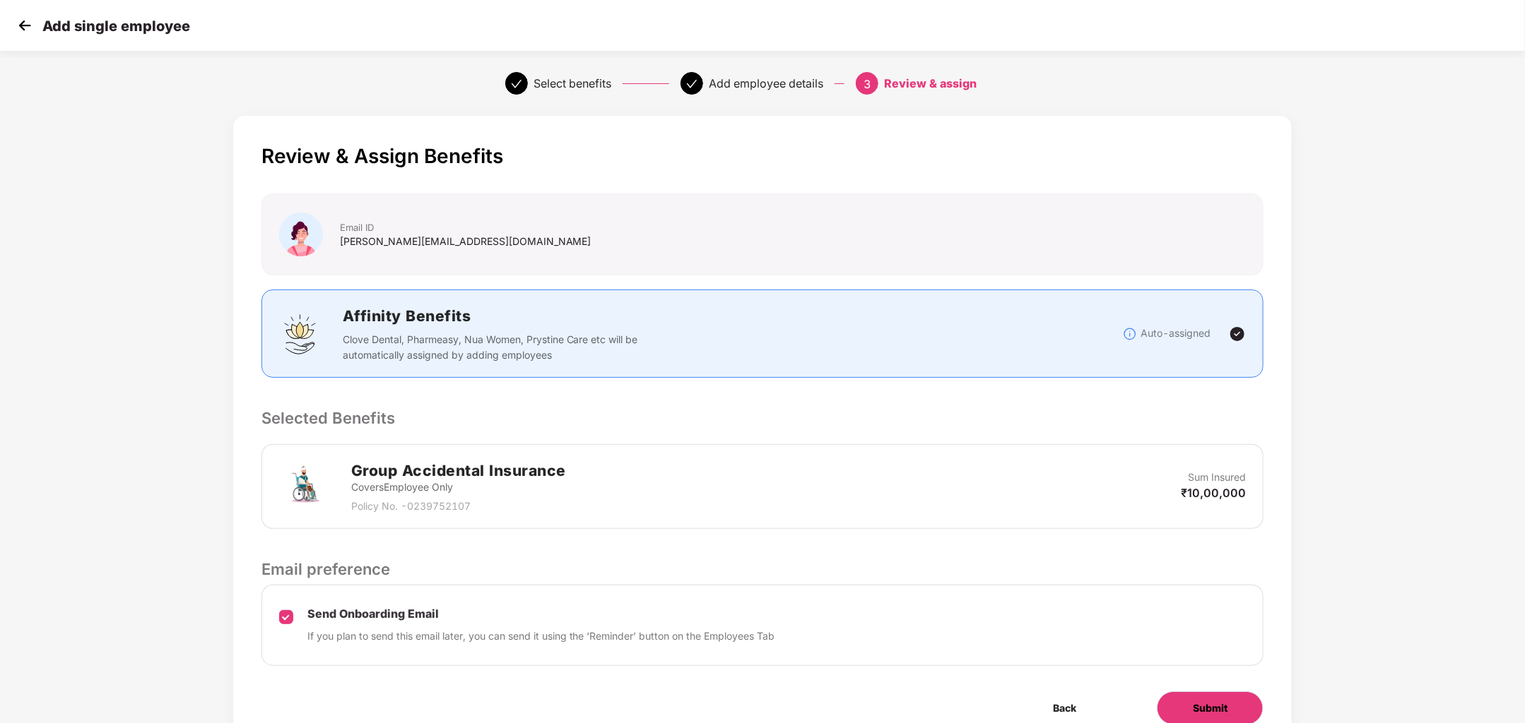
click at [1207, 713] on span "Submit" at bounding box center [1209, 709] width 35 height 16
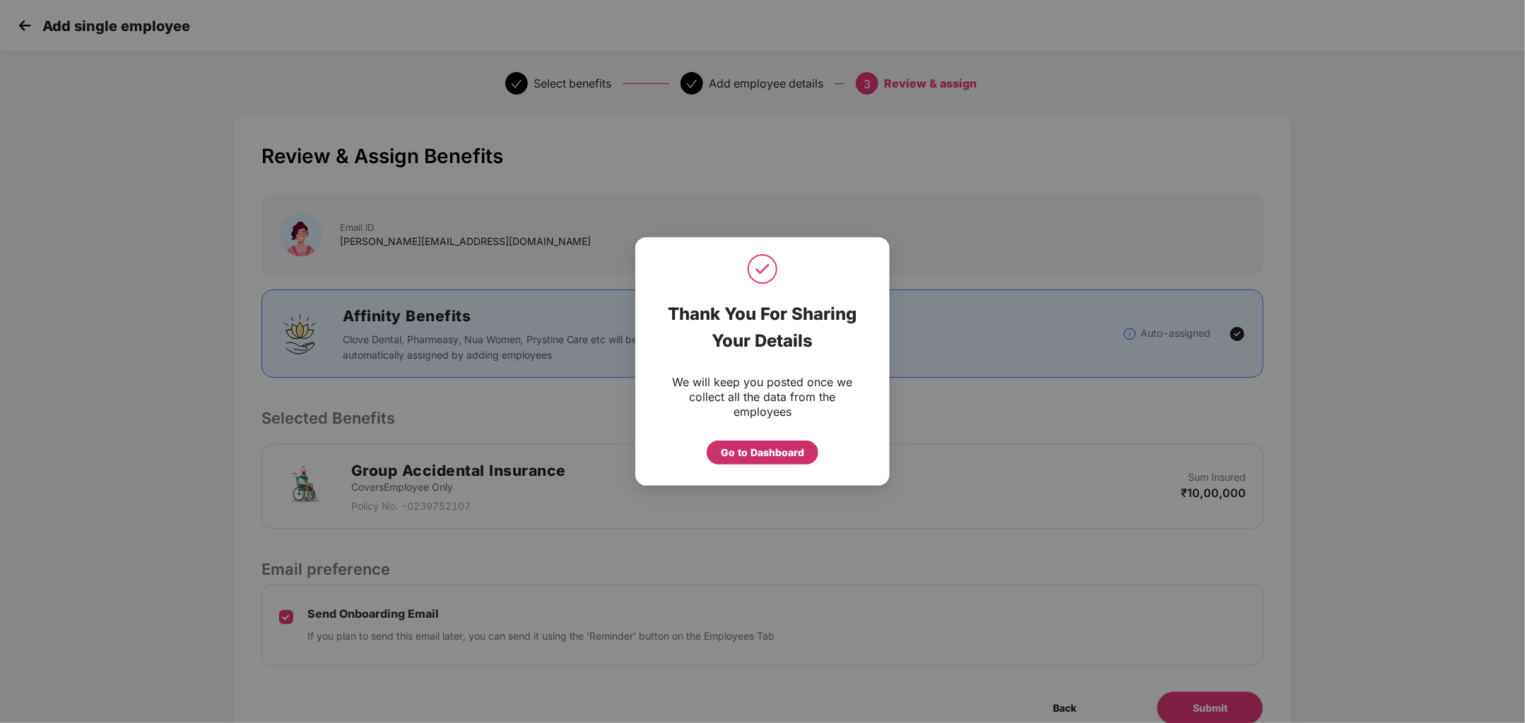
click at [803, 451] on div "Go to Dashboard" at bounding box center [762, 453] width 112 height 24
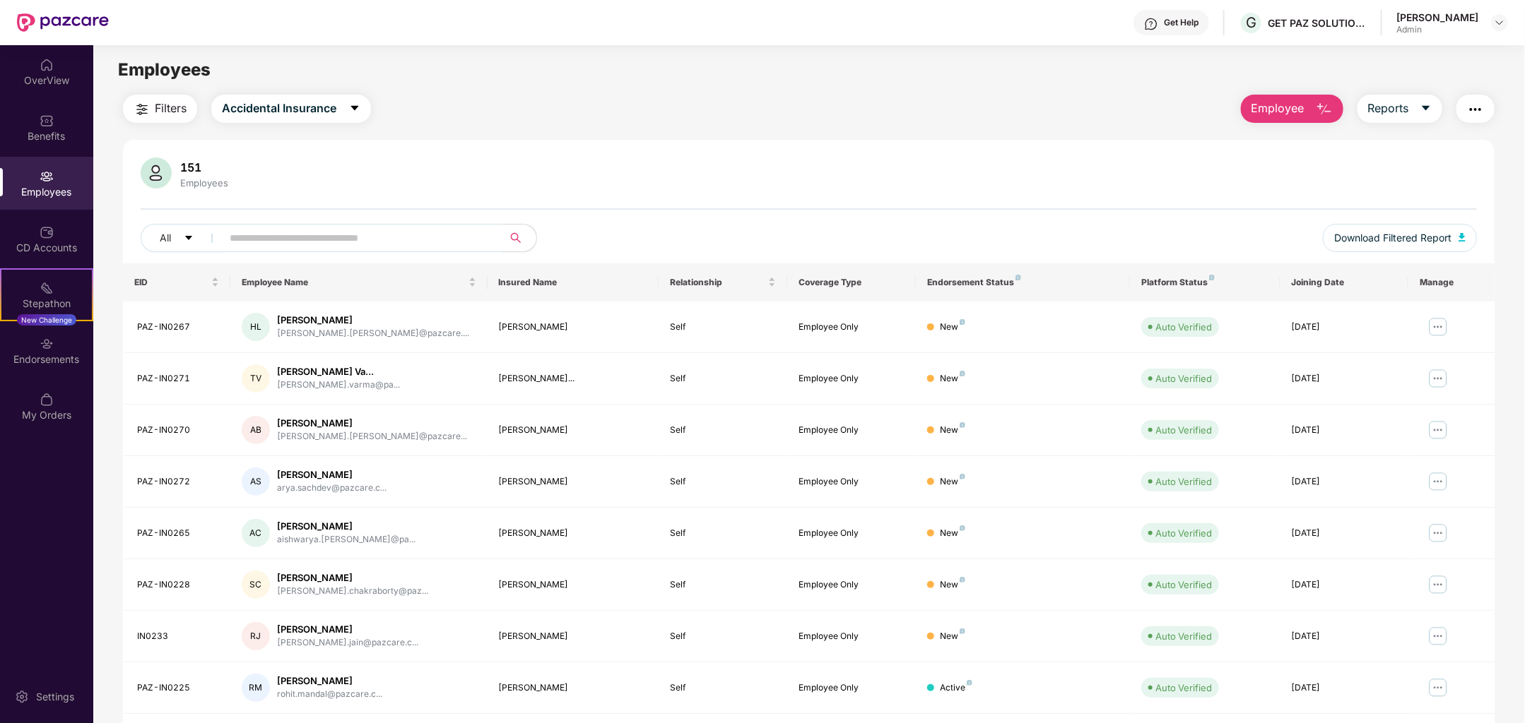
click at [1278, 108] on span "Employee" at bounding box center [1277, 109] width 53 height 18
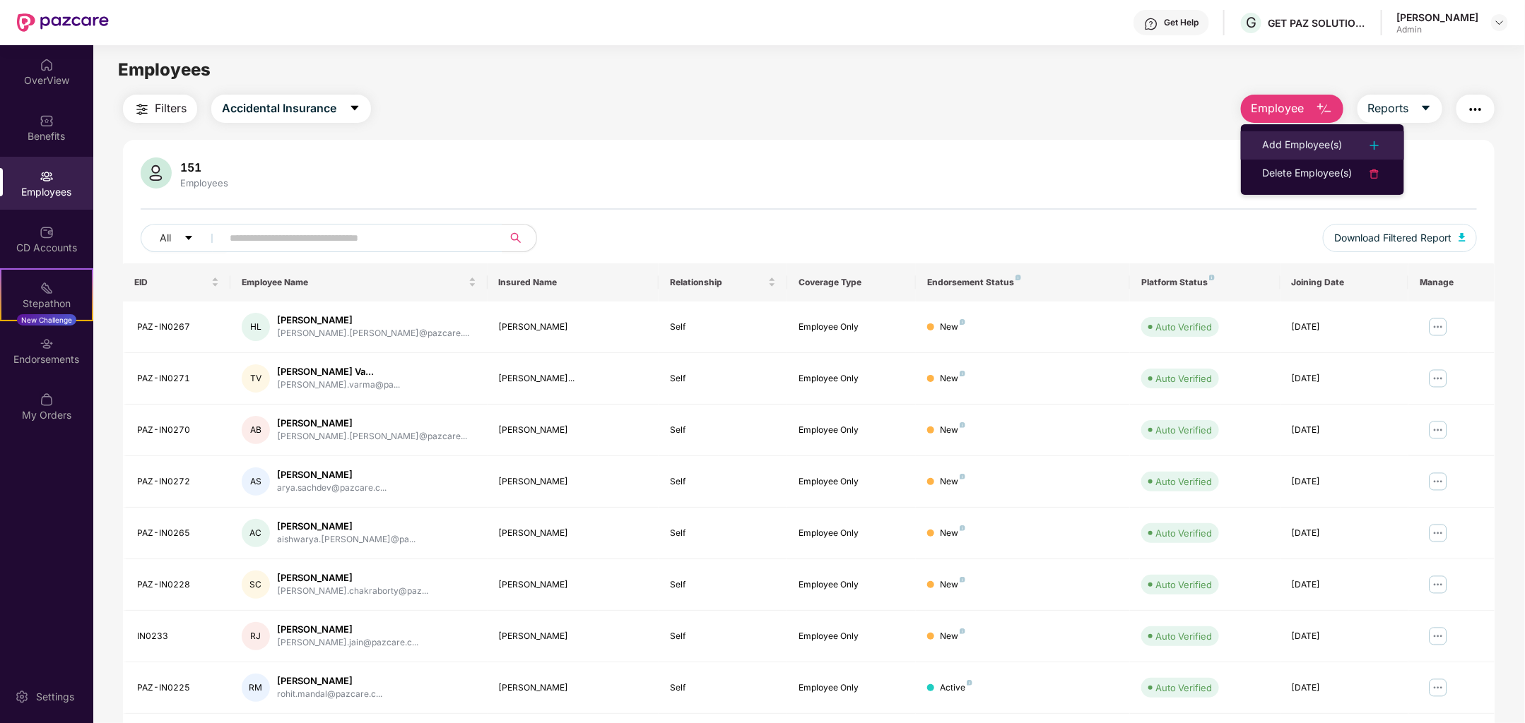
click at [1268, 150] on div "Add Employee(s)" at bounding box center [1302, 145] width 80 height 17
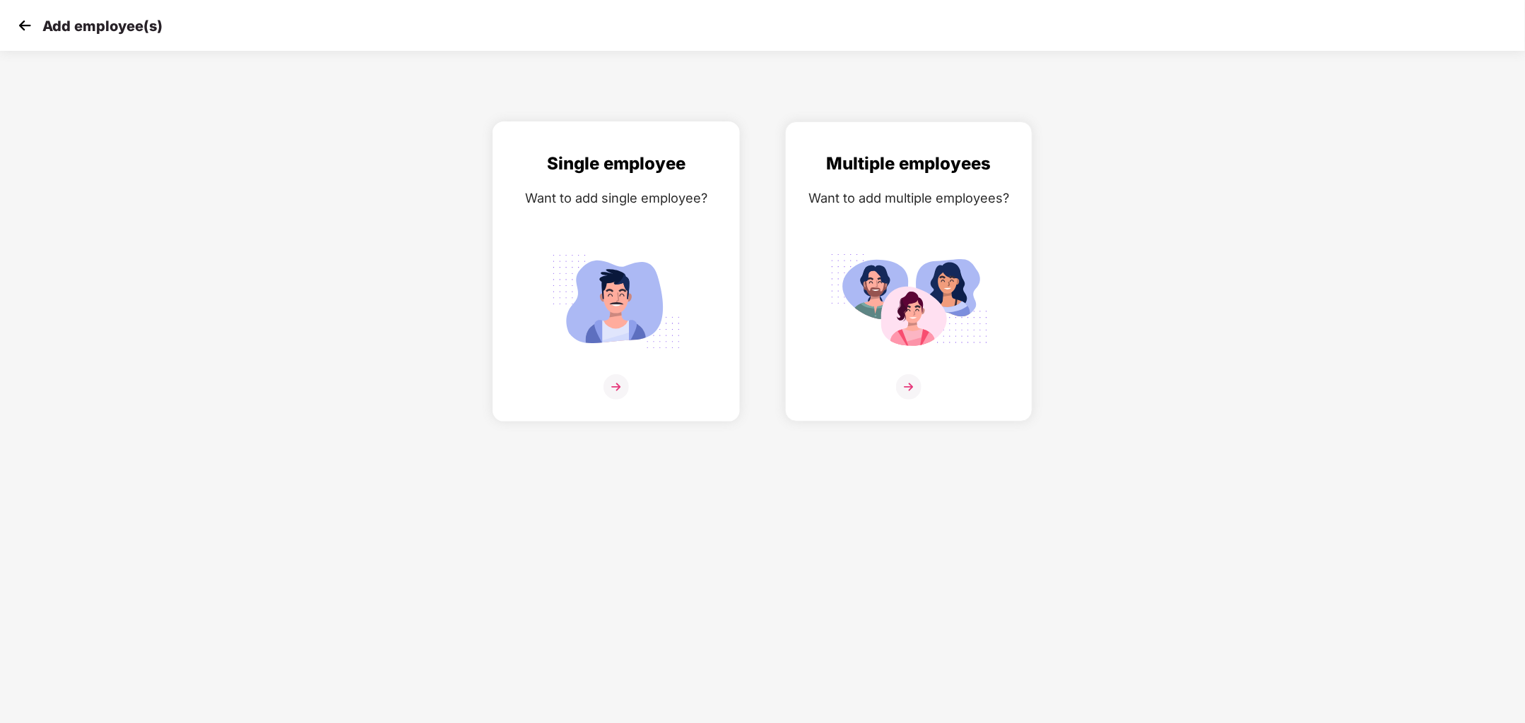
click at [622, 378] on img at bounding box center [615, 386] width 25 height 25
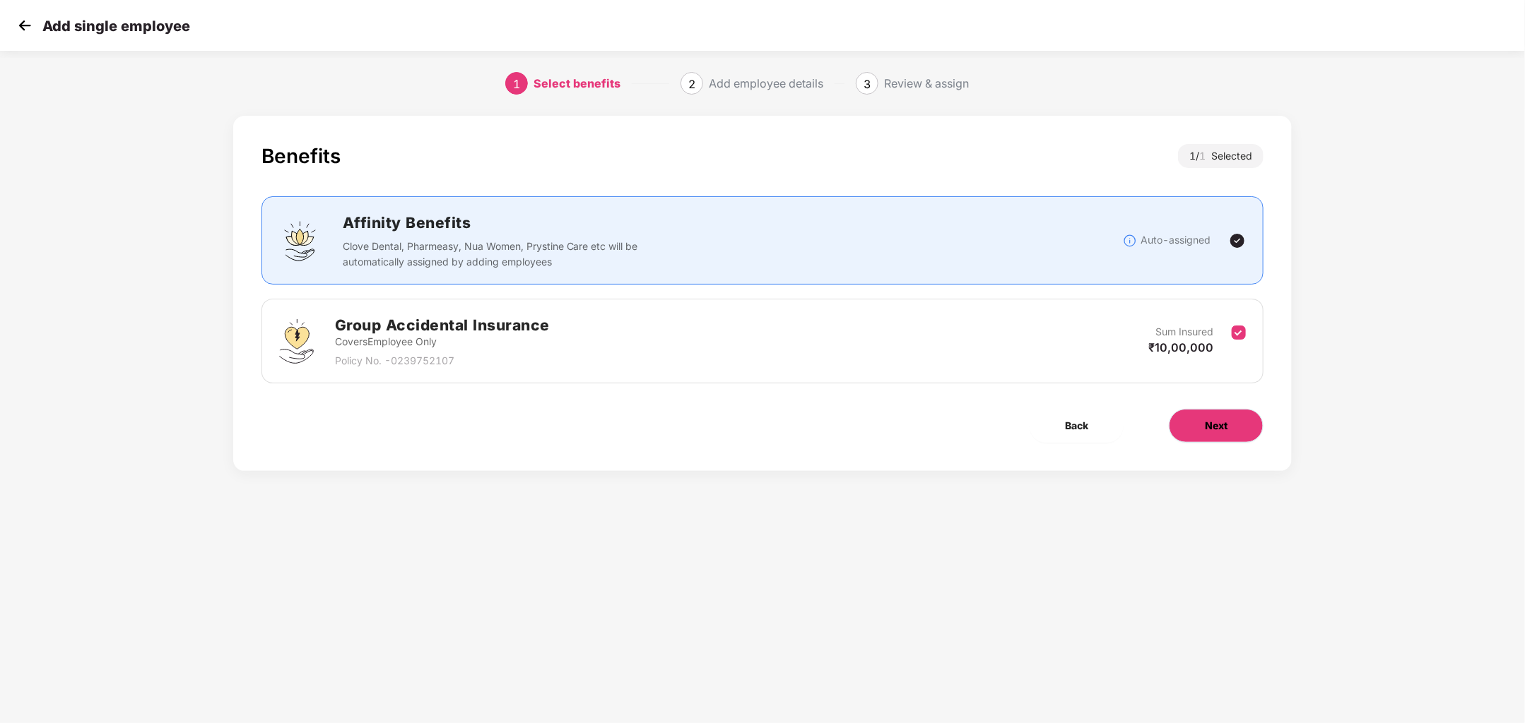
click at [1200, 418] on button "Next" at bounding box center [1215, 426] width 95 height 34
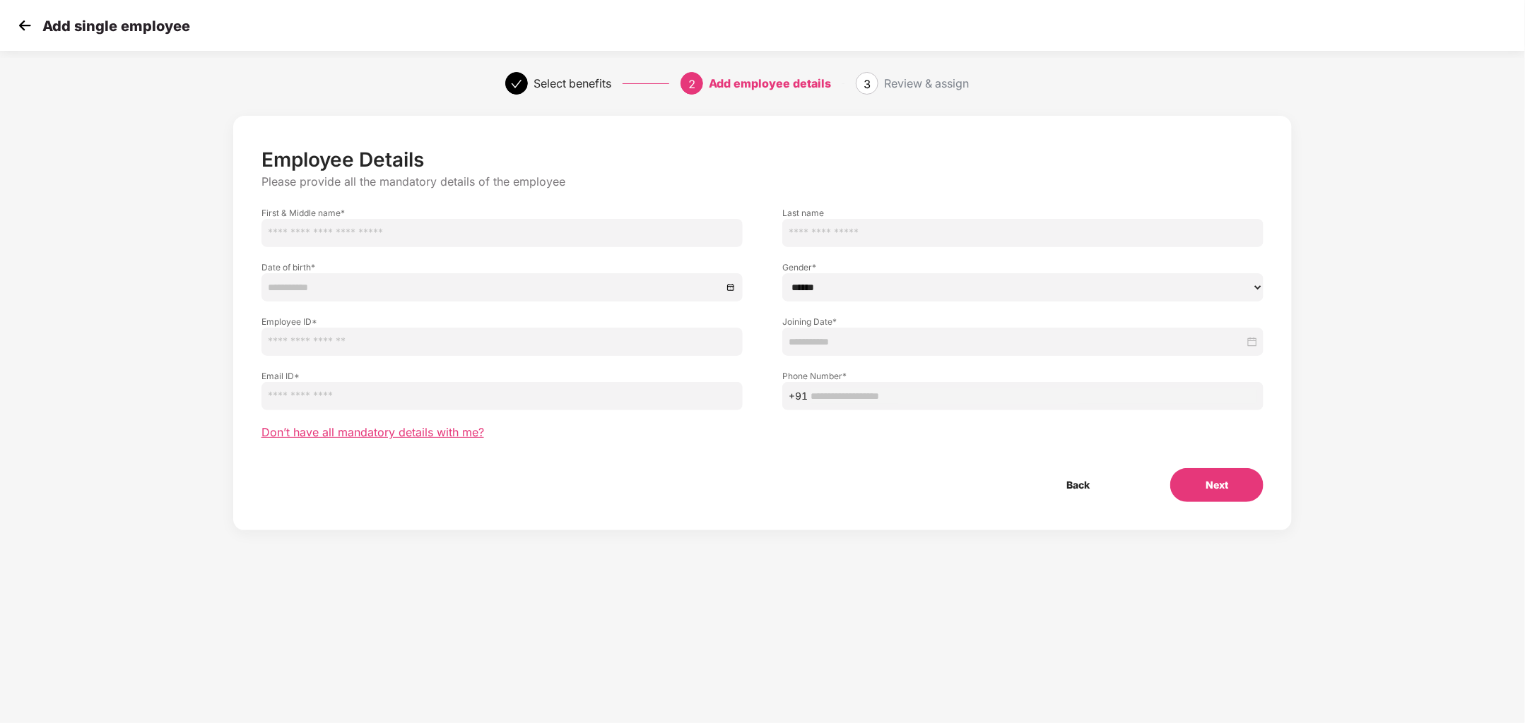
click at [418, 437] on span "Don’t have all mandatory details with me?" at bounding box center [372, 432] width 223 height 15
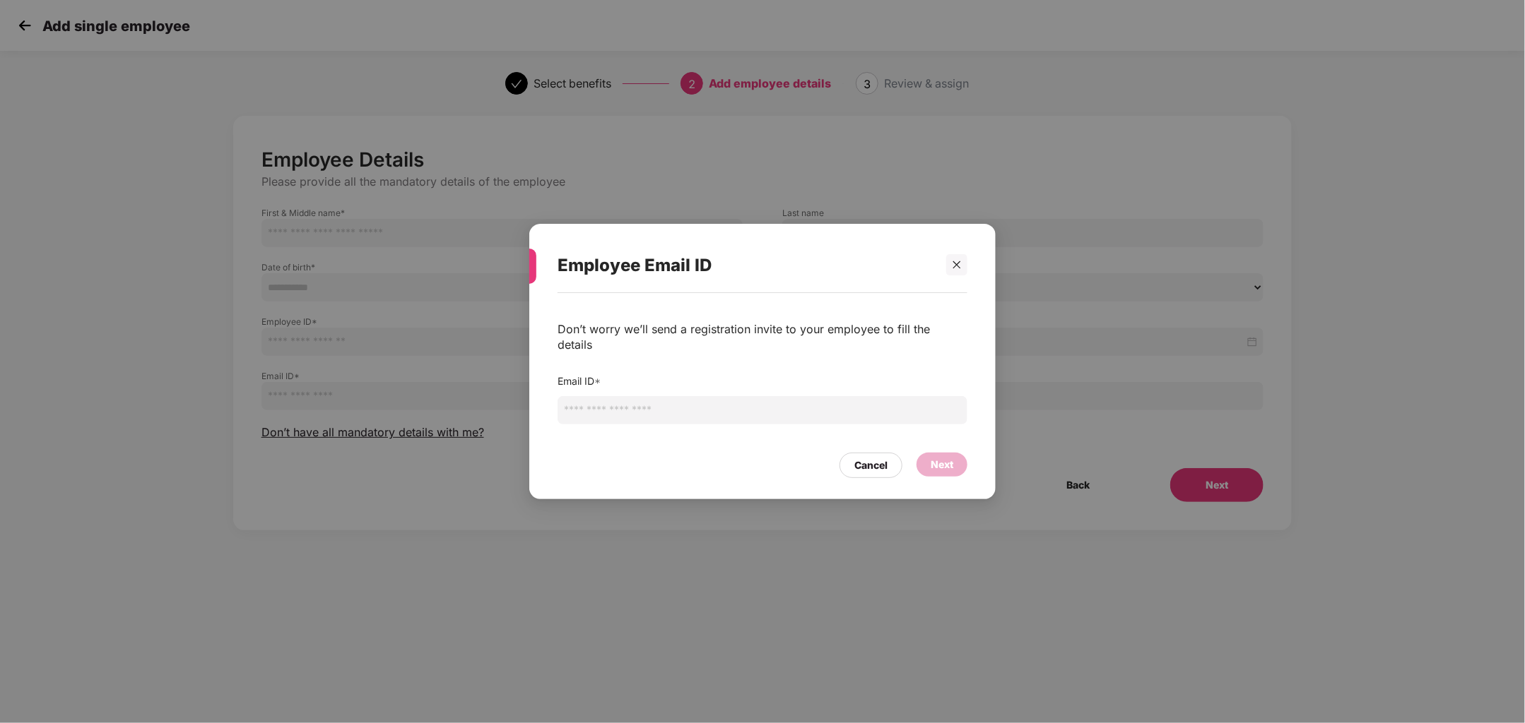
drag, startPoint x: 579, startPoint y: 410, endPoint x: 579, endPoint y: 398, distance: 11.3
click at [579, 409] on input "email" at bounding box center [762, 410] width 410 height 28
type input "**********"
click at [929, 456] on div "Next" at bounding box center [941, 465] width 51 height 24
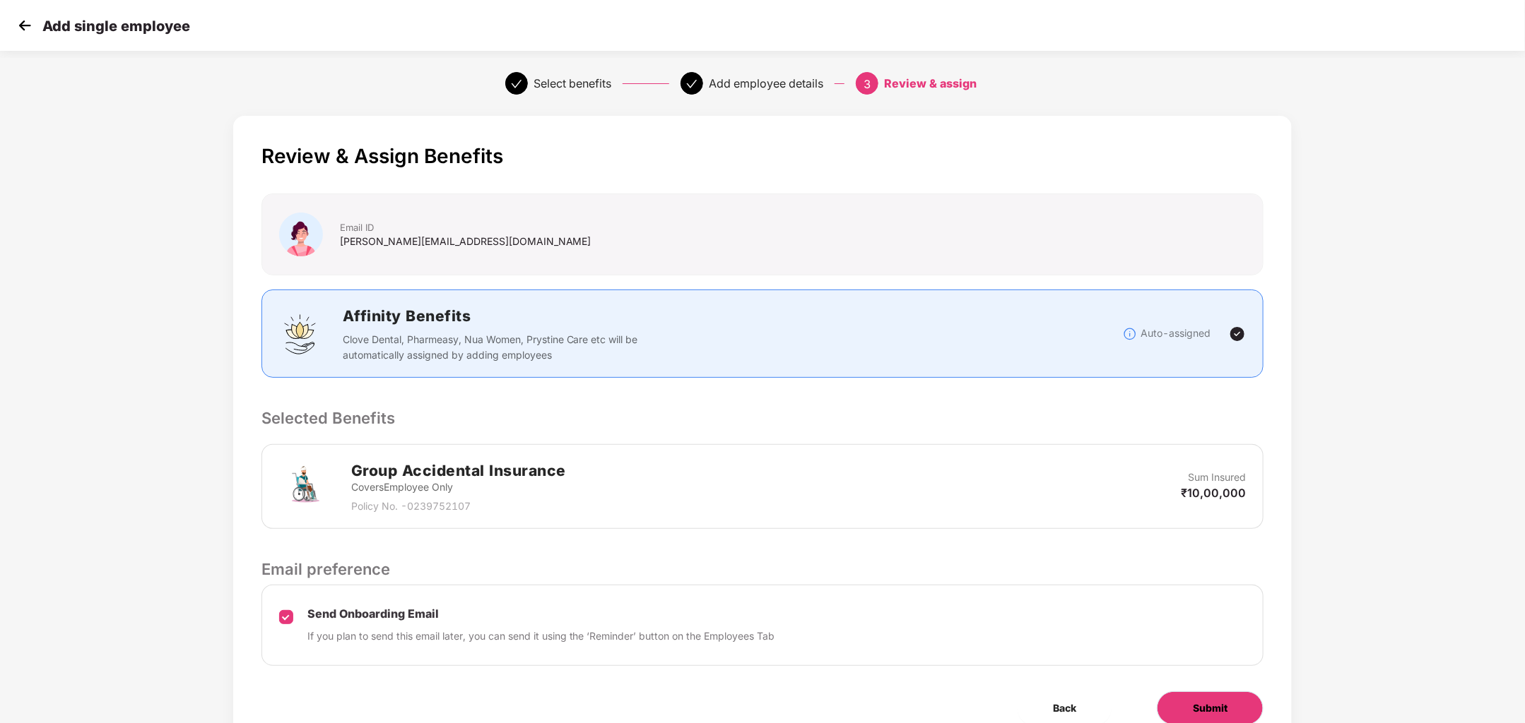
click at [1165, 704] on button "Submit" at bounding box center [1209, 709] width 107 height 34
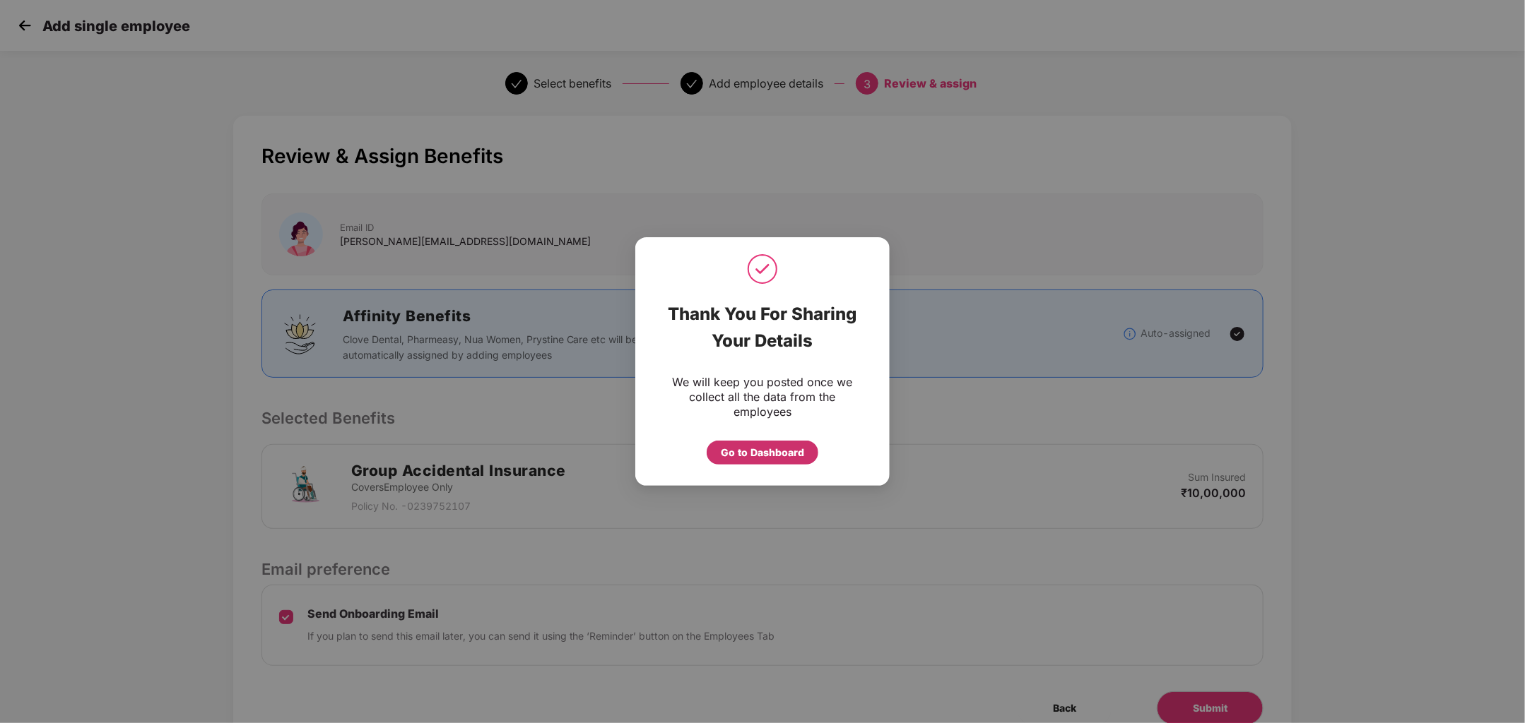
click at [765, 440] on div "Go to Dashboard" at bounding box center [762, 449] width 198 height 31
click at [769, 463] on div "Go to Dashboard" at bounding box center [762, 453] width 112 height 24
